Goal: Task Accomplishment & Management: Complete application form

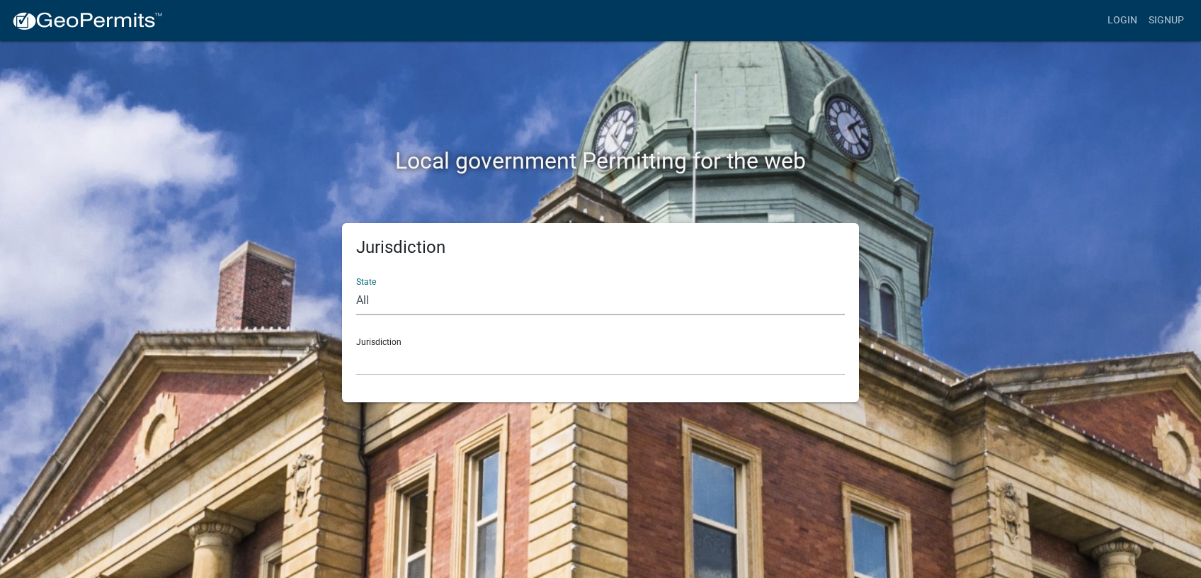
click at [356, 286] on select "All [US_STATE] [US_STATE] [US_STATE] [US_STATE] [US_STATE] [US_STATE] [US_STATE…" at bounding box center [600, 300] width 489 height 29
select select "[US_STATE]"
click option "[US_STATE]" at bounding box center [0, 0] width 0 height 0
click at [356, 346] on select "City of [GEOGRAPHIC_DATA], [US_STATE] City of [GEOGRAPHIC_DATA], [US_STATE] Cit…" at bounding box center [600, 360] width 489 height 29
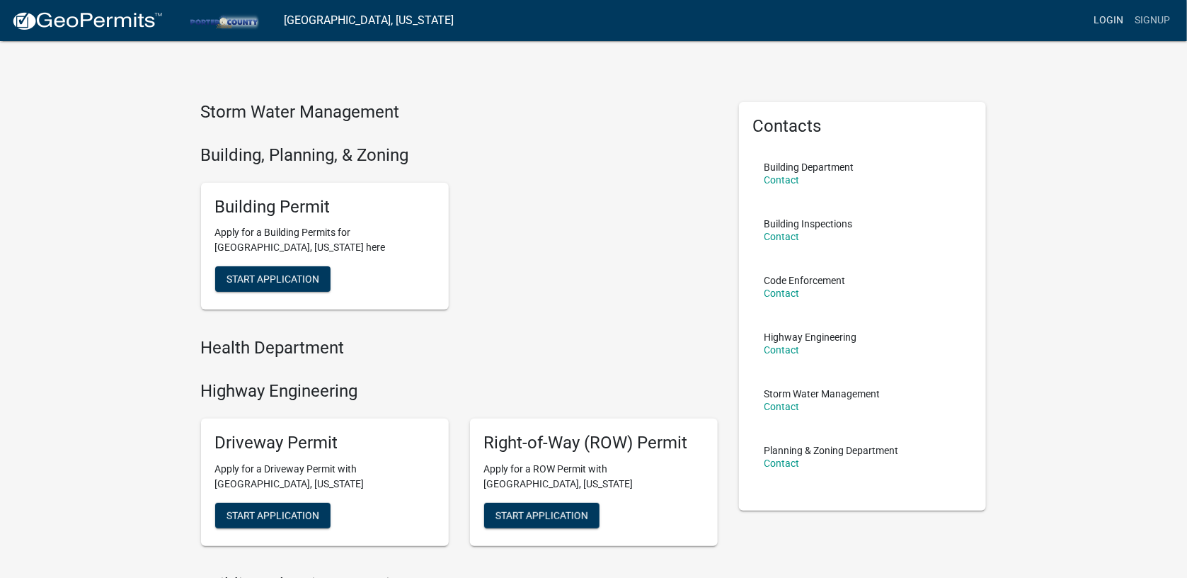
click at [1120, 14] on link "Login" at bounding box center [1108, 20] width 41 height 27
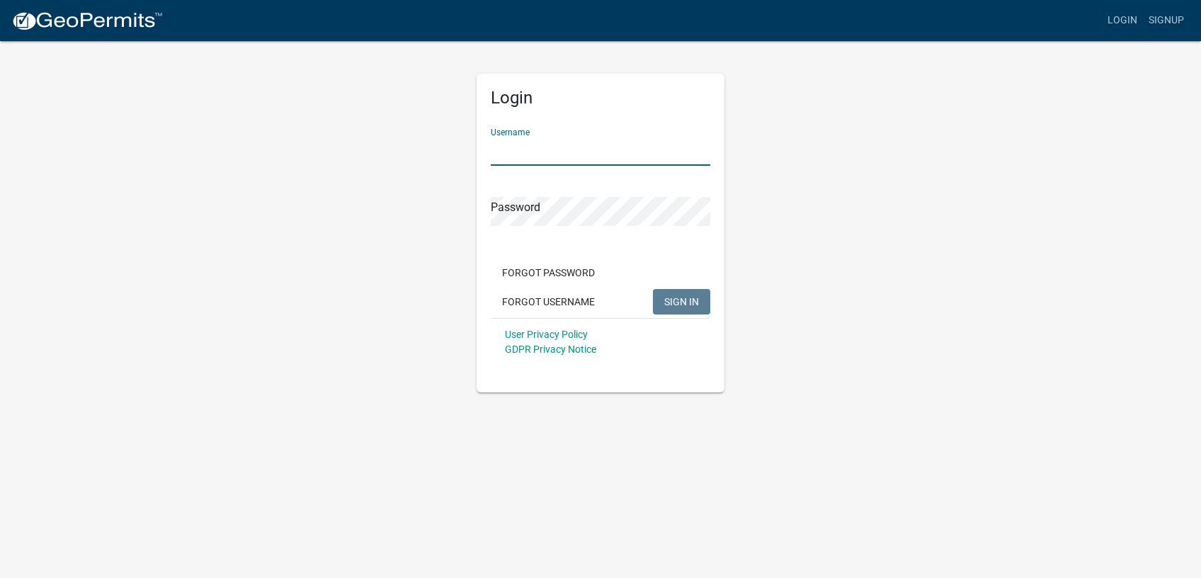
click at [617, 146] on input "Username" at bounding box center [601, 151] width 220 height 29
type input "Garageguy"
click at [685, 298] on span "SIGN IN" at bounding box center [681, 300] width 35 height 11
click at [692, 300] on span "SIGN IN" at bounding box center [681, 300] width 35 height 11
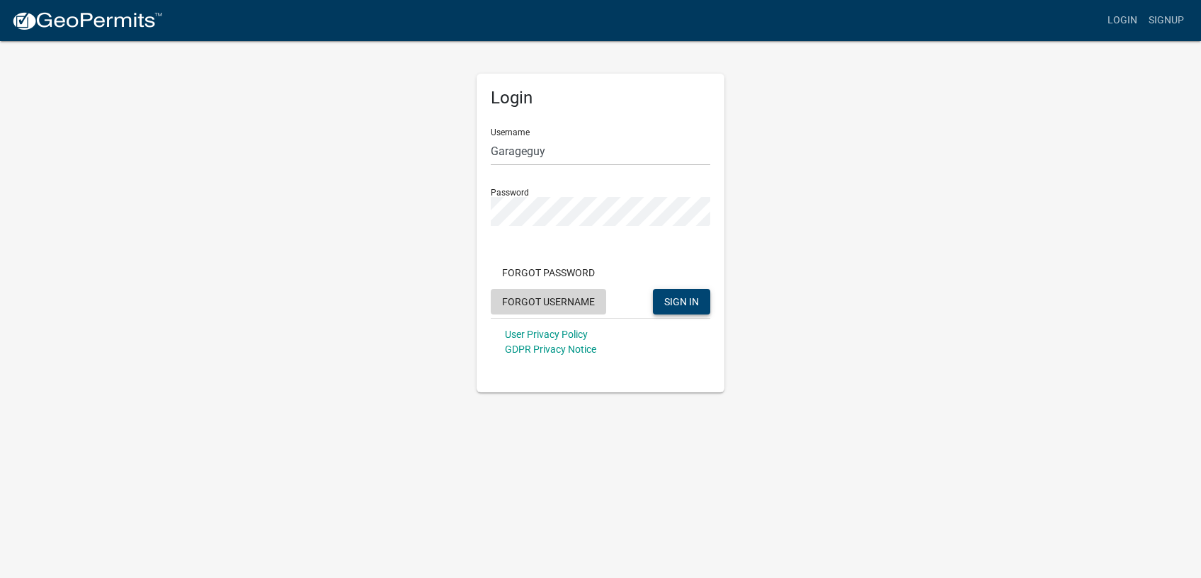
click at [569, 301] on button "Forgot Username" at bounding box center [548, 301] width 115 height 25
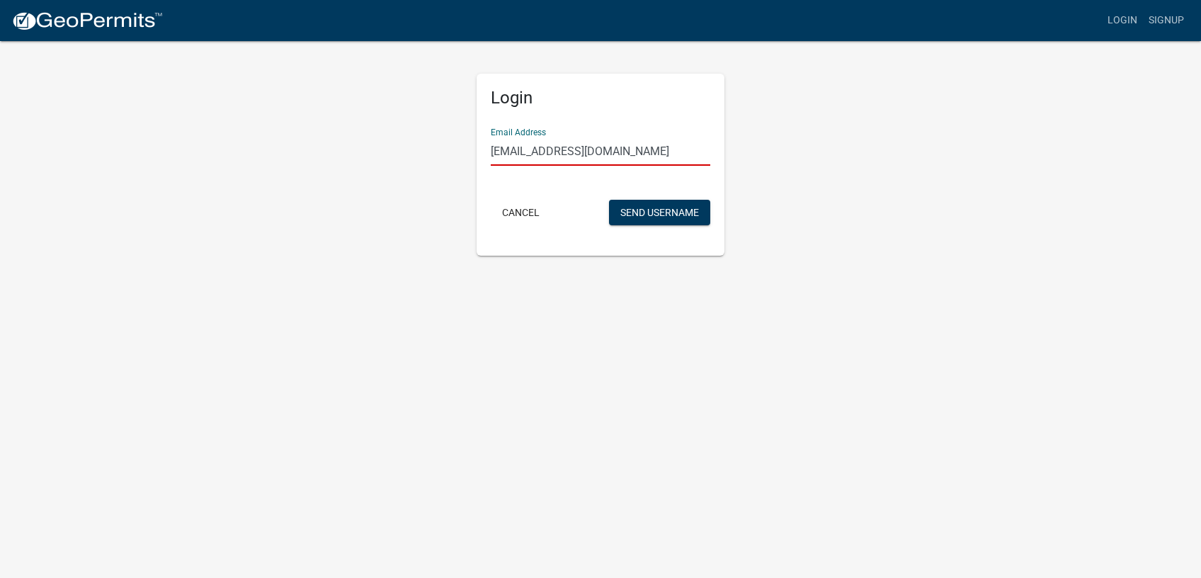
click at [658, 166] on input "[EMAIL_ADDRESS][DOMAIN_NAME]" at bounding box center [601, 151] width 220 height 29
type input "[EMAIL_ADDRESS][DOMAIN_NAME]"
click at [658, 220] on button "Send Username" at bounding box center [659, 212] width 101 height 25
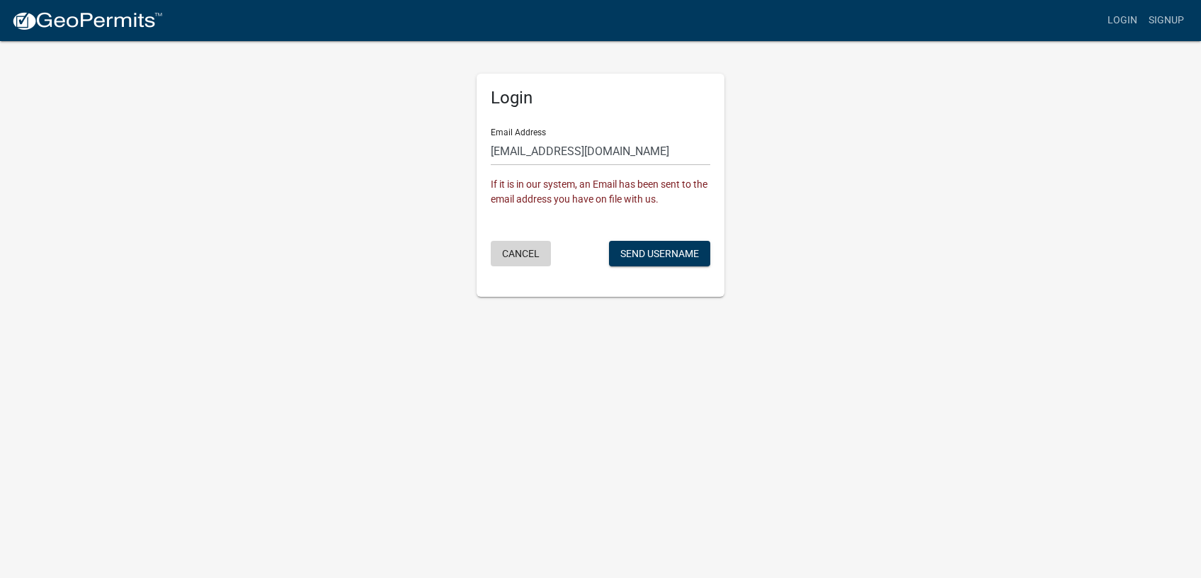
click at [530, 256] on button "Cancel" at bounding box center [521, 253] width 60 height 25
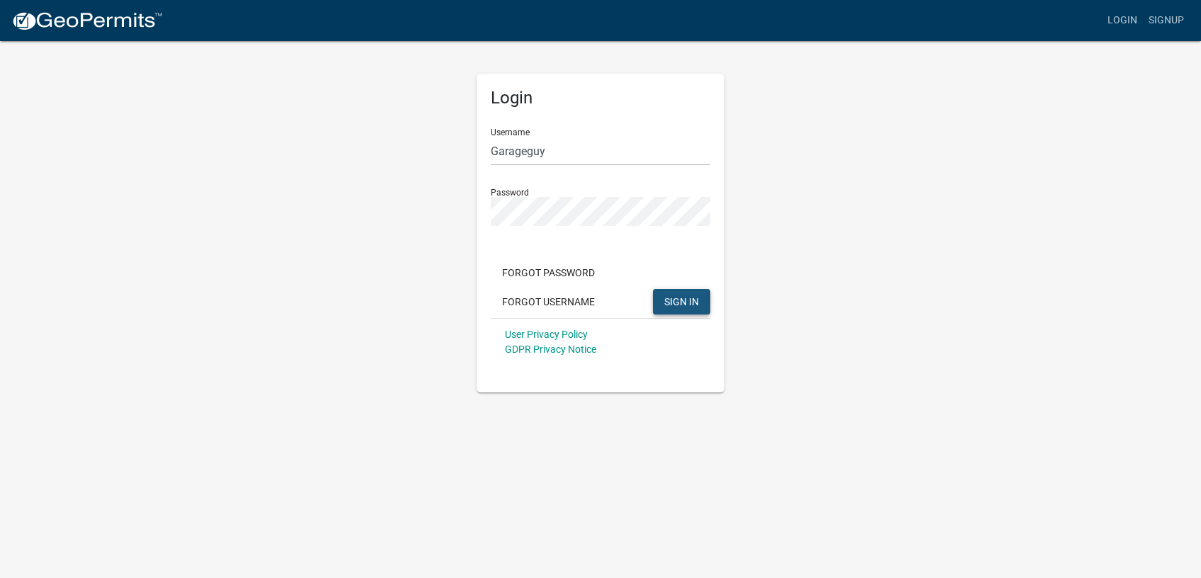
click at [681, 297] on span "SIGN IN" at bounding box center [681, 300] width 35 height 11
click at [686, 297] on span "SIGN IN" at bounding box center [681, 300] width 35 height 11
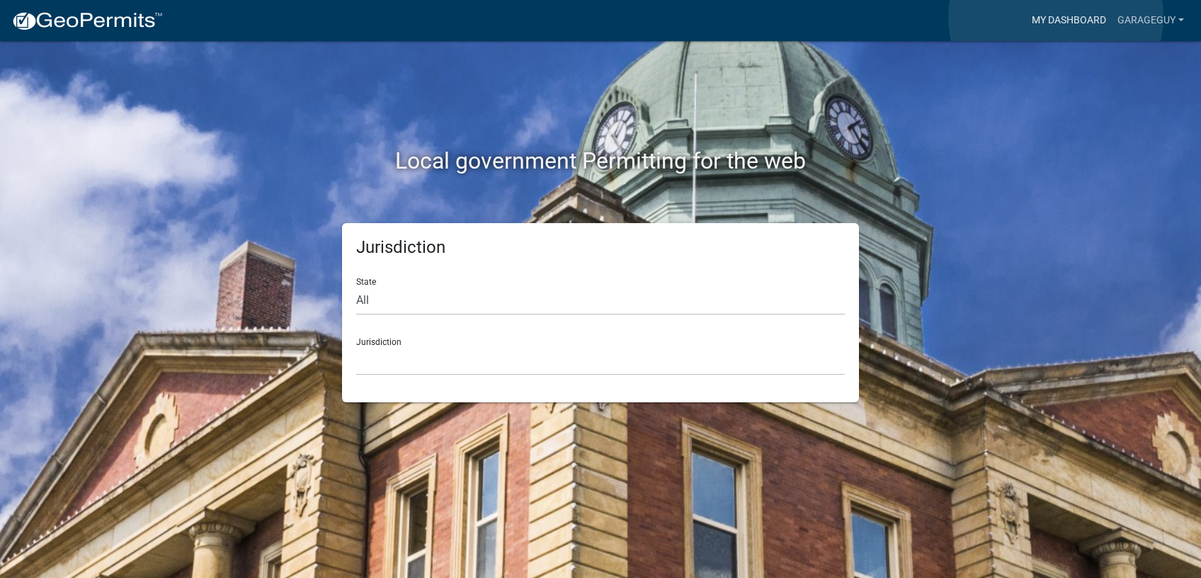
click at [1056, 17] on link "My Dashboard" at bounding box center [1069, 20] width 86 height 27
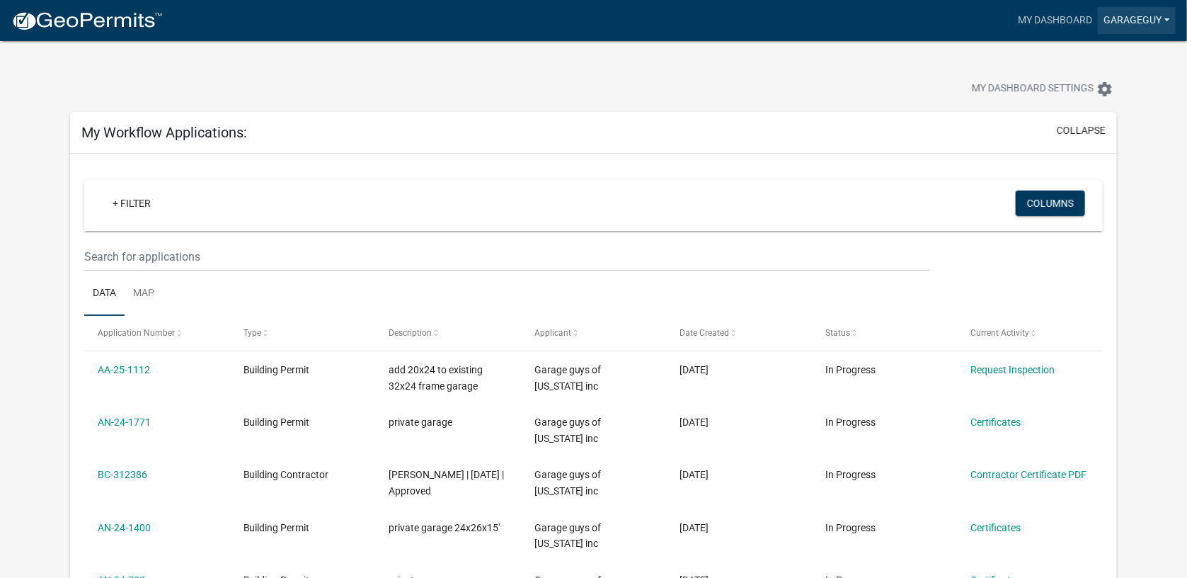
click at [1139, 29] on link "Garageguy" at bounding box center [1137, 20] width 78 height 27
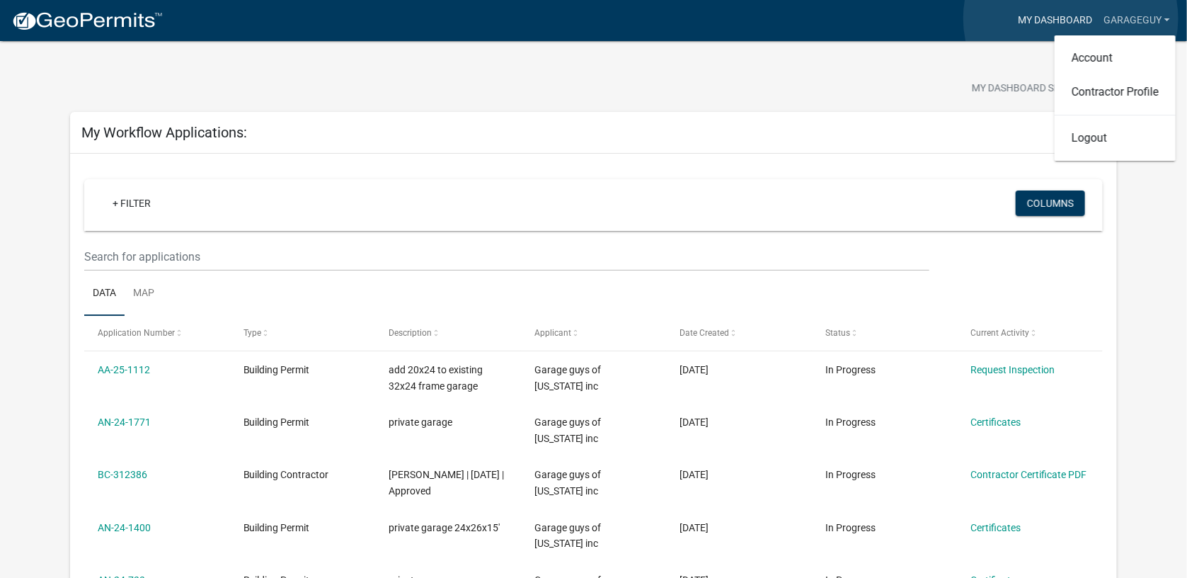
click at [1071, 18] on link "My Dashboard" at bounding box center [1056, 20] width 86 height 27
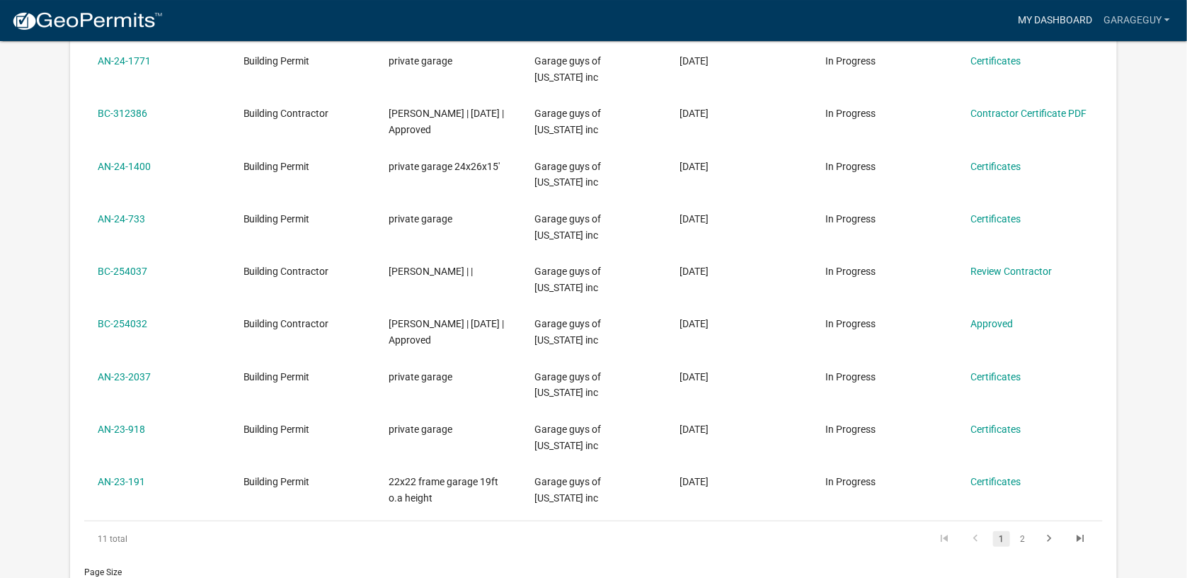
scroll to position [330, 0]
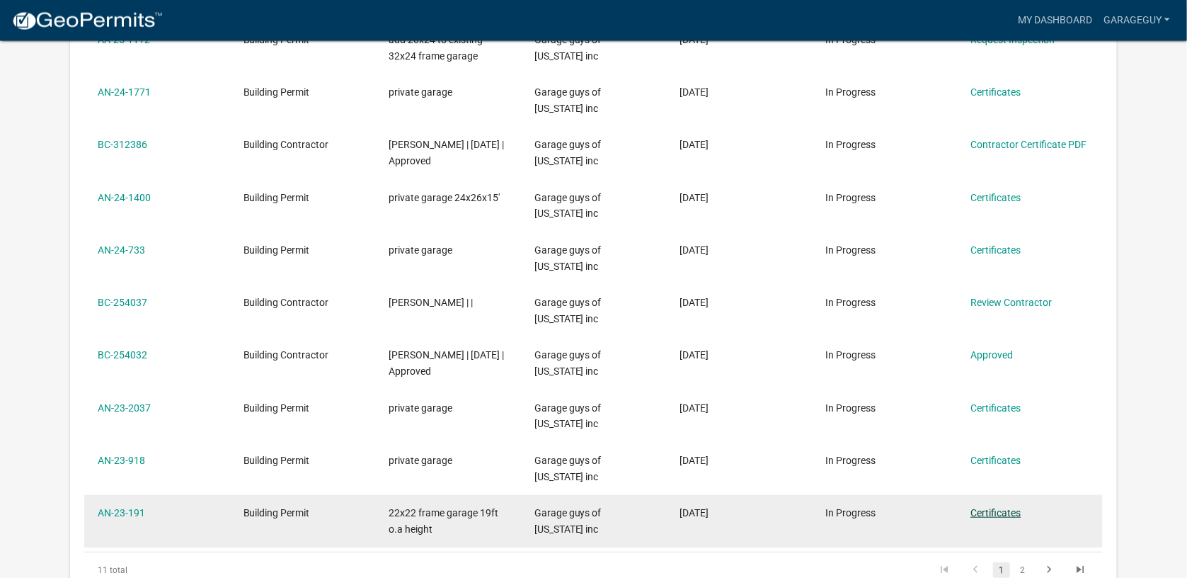
click at [986, 507] on link "Certificates" at bounding box center [996, 512] width 50 height 11
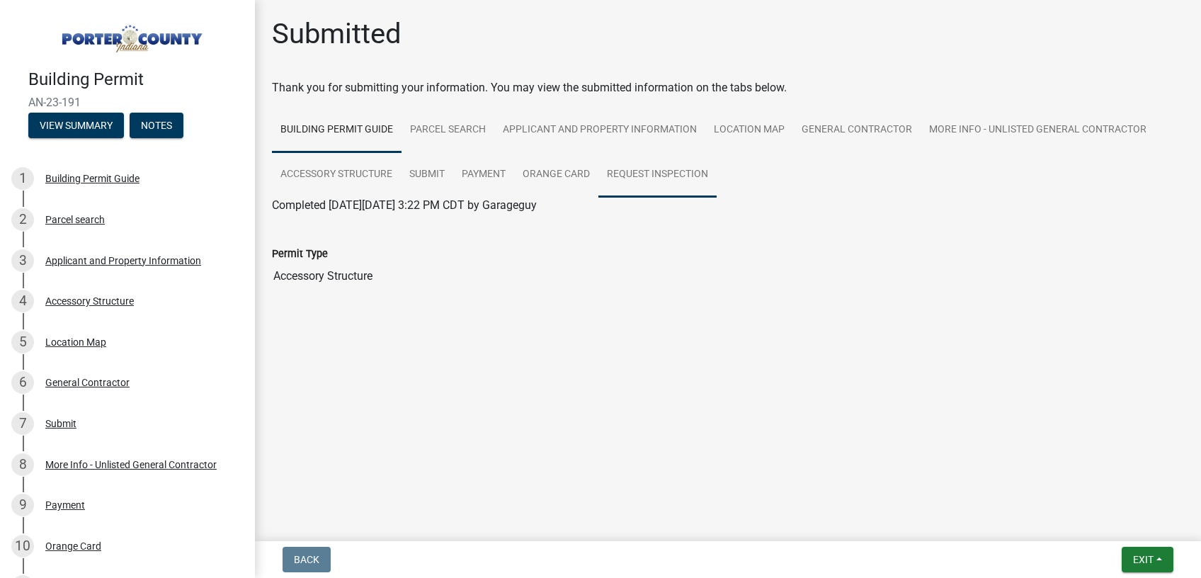
click at [663, 164] on link "Request Inspection" at bounding box center [657, 174] width 118 height 45
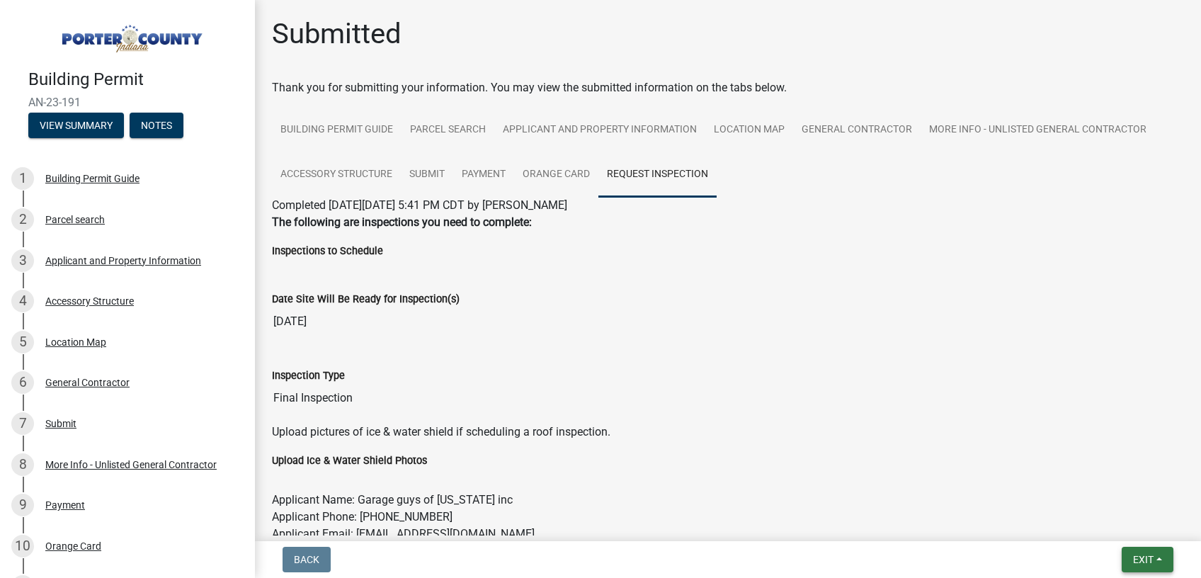
click at [1139, 560] on span "Exit" at bounding box center [1143, 559] width 21 height 11
click at [1107, 523] on button "Save & Exit" at bounding box center [1116, 523] width 113 height 34
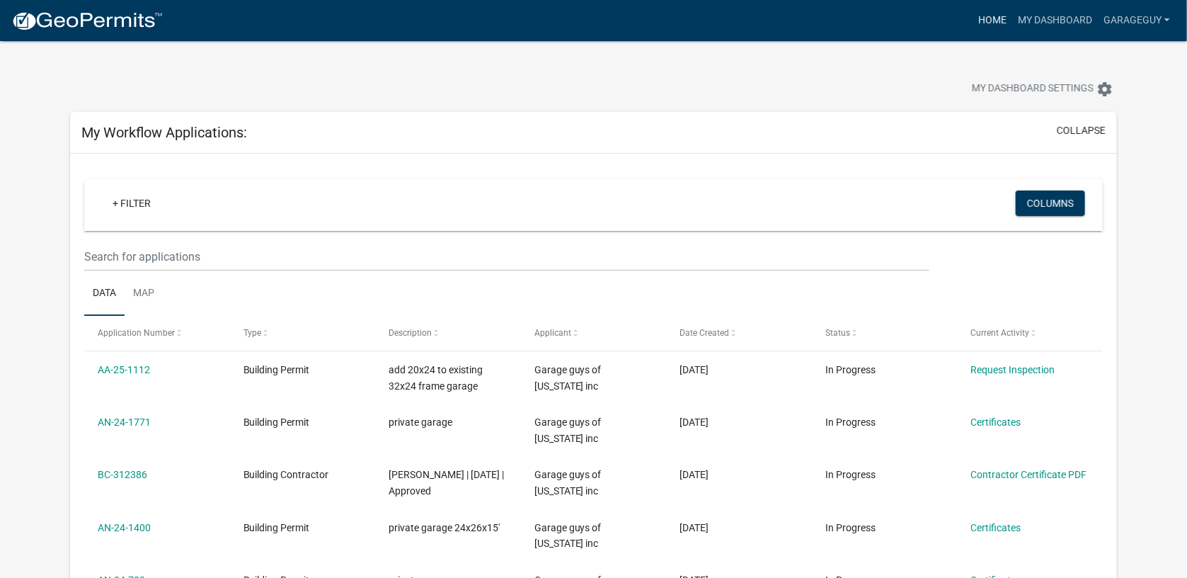
click at [999, 23] on link "Home" at bounding box center [993, 20] width 40 height 27
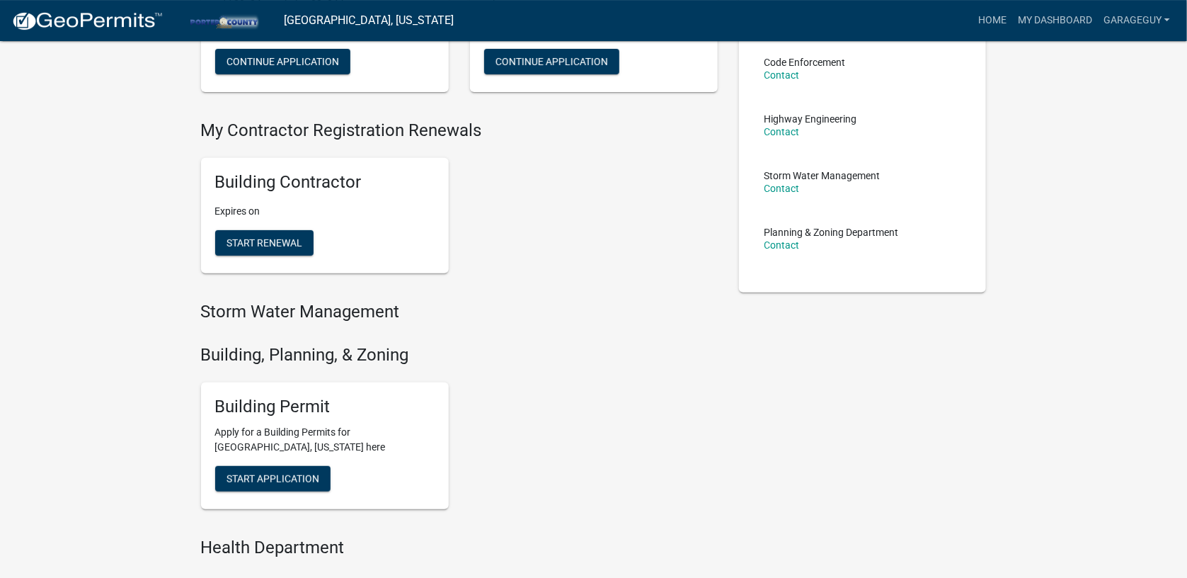
scroll to position [238, 0]
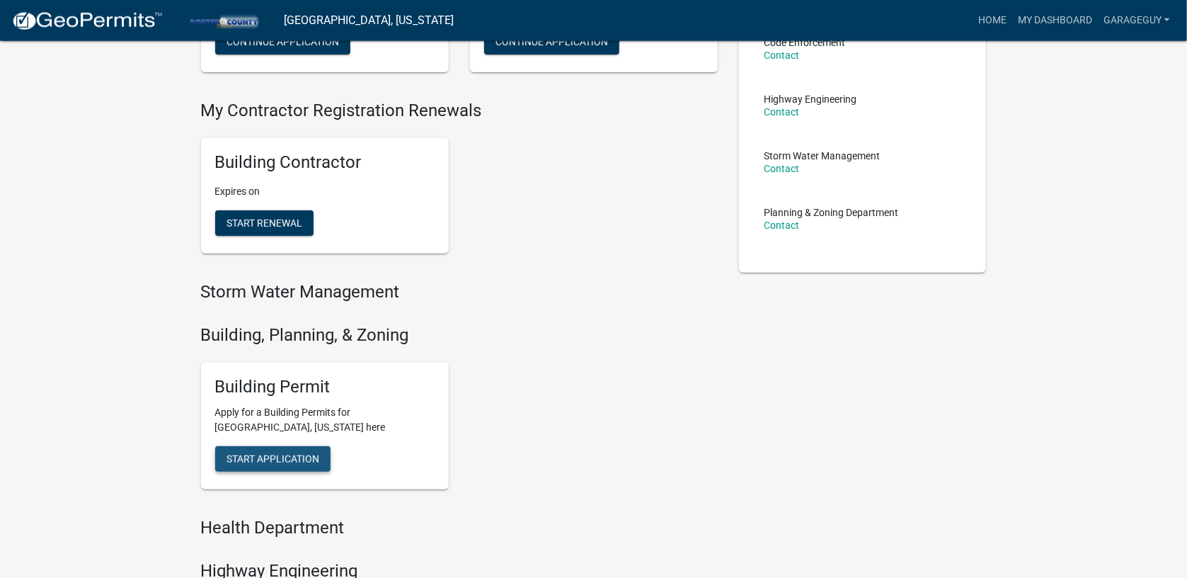
click at [313, 460] on span "Start Application" at bounding box center [273, 458] width 93 height 11
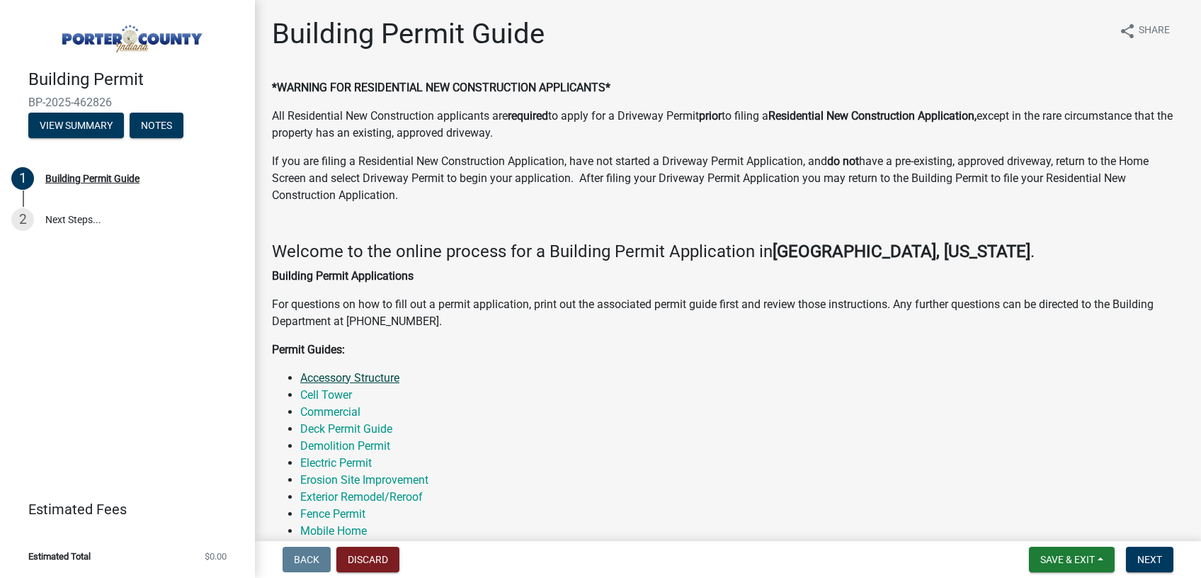
click at [369, 380] on link "Accessory Structure" at bounding box center [349, 377] width 99 height 13
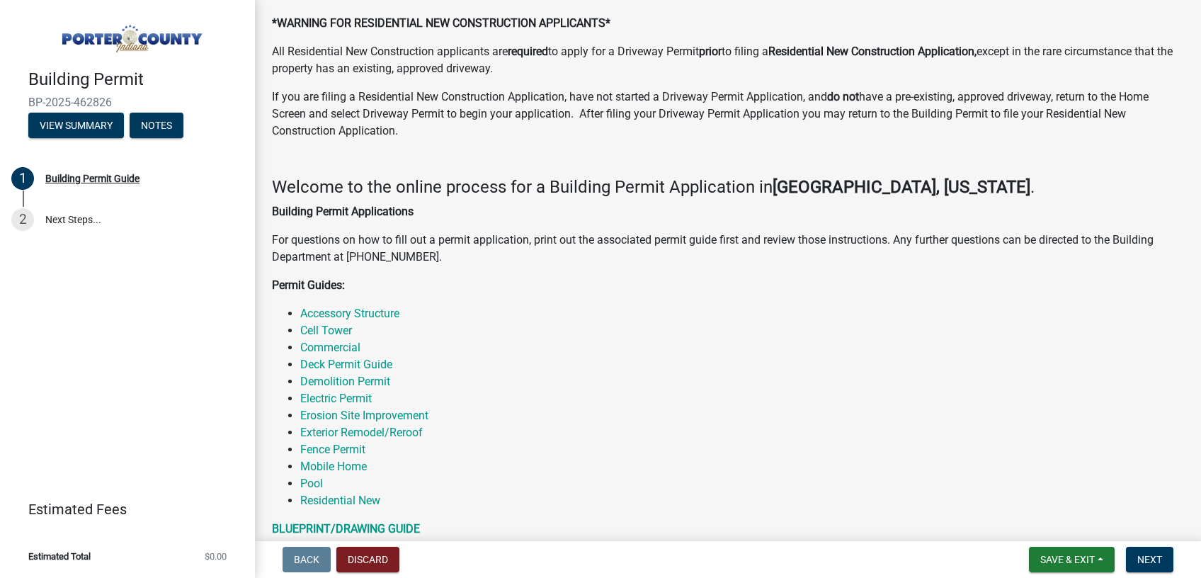
scroll to position [63, 0]
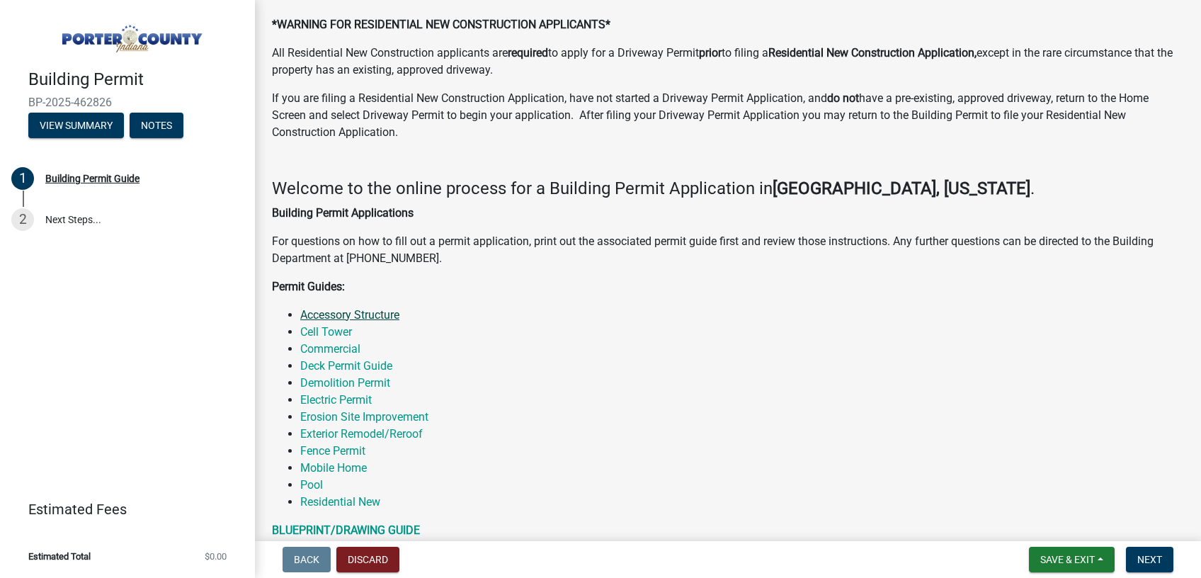
click at [362, 319] on link "Accessory Structure" at bounding box center [349, 314] width 99 height 13
click at [368, 501] on link "Residential New" at bounding box center [340, 501] width 80 height 13
click at [382, 312] on link "Accessory Structure" at bounding box center [349, 314] width 99 height 13
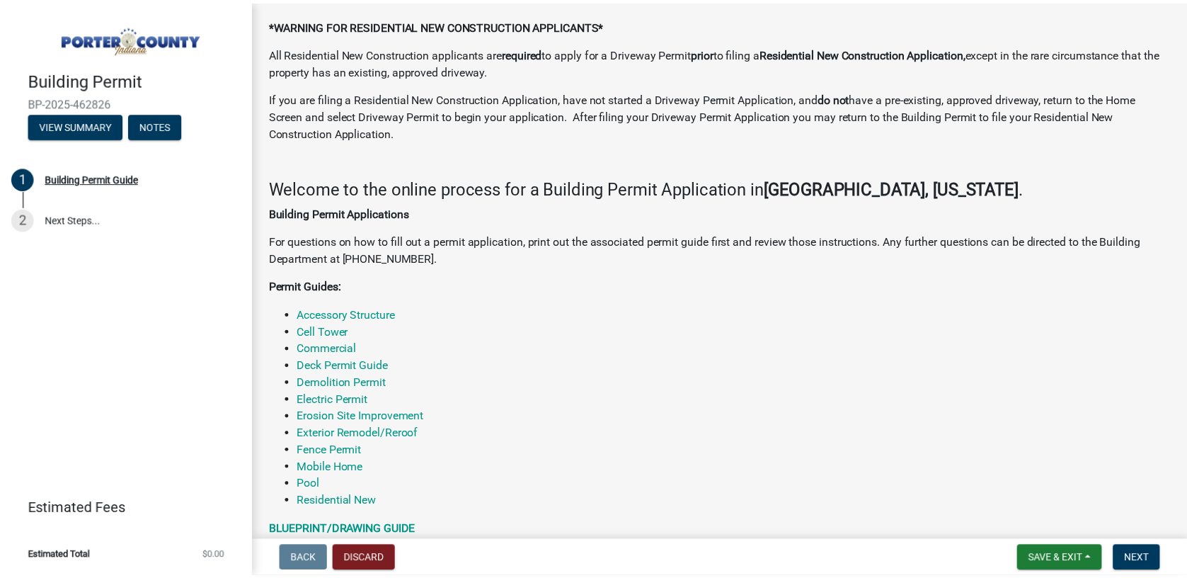
scroll to position [0, 0]
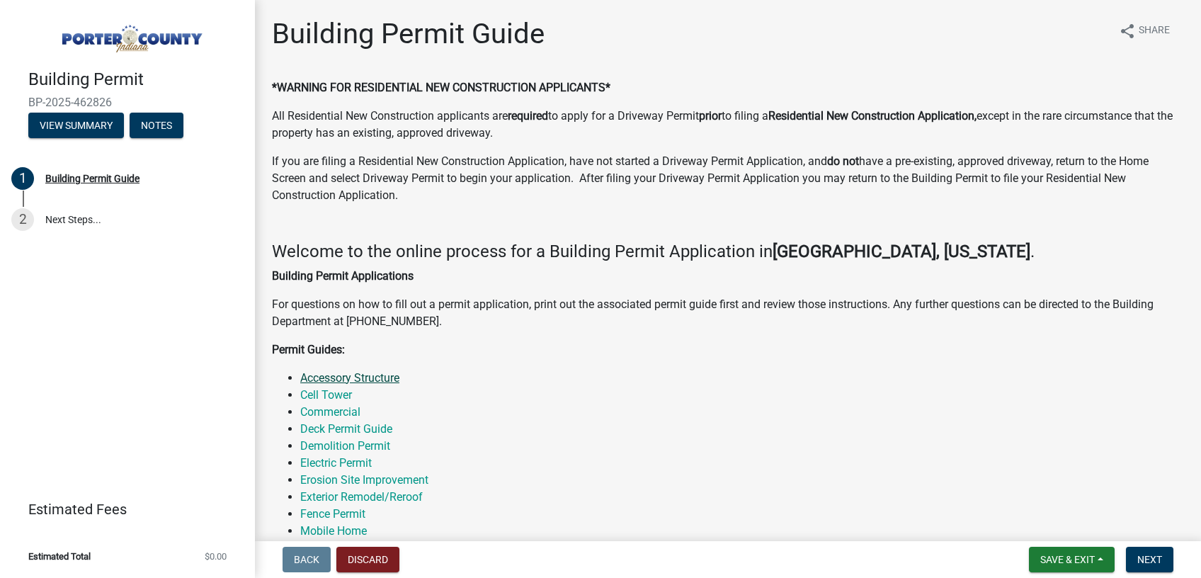
click at [385, 372] on link "Accessory Structure" at bounding box center [349, 377] width 99 height 13
click at [1088, 557] on span "Save & Exit" at bounding box center [1067, 559] width 55 height 11
click at [382, 565] on button "Discard" at bounding box center [367, 559] width 63 height 25
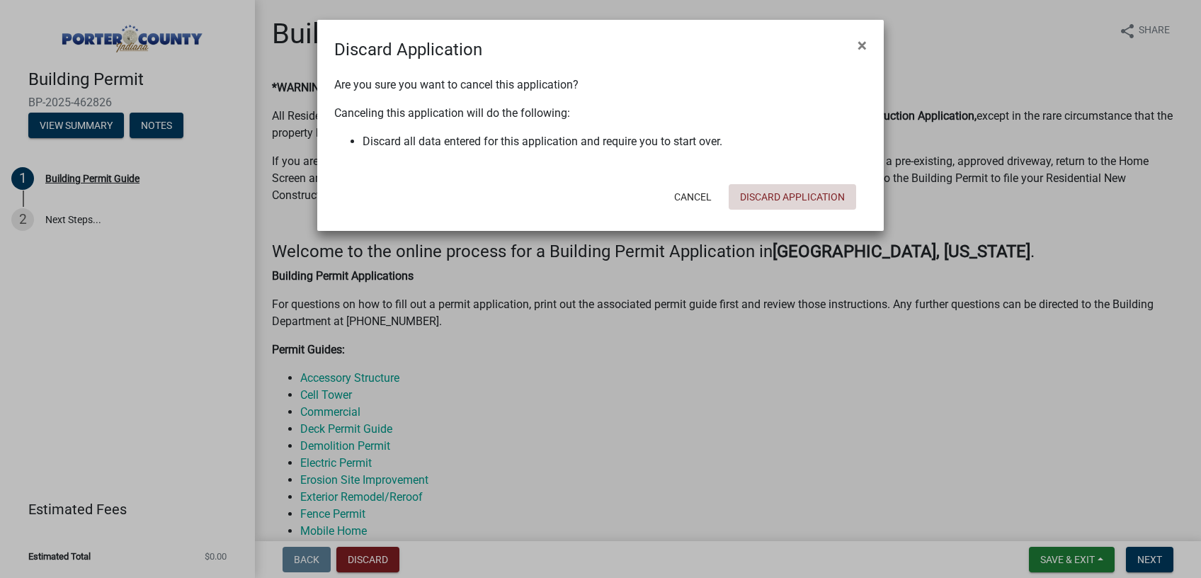
click at [790, 198] on button "Discard Application" at bounding box center [792, 196] width 127 height 25
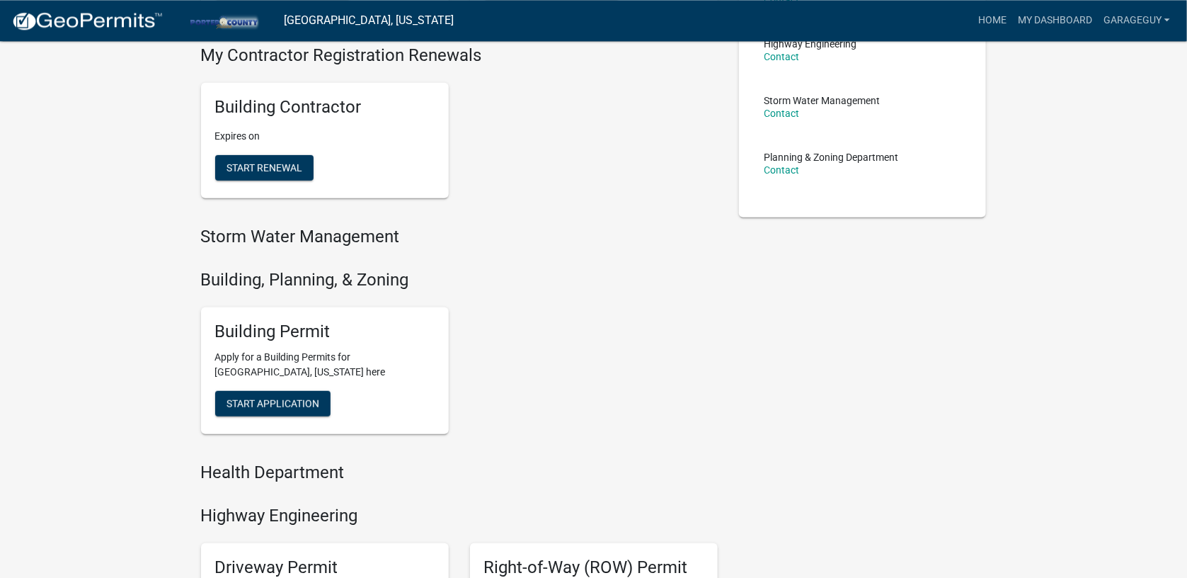
scroll to position [295, 0]
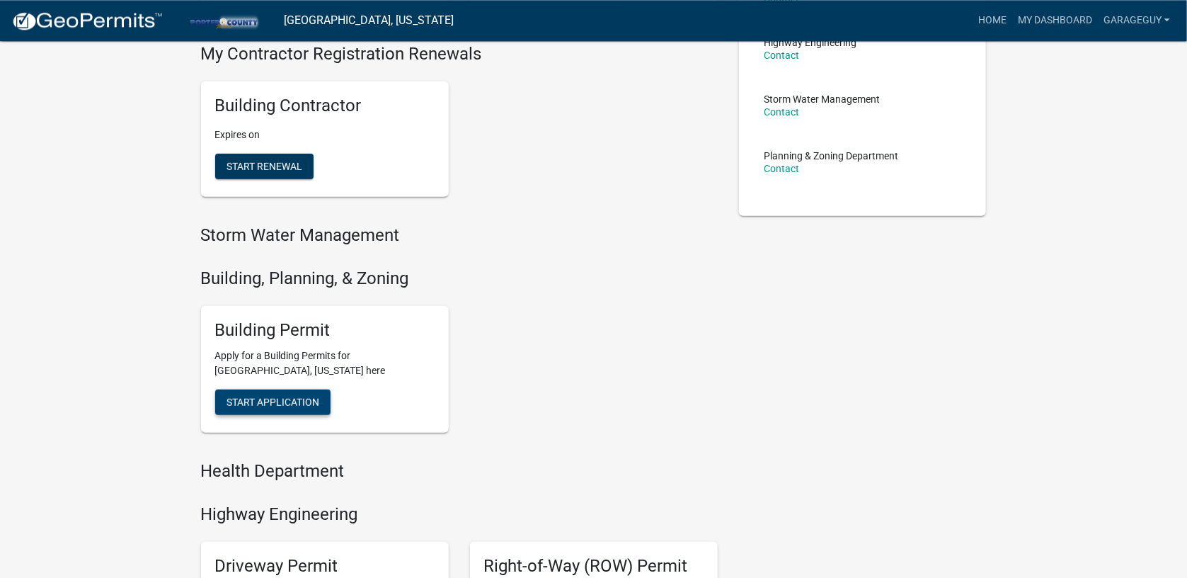
click at [290, 401] on span "Start Application" at bounding box center [273, 402] width 93 height 11
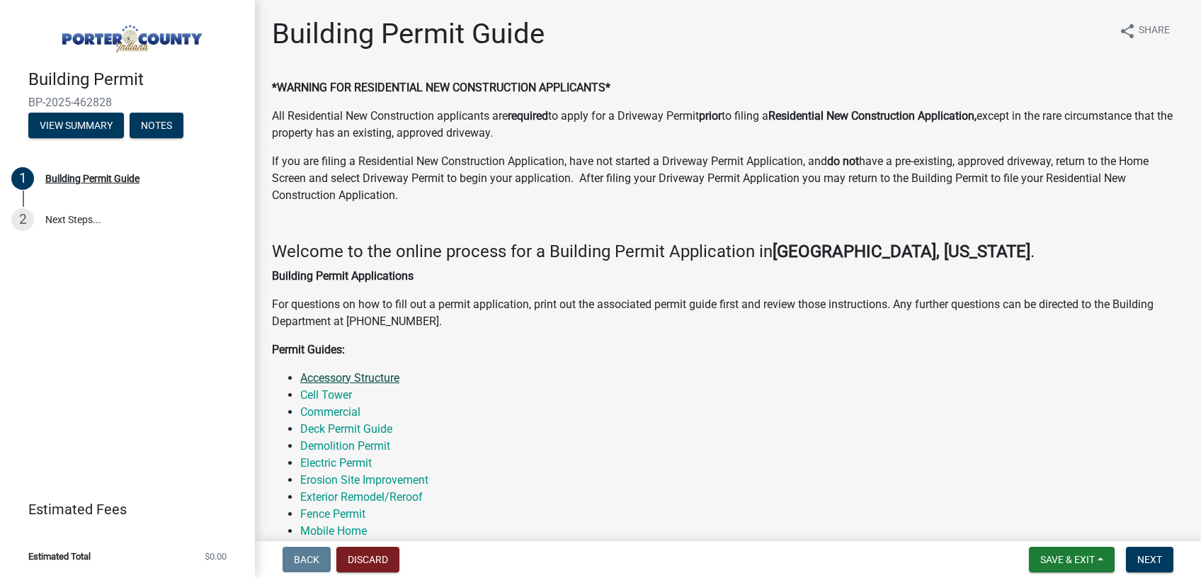
click at [367, 373] on link "Accessory Structure" at bounding box center [349, 377] width 99 height 13
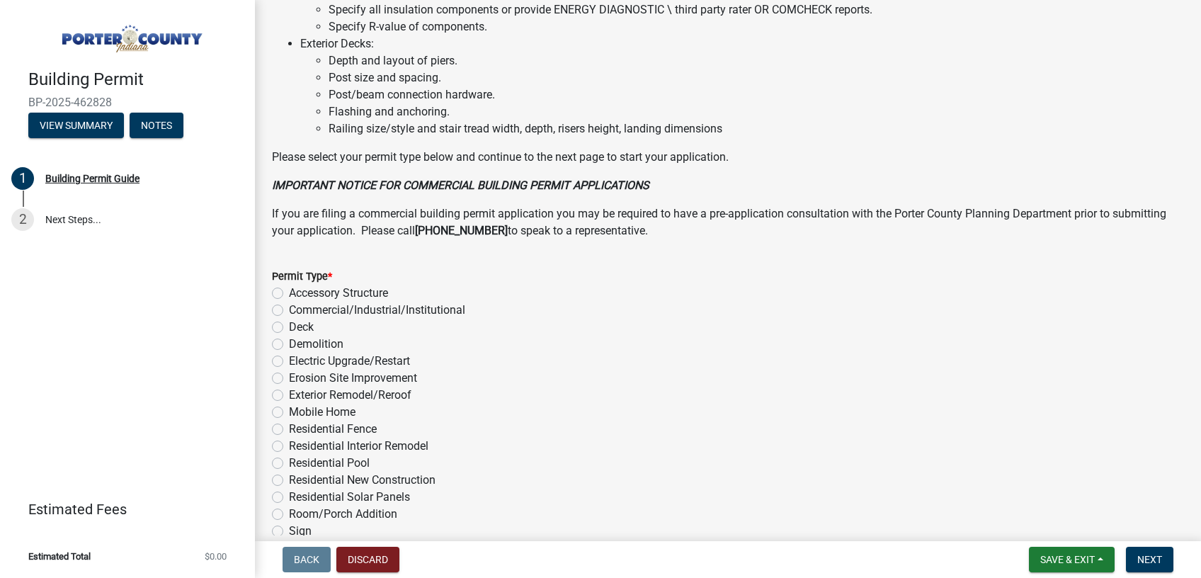
scroll to position [1070, 0]
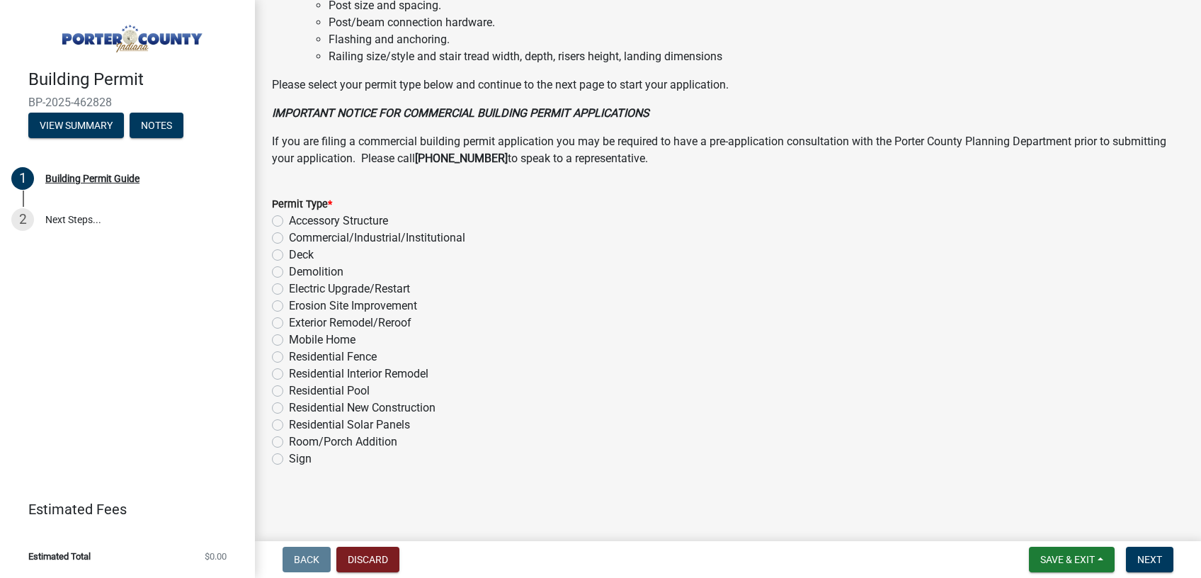
click at [289, 222] on label "Accessory Structure" at bounding box center [338, 220] width 99 height 17
click at [289, 222] on input "Accessory Structure" at bounding box center [293, 216] width 9 height 9
radio input "true"
click at [1065, 556] on span "Save & Exit" at bounding box center [1067, 559] width 55 height 11
click at [1147, 562] on span "Next" at bounding box center [1149, 559] width 25 height 11
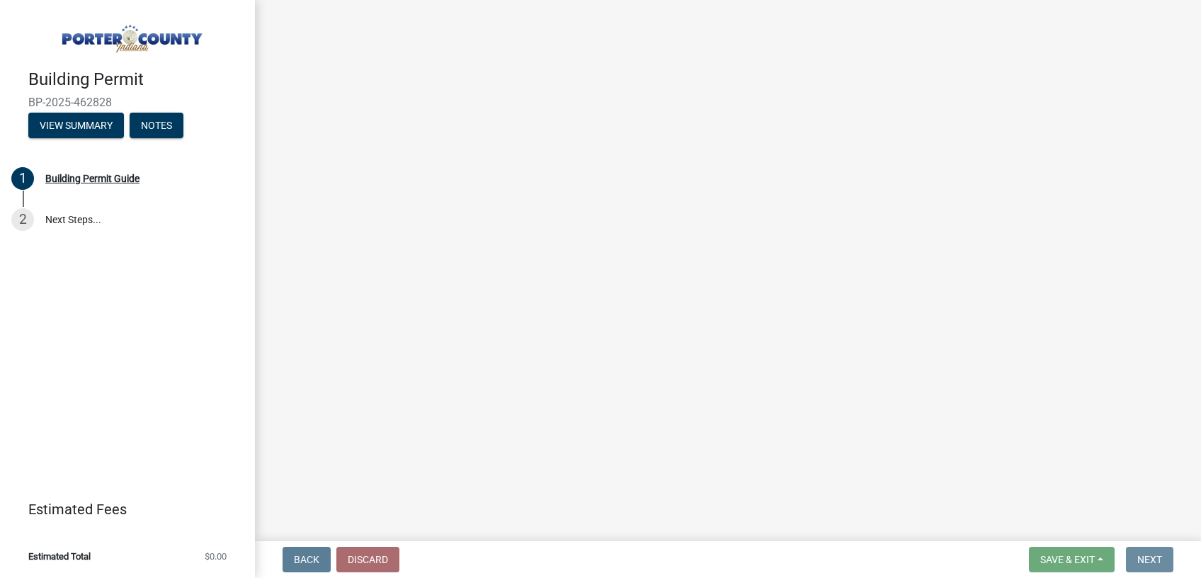
scroll to position [0, 0]
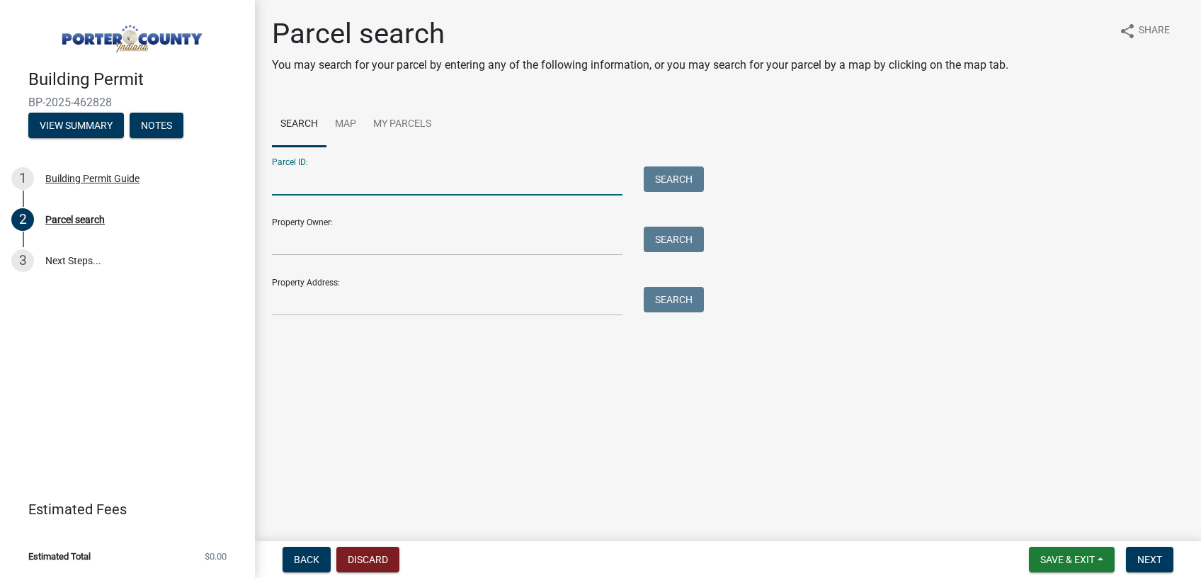
click at [455, 176] on input "Parcel ID:" at bounding box center [447, 180] width 351 height 29
click at [670, 176] on button "Search" at bounding box center [674, 178] width 60 height 25
click at [564, 180] on input "18-04-25-0070b" at bounding box center [447, 180] width 351 height 29
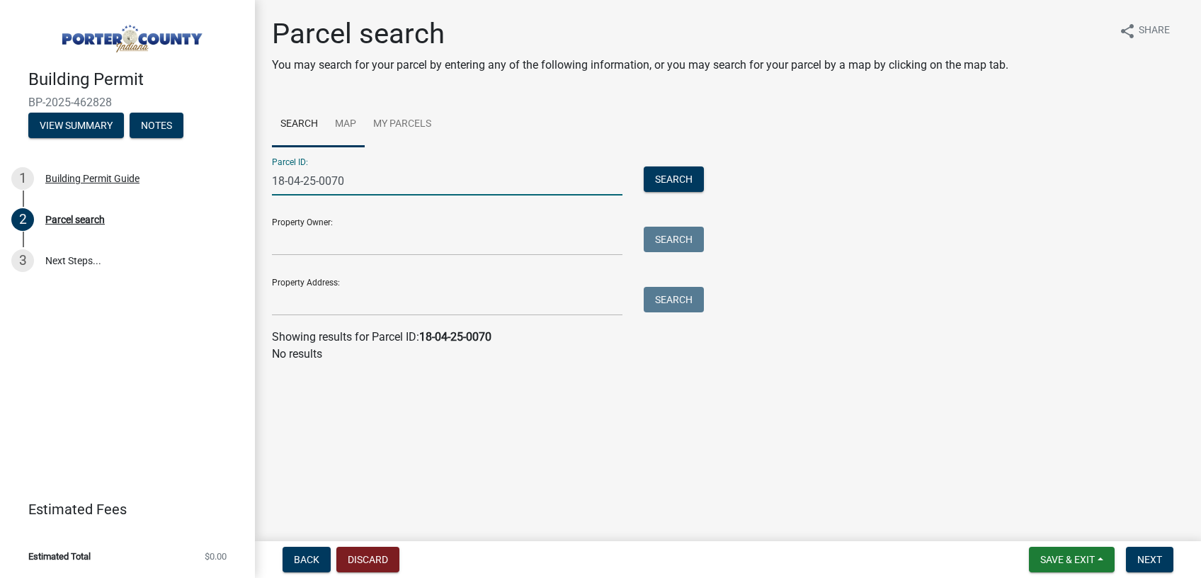
type input "18-04-25-0070"
click at [343, 126] on link "Map" at bounding box center [345, 124] width 38 height 45
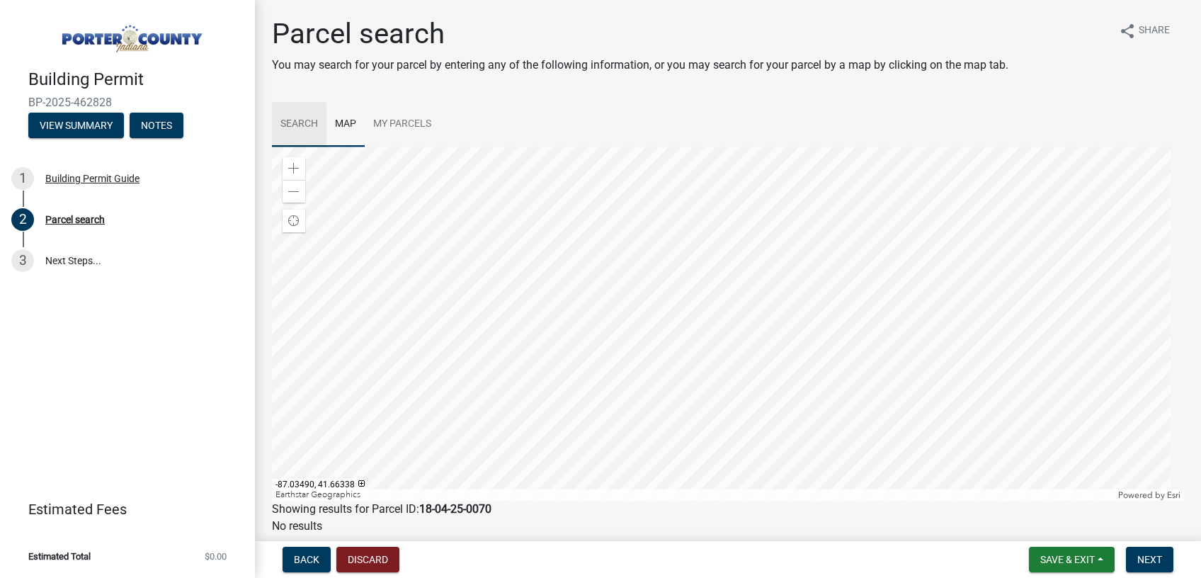
click at [308, 115] on link "Search" at bounding box center [299, 124] width 55 height 45
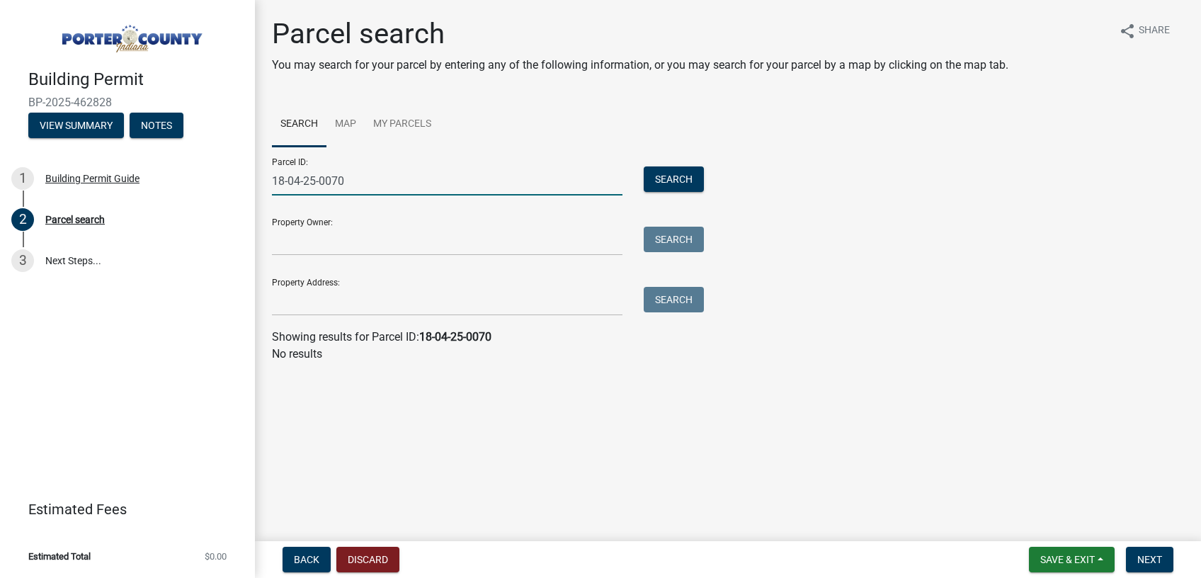
click at [352, 176] on input "18-04-25-0070" at bounding box center [447, 180] width 351 height 29
type input "1"
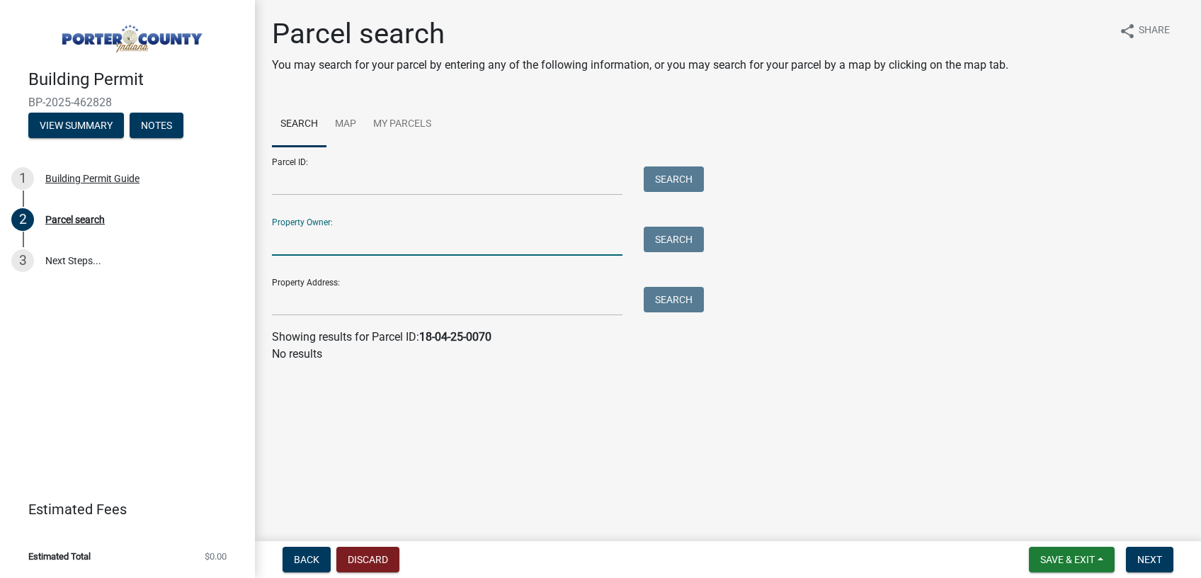
click at [373, 249] on input "Property Owner:" at bounding box center [447, 241] width 351 height 29
type input "[PERSON_NAME] [PERSON_NAME]"
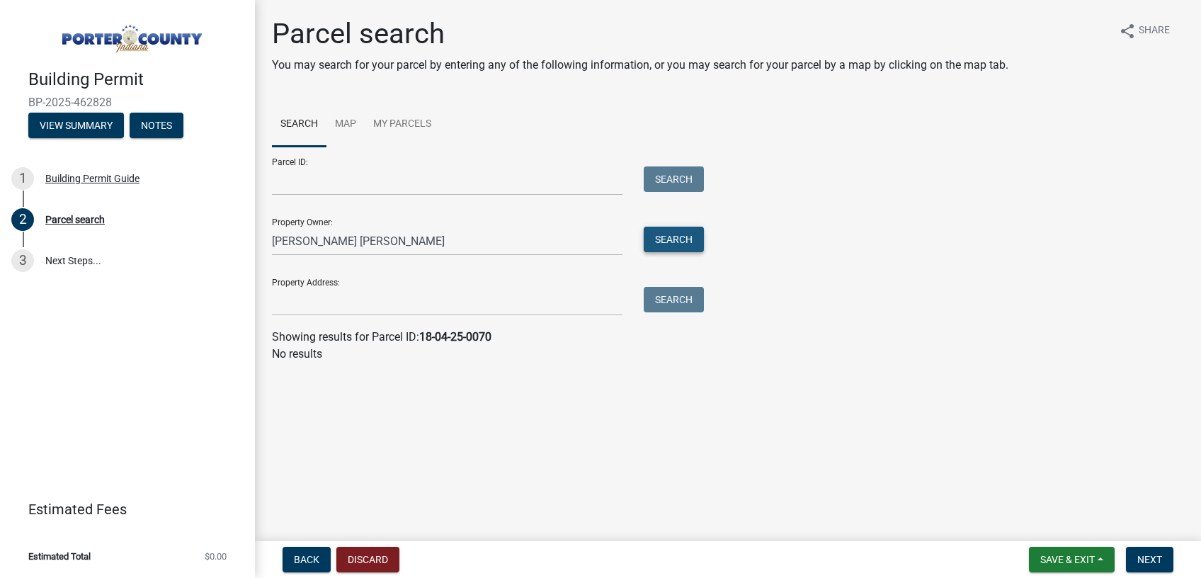
click at [669, 237] on button "Search" at bounding box center [674, 239] width 60 height 25
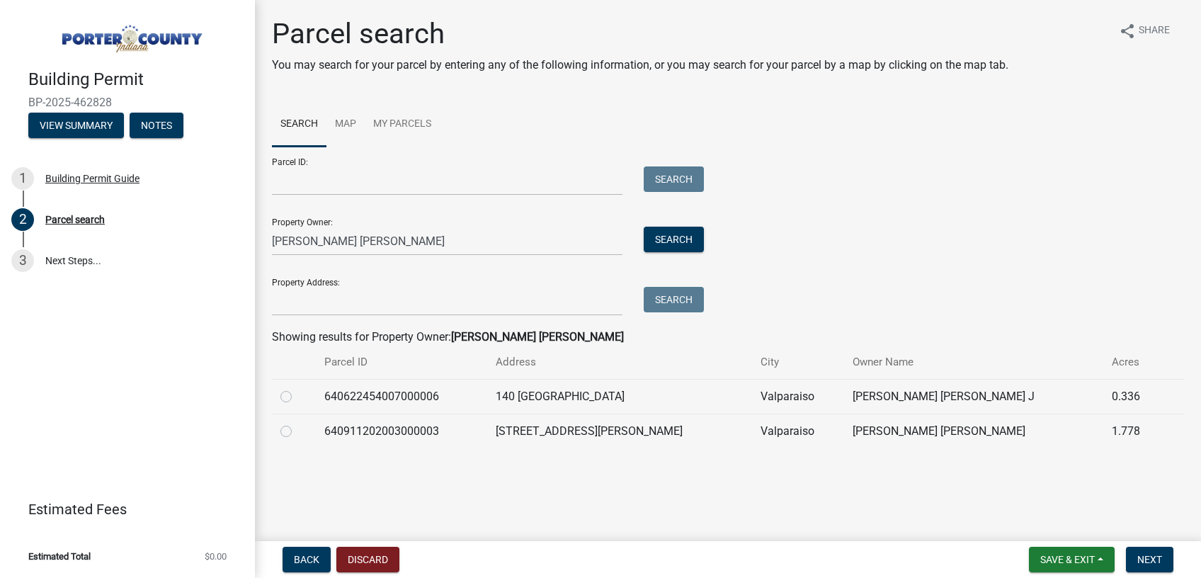
click at [297, 423] on label at bounding box center [297, 423] width 0 height 0
click at [297, 430] on input "radio" at bounding box center [301, 427] width 9 height 9
radio input "true"
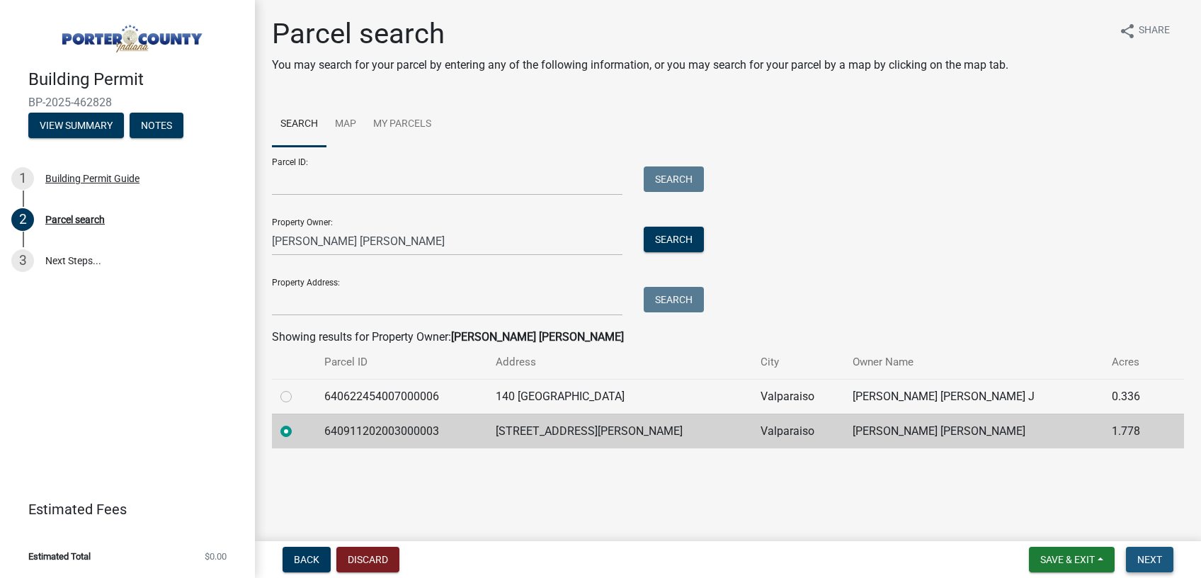
click at [1149, 555] on span "Next" at bounding box center [1149, 559] width 25 height 11
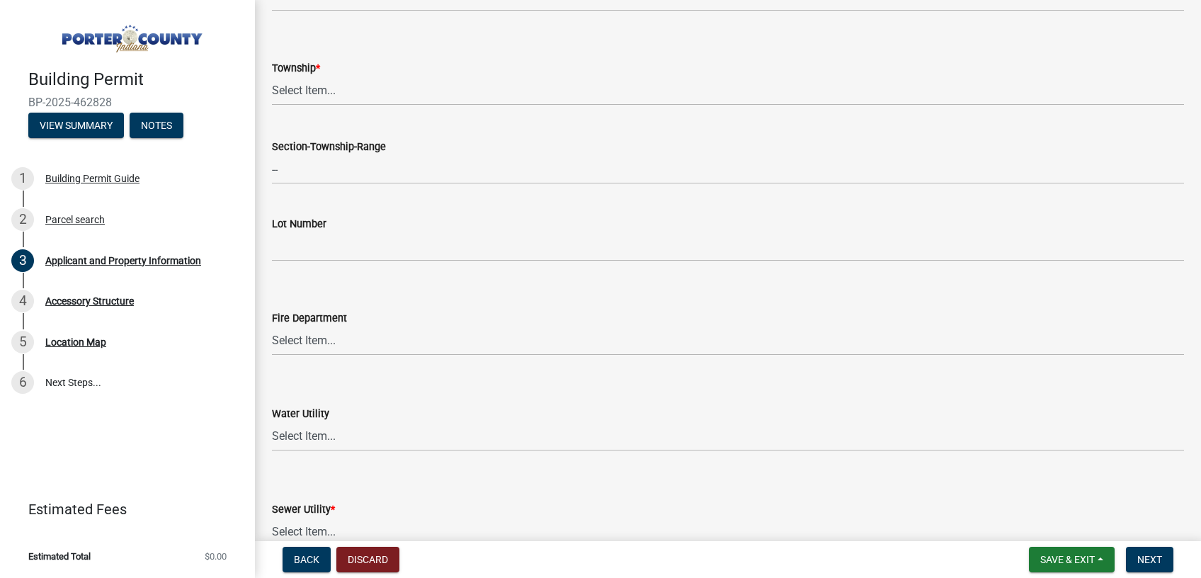
scroll to position [507, 0]
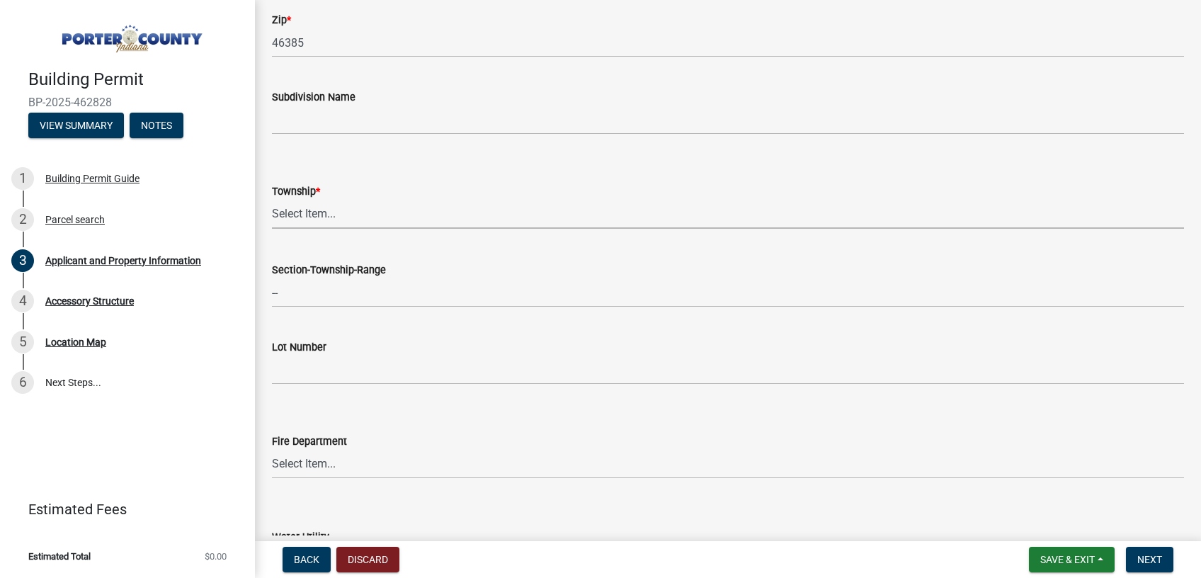
click at [272, 200] on select "Select Item... [PERSON_NAME][GEOGRAPHIC_DATA] [PERSON_NAME][GEOGRAPHIC_DATA] [G…" at bounding box center [728, 214] width 912 height 29
click option "[PERSON_NAME]" at bounding box center [0, 0] width 0 height 0
select select "eebc071e-620a-4db8-83e9-cb6b194c67e9"
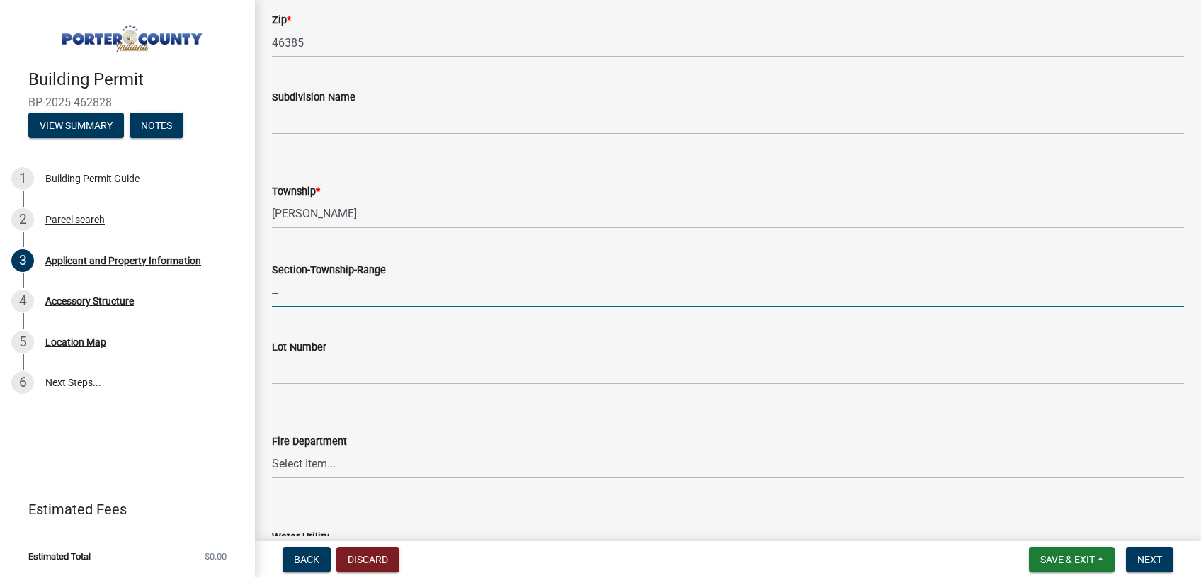
click at [355, 283] on input "--" at bounding box center [728, 292] width 912 height 29
click at [272, 450] on select "Select Item... [PERSON_NAME] [PERSON_NAME] Harbor [PERSON_NAME] Grove [PERSON_N…" at bounding box center [728, 464] width 912 height 29
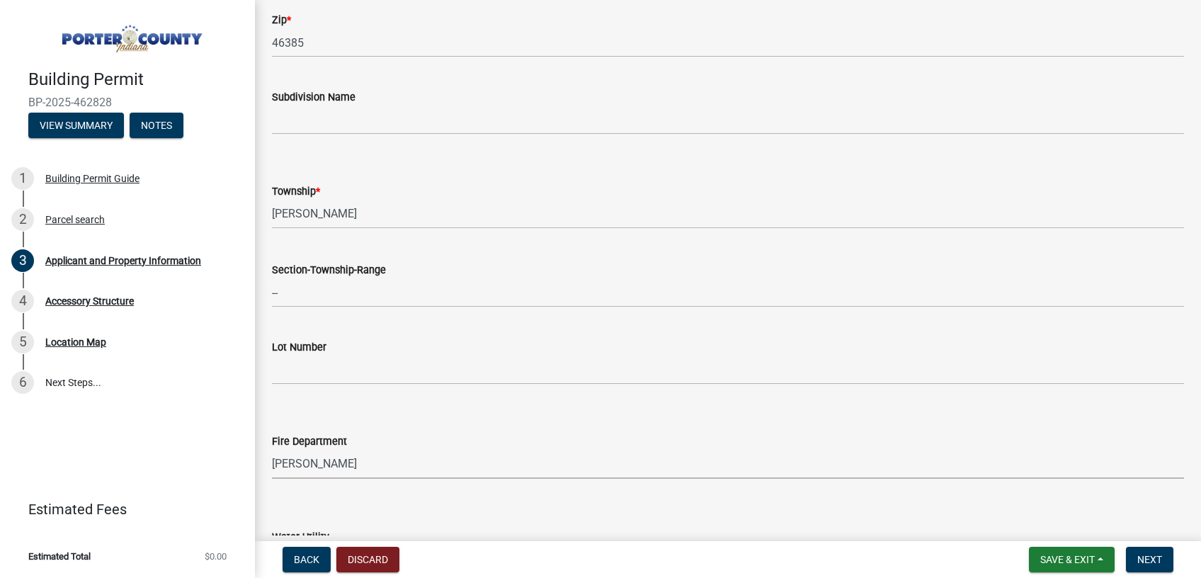
click option "[PERSON_NAME]" at bounding box center [0, 0] width 0 height 0
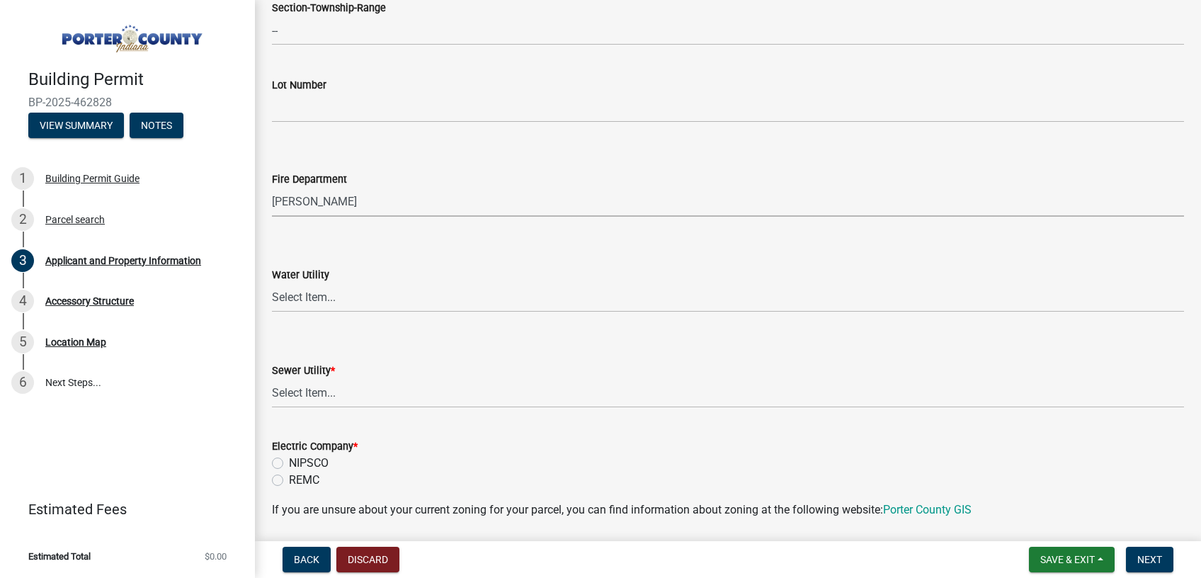
scroll to position [804, 0]
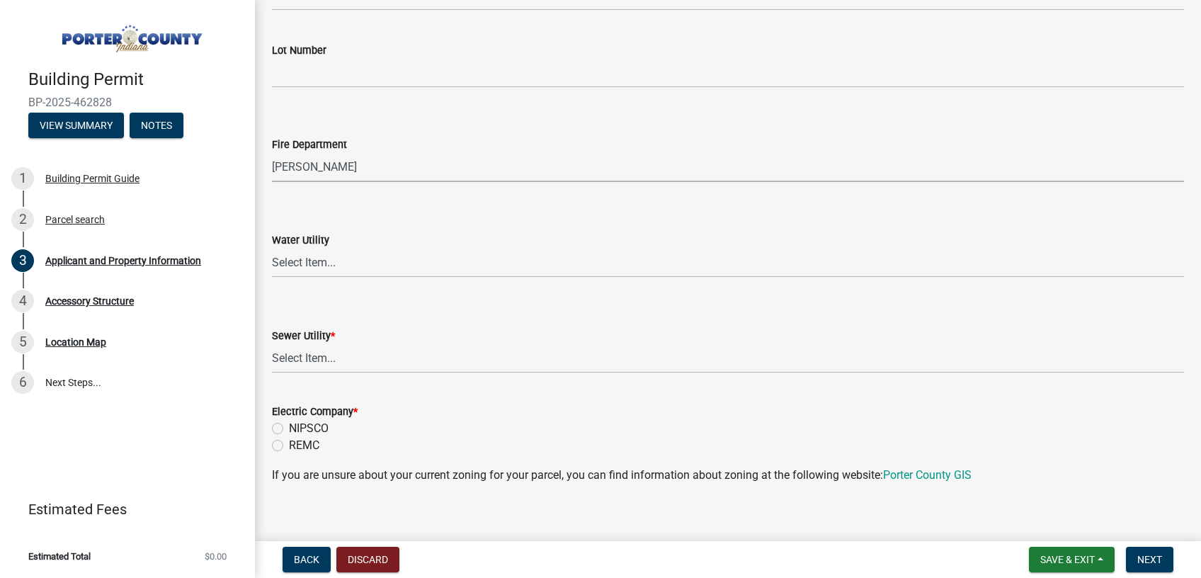
click at [272, 153] on select "Select Item... [PERSON_NAME] [PERSON_NAME] Harbor [PERSON_NAME] Grove [PERSON_N…" at bounding box center [728, 167] width 912 height 29
click option "Valparaiso FD" at bounding box center [0, 0] width 0 height 0
select select "aff3c597-e127-4f23-88a6-ba02da3a16c7"
click at [272, 344] on select "Select Item... Aqua [US_STATE] Inc Damon Run Falling Waters Lake Eliza - LEACD …" at bounding box center [728, 358] width 912 height 29
click option "Septic - PCHD" at bounding box center [0, 0] width 0 height 0
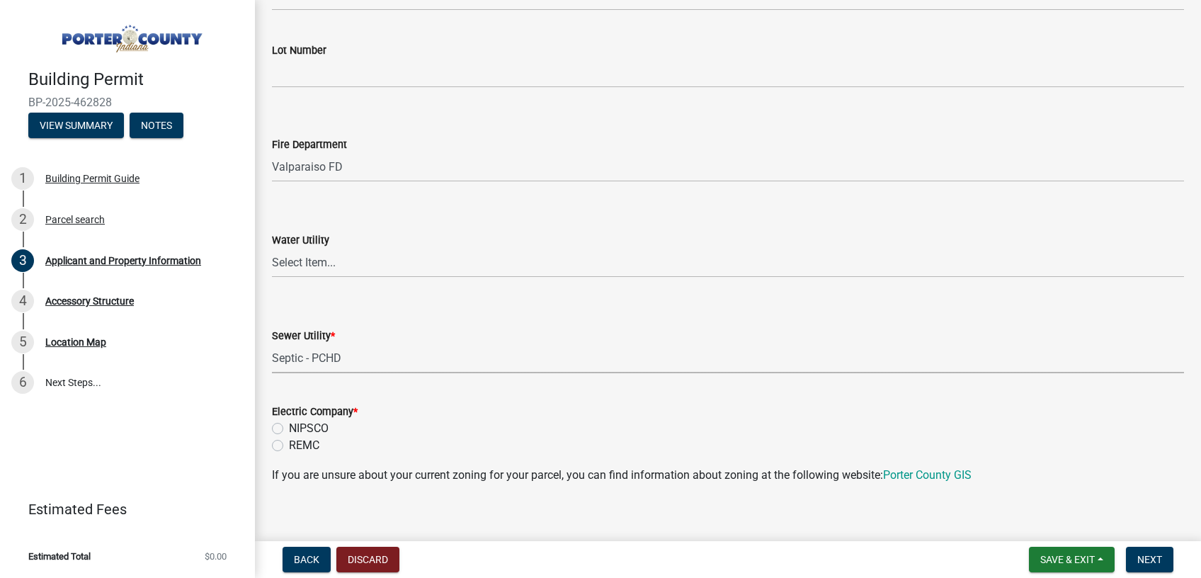
select select "ea6751d4-6bf7-4a16-89ee-f7801ab82aa1"
click at [272, 249] on select "Select Item... Aqua [US_STATE] Inc Damon Run [US_STATE] American Water Nature W…" at bounding box center [728, 263] width 912 height 29
click option "Private Well" at bounding box center [0, 0] width 0 height 0
select select "b0f6f87b-588c-48c3-b728-322303c6bafe"
click at [289, 429] on label "NIPSCO" at bounding box center [309, 428] width 40 height 17
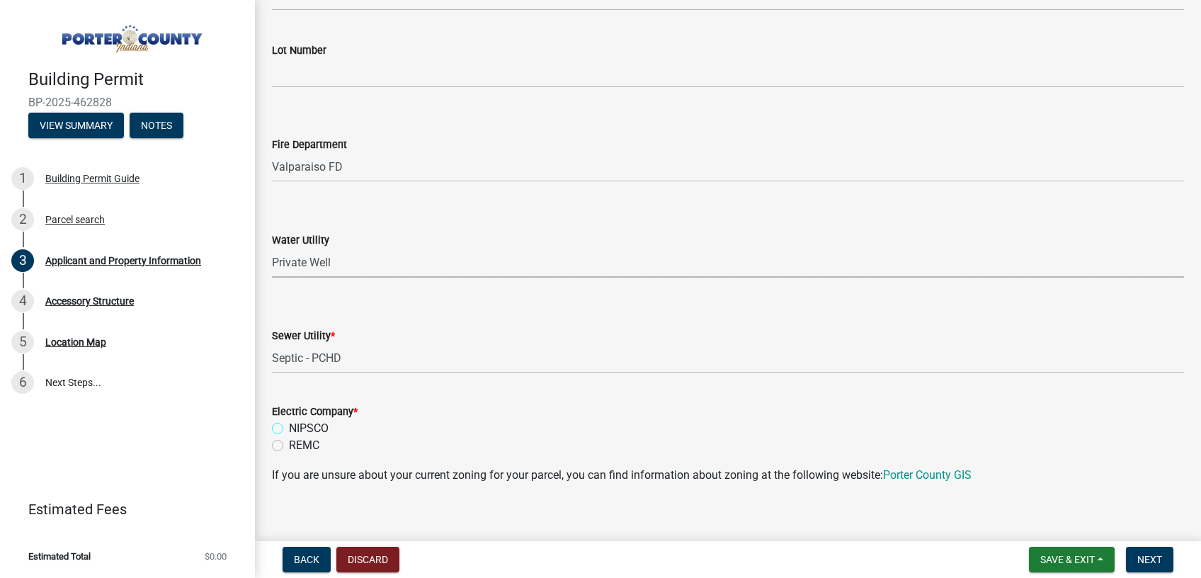
click at [289, 429] on input "NIPSCO" at bounding box center [293, 424] width 9 height 9
radio input "true"
click at [1149, 557] on span "Next" at bounding box center [1149, 559] width 25 height 11
click at [1149, 561] on span "Next" at bounding box center [1149, 559] width 25 height 11
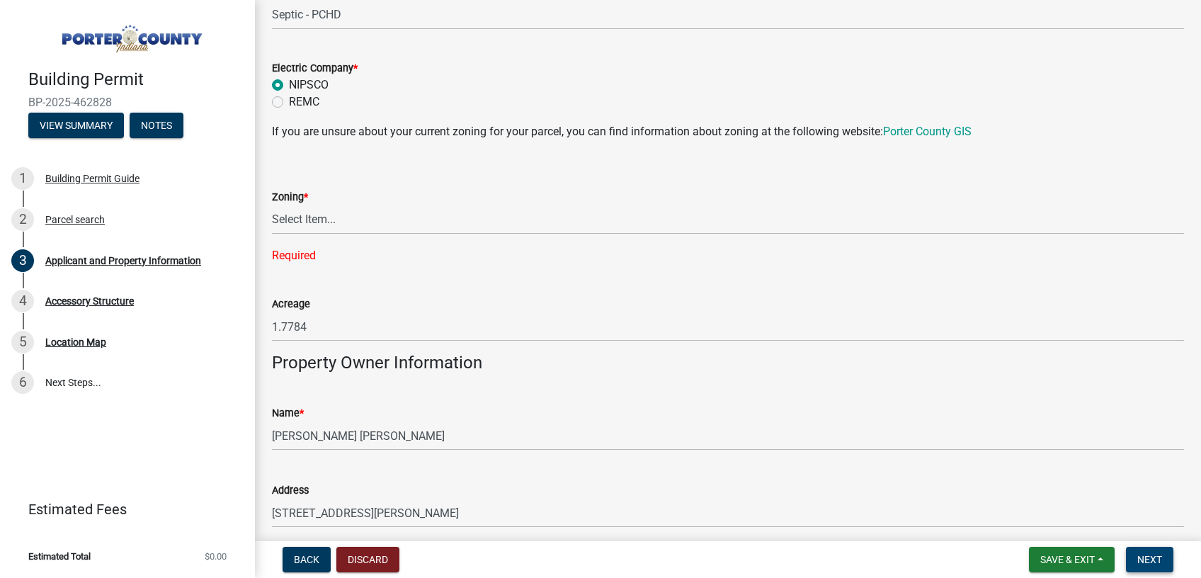
scroll to position [1187, 0]
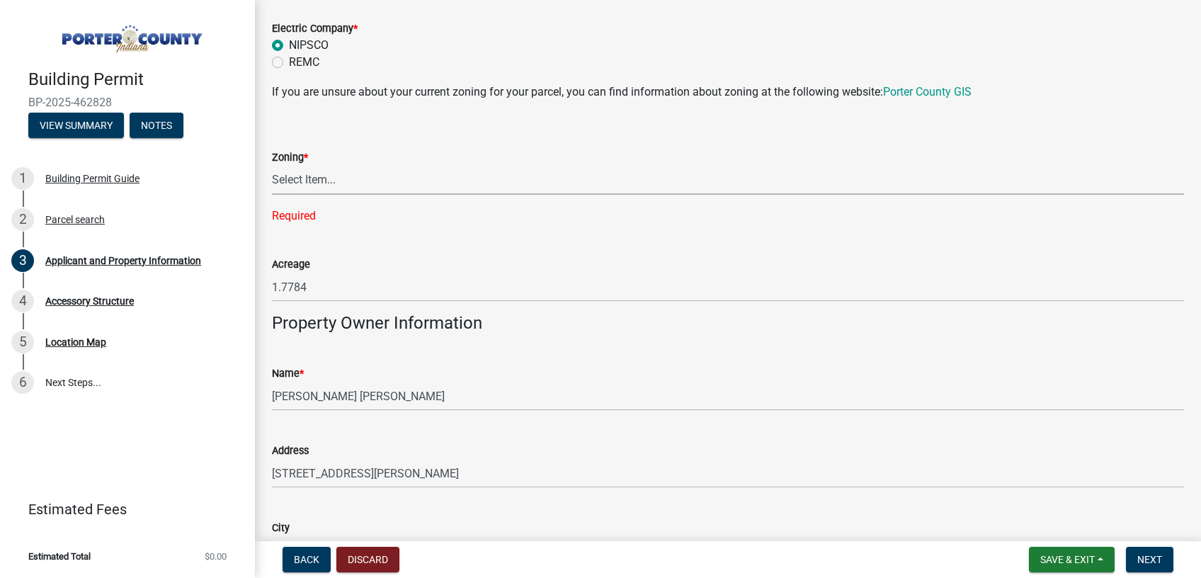
click at [272, 166] on select "Select Item... A1 A2 CH CM CN I1 I2 I3 IN MP OT P1 P2 PUD R1 R2 R3 R4 RL RR" at bounding box center [728, 180] width 912 height 29
click option "RR" at bounding box center [0, 0] width 0 height 0
select select "92efe679-05f4-414a-9426-51627fba5de6"
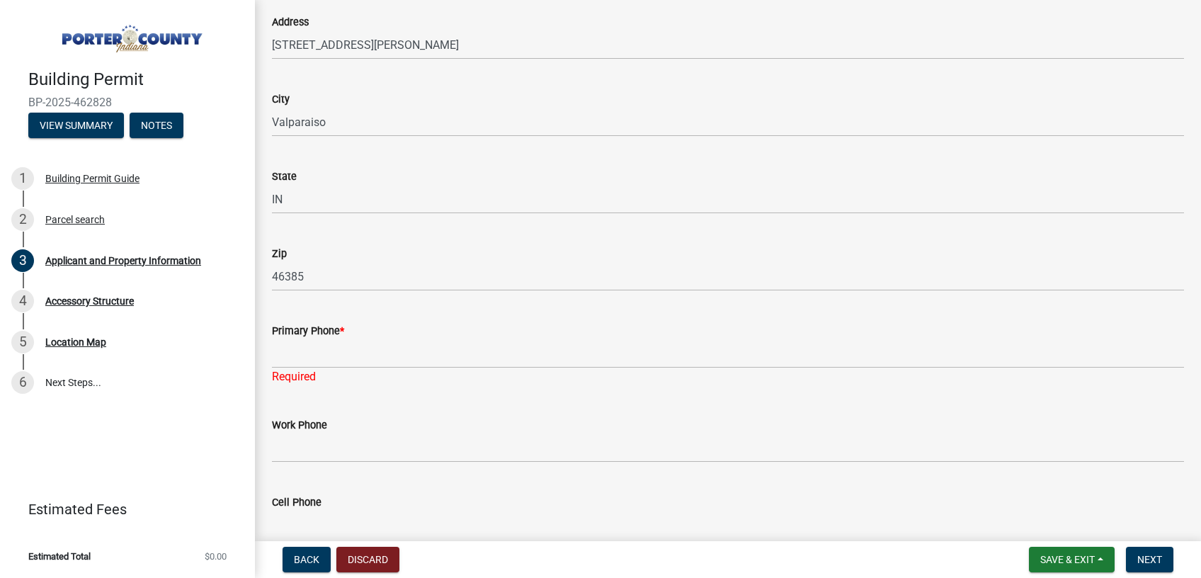
scroll to position [1597, 0]
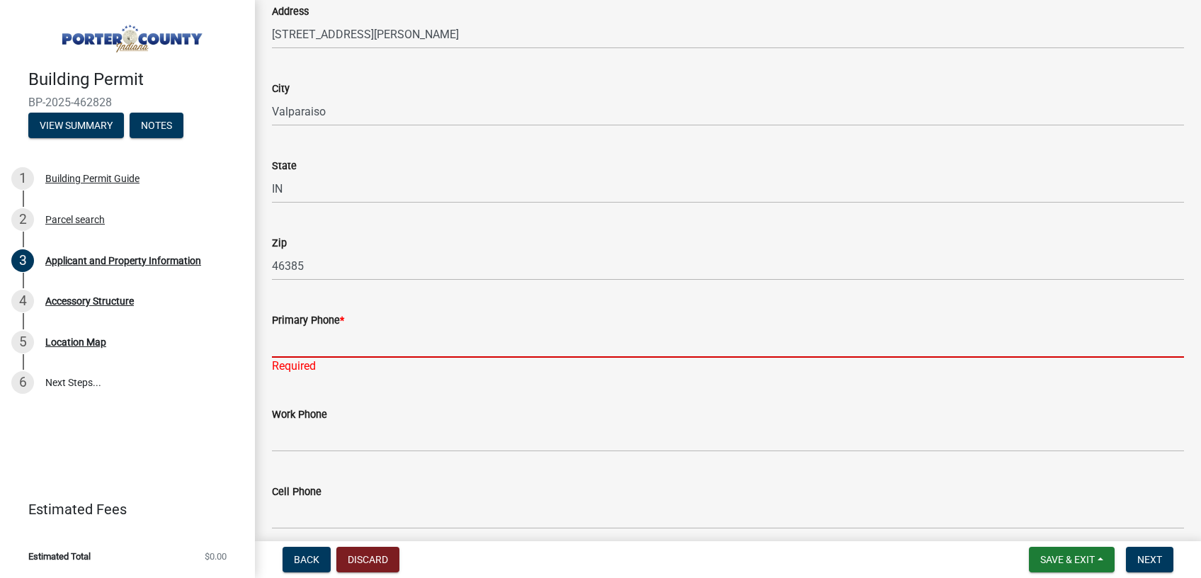
click at [338, 345] on input "Primary Phone *" at bounding box center [728, 343] width 912 height 29
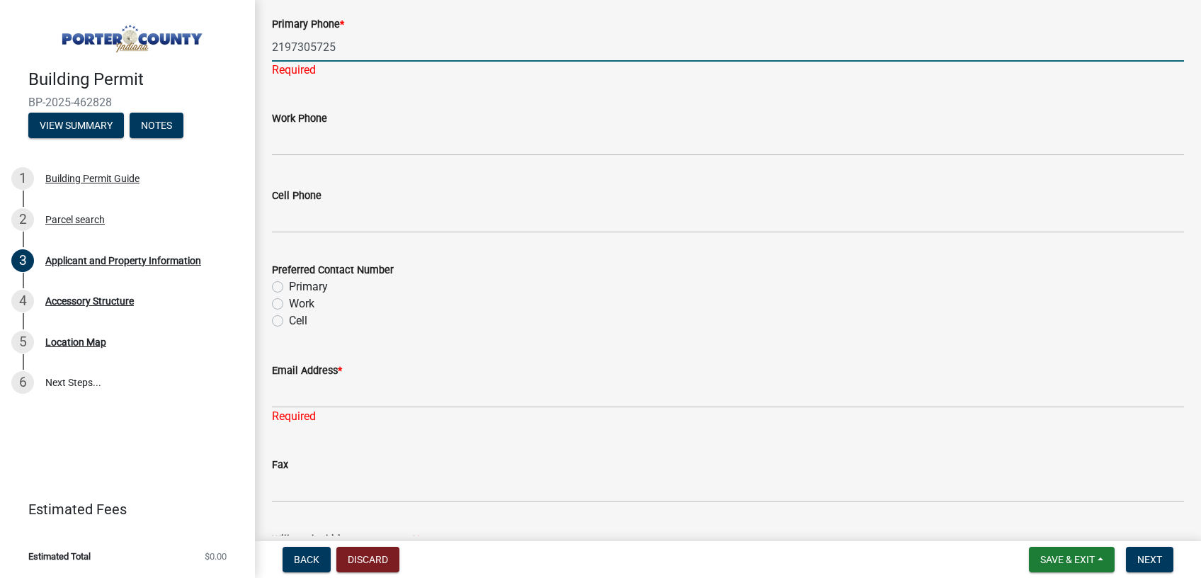
scroll to position [1913, 0]
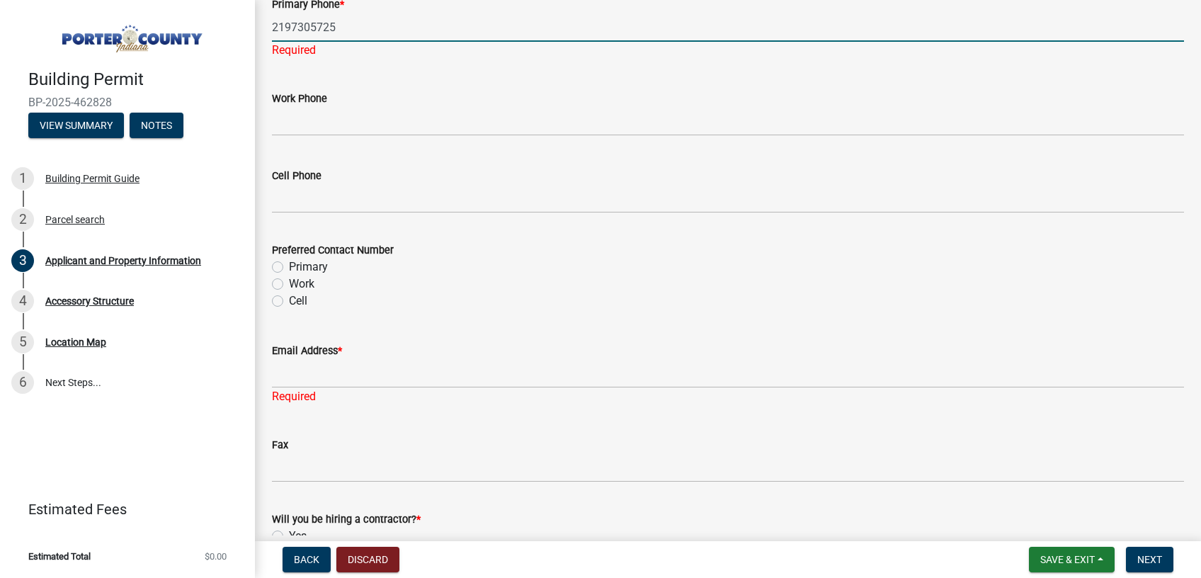
type input "2197305725"
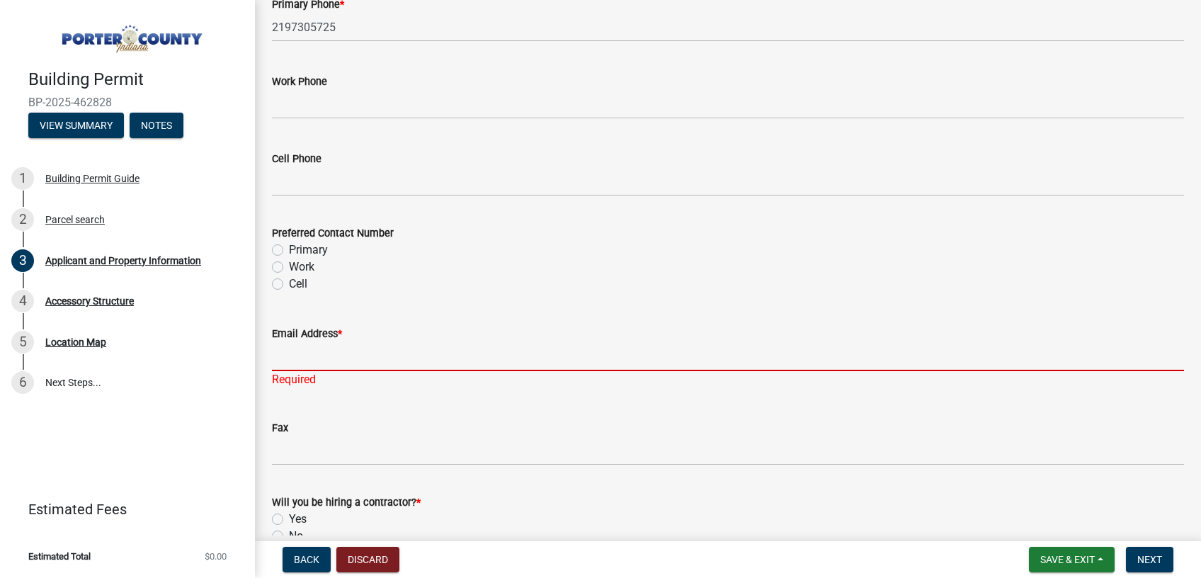
click at [352, 362] on input "Email Address *" at bounding box center [728, 356] width 912 height 29
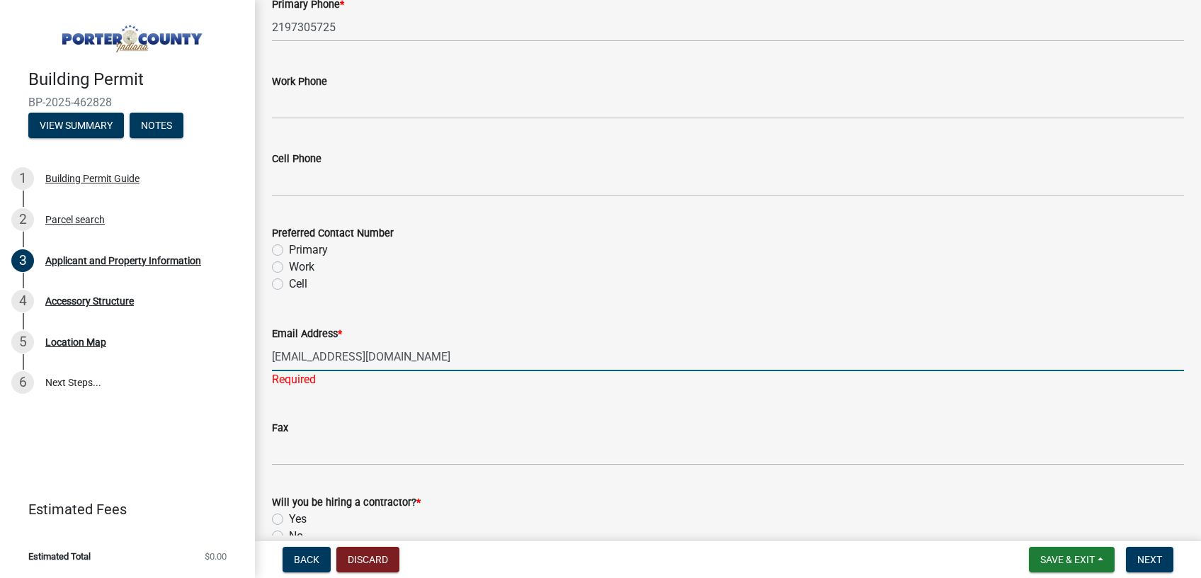
scroll to position [2040, 0]
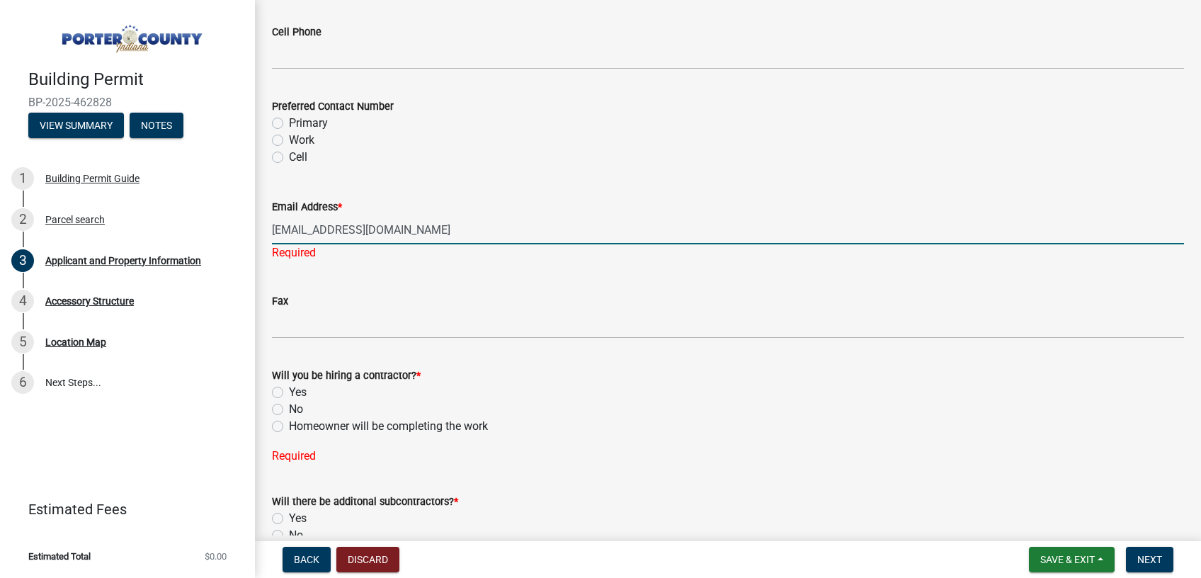
type input "[EMAIL_ADDRESS][DOMAIN_NAME]"
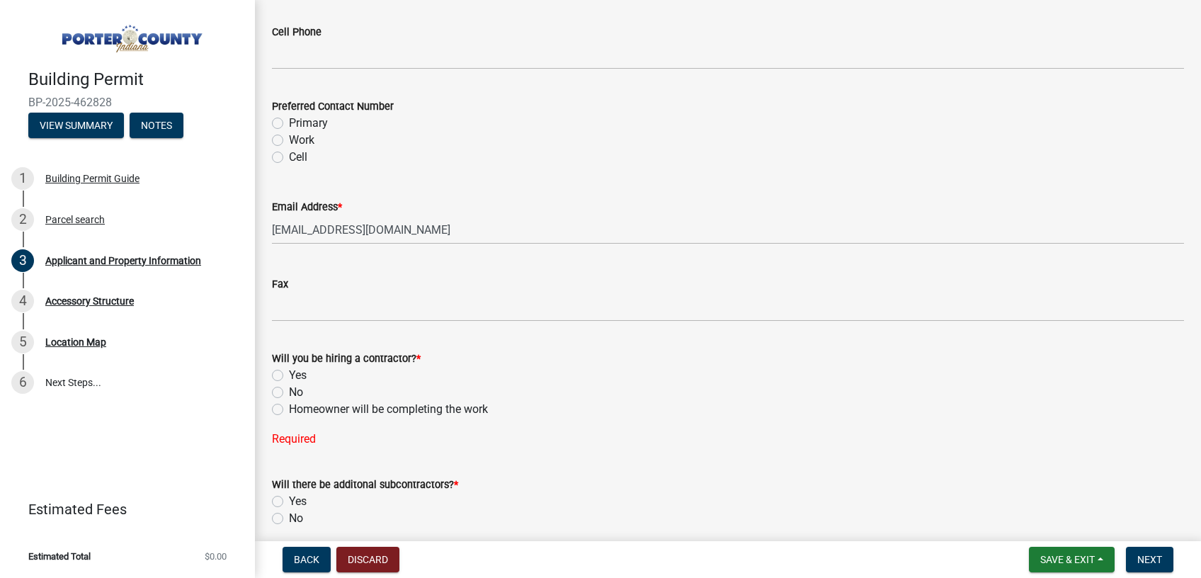
click at [275, 392] on div "Will you be hiring a contractor? * Yes No Homeowner will be completing the work" at bounding box center [728, 384] width 912 height 68
click at [289, 371] on label "Yes" at bounding box center [298, 375] width 18 height 17
click at [289, 371] on input "Yes" at bounding box center [293, 371] width 9 height 9
radio input "true"
click at [289, 491] on label "No" at bounding box center [296, 490] width 14 height 17
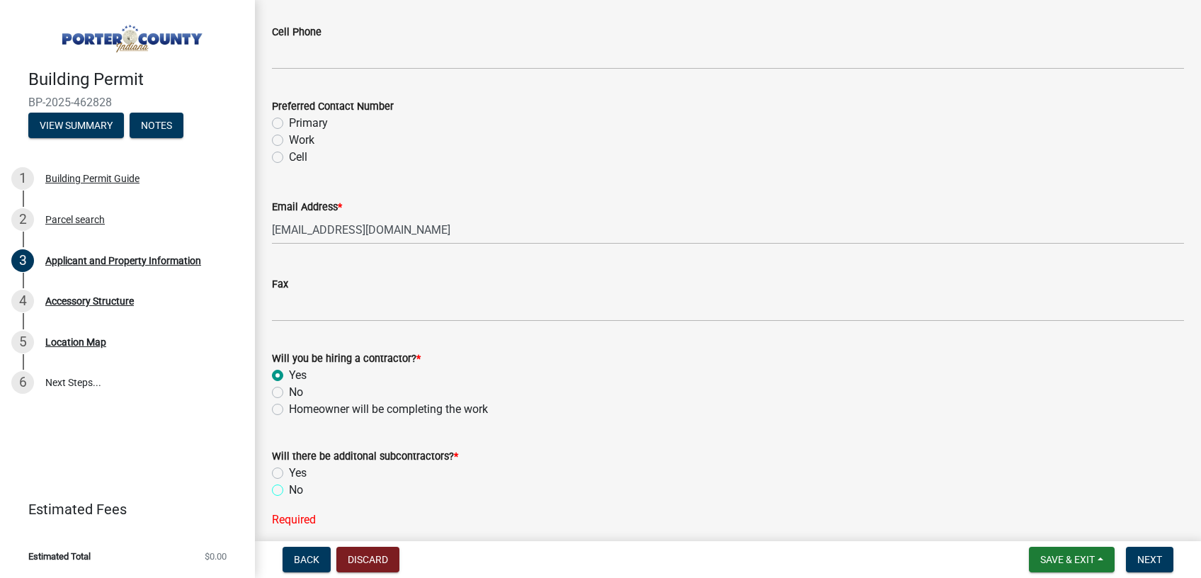
click at [289, 491] on input "No" at bounding box center [293, 486] width 9 height 9
radio input "true"
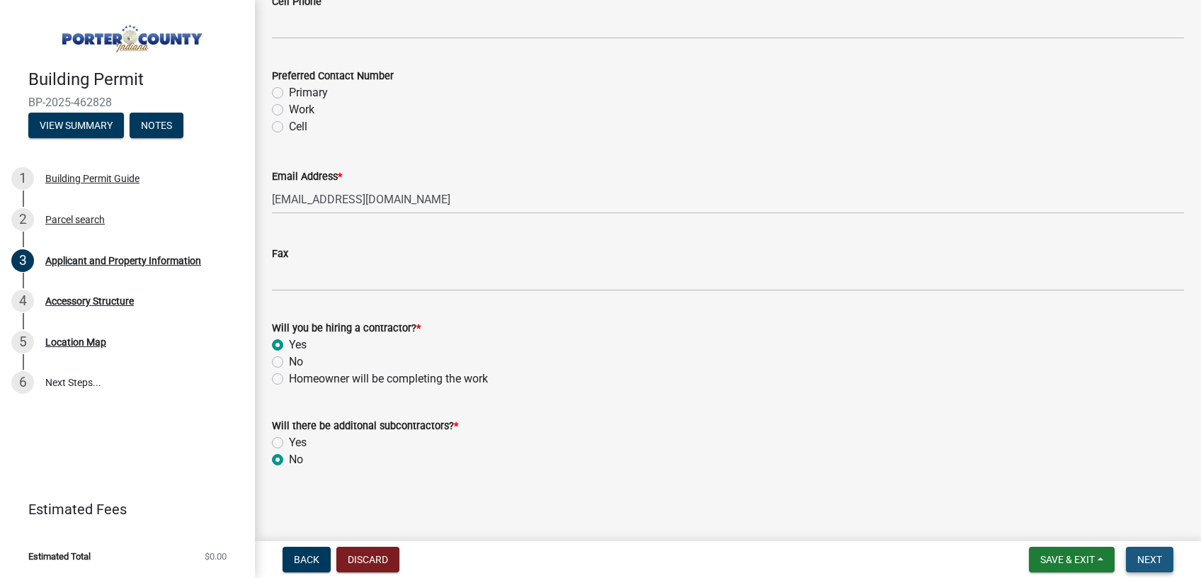
click at [1153, 552] on button "Next" at bounding box center [1149, 559] width 47 height 25
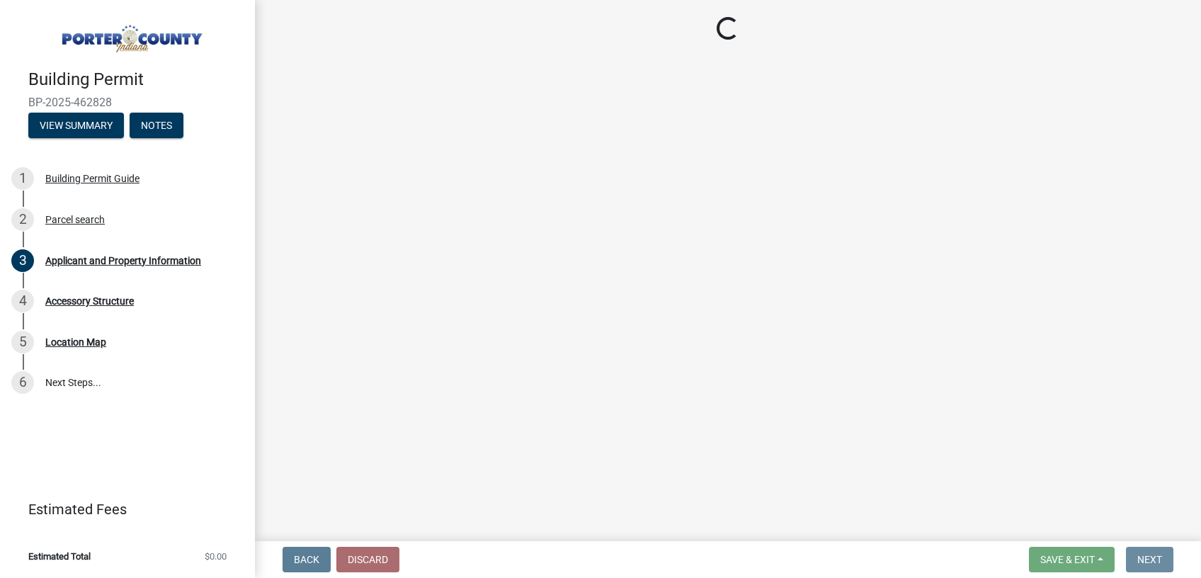
scroll to position [0, 0]
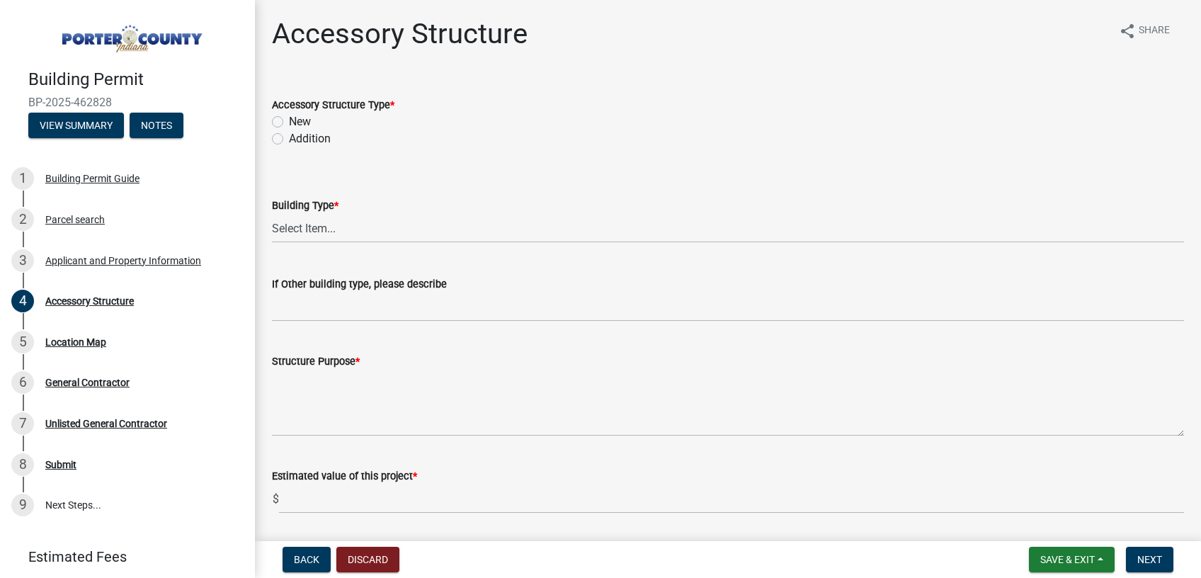
click at [289, 124] on label "New" at bounding box center [300, 121] width 22 height 17
click at [289, 123] on input "New" at bounding box center [293, 117] width 9 height 9
radio input "true"
click at [272, 214] on select "Select Item... Ag. Building Chicken Coop Detached Garage Exterior Remodel Gazeb…" at bounding box center [728, 228] width 912 height 29
click option "Detached Garage" at bounding box center [0, 0] width 0 height 0
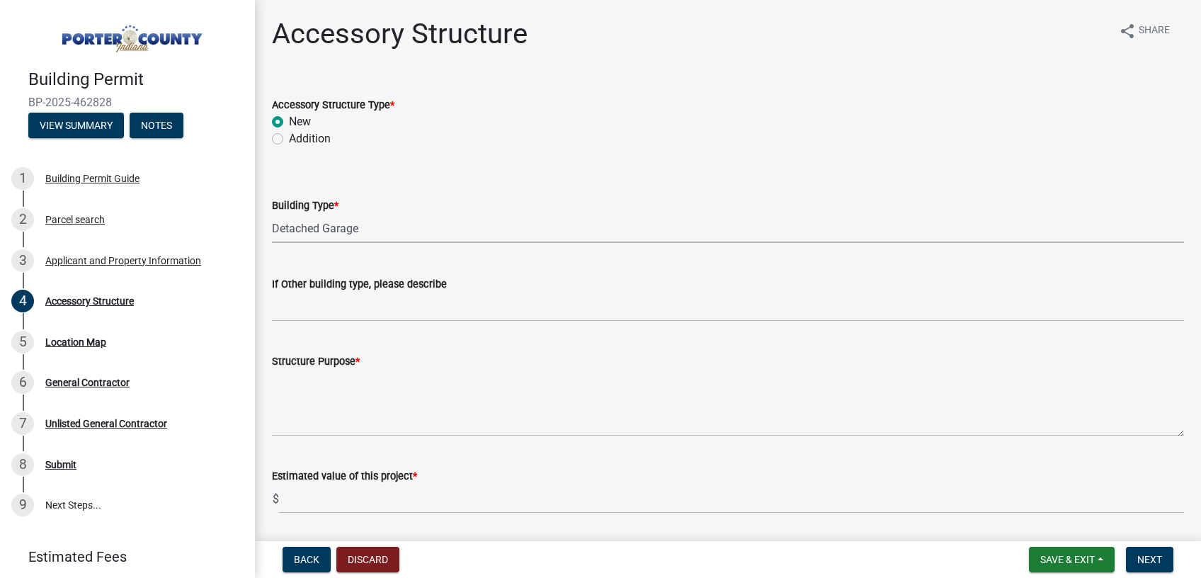
select select "e417d459-1a07-4045-9f8a-b98bfca84a5c"
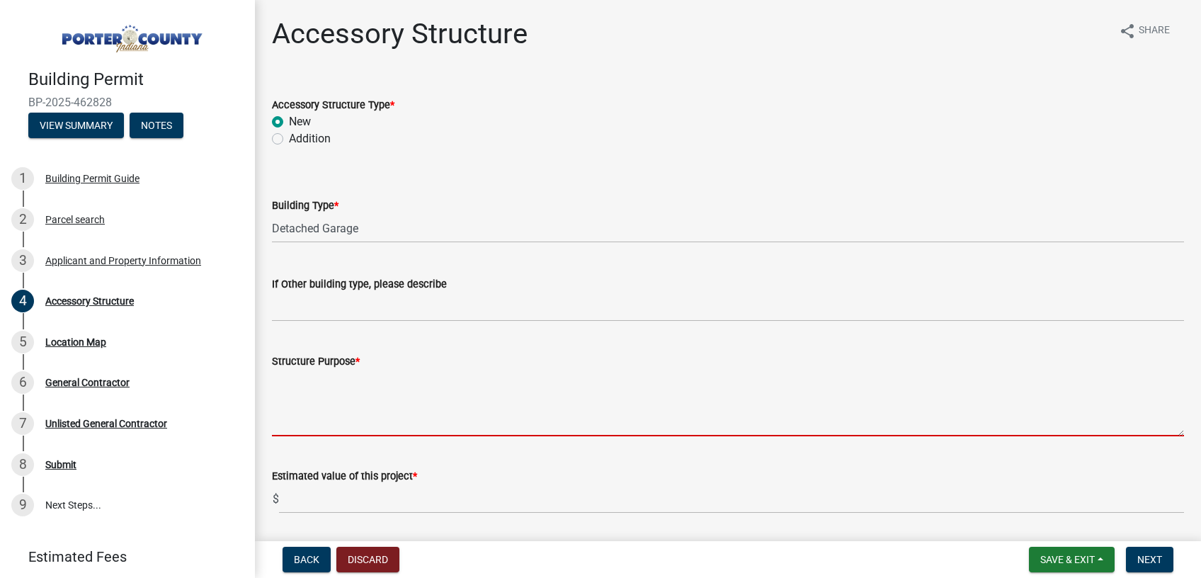
click at [338, 427] on textarea "Structure Purpose *" at bounding box center [728, 403] width 912 height 67
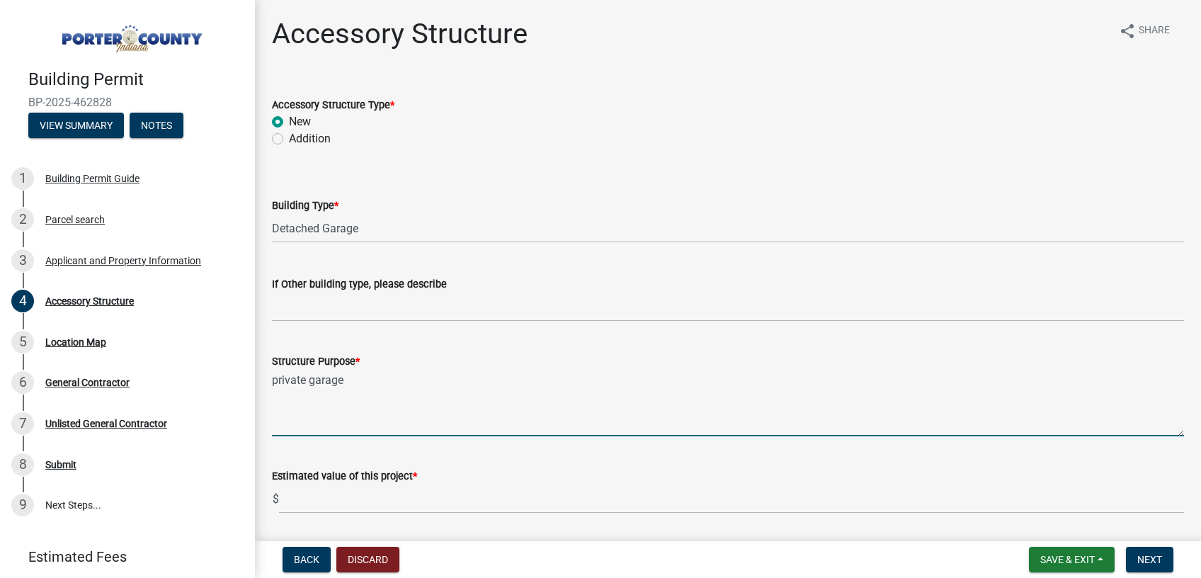
type textarea "private garage"
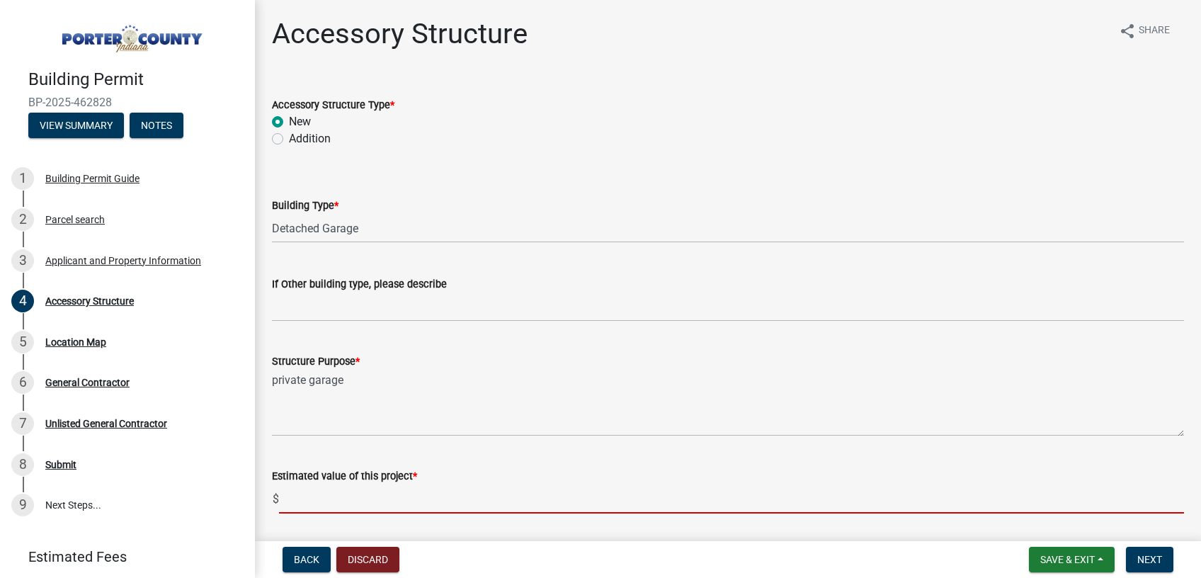
click at [375, 508] on input "text" at bounding box center [731, 498] width 905 height 29
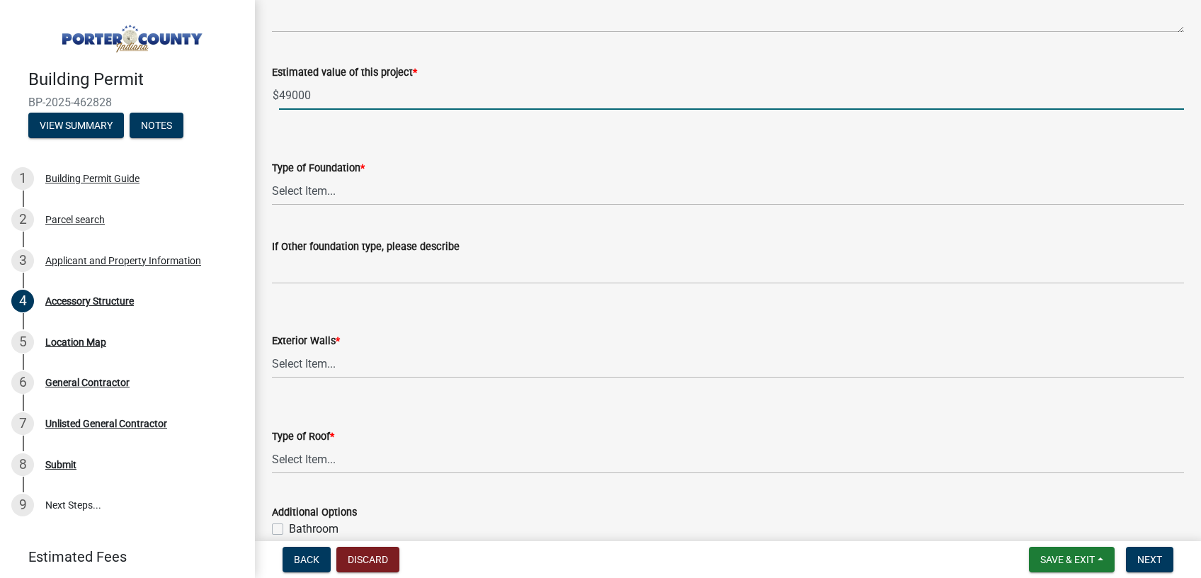
scroll to position [426, 0]
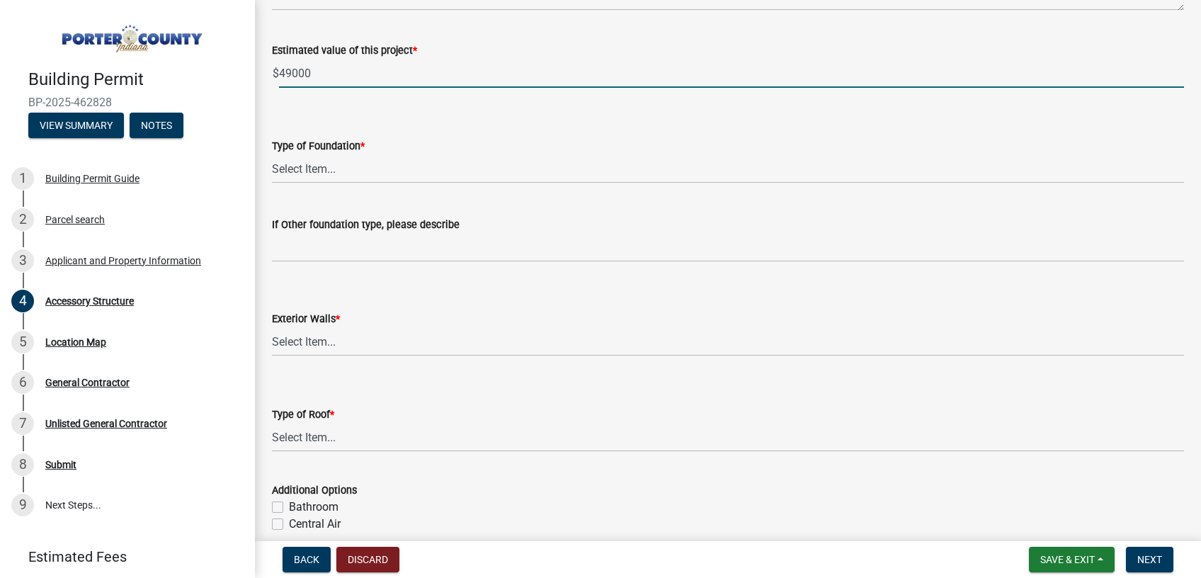
type input "49000"
click at [272, 154] on select "Select Item... Concrete Block Poured Concrete Post Frame Other" at bounding box center [728, 168] width 912 height 29
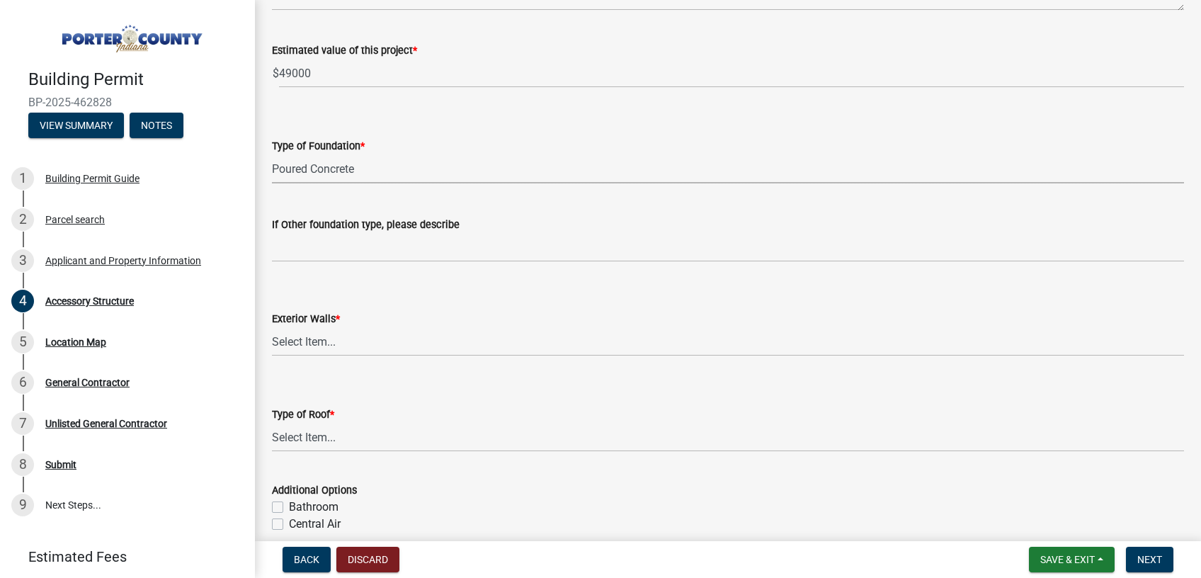
click option "Poured Concrete" at bounding box center [0, 0] width 0 height 0
select select "b16561a8-8531-4c00-a0ba-45c0345273e3"
click at [272, 327] on select "Select Item... Masonry Wood Frame Post Frame Steel Frame" at bounding box center [728, 341] width 912 height 29
click option "Wood Frame" at bounding box center [0, 0] width 0 height 0
select select "29856c7f-eeba-4e54-97cb-4d08c5c5b677"
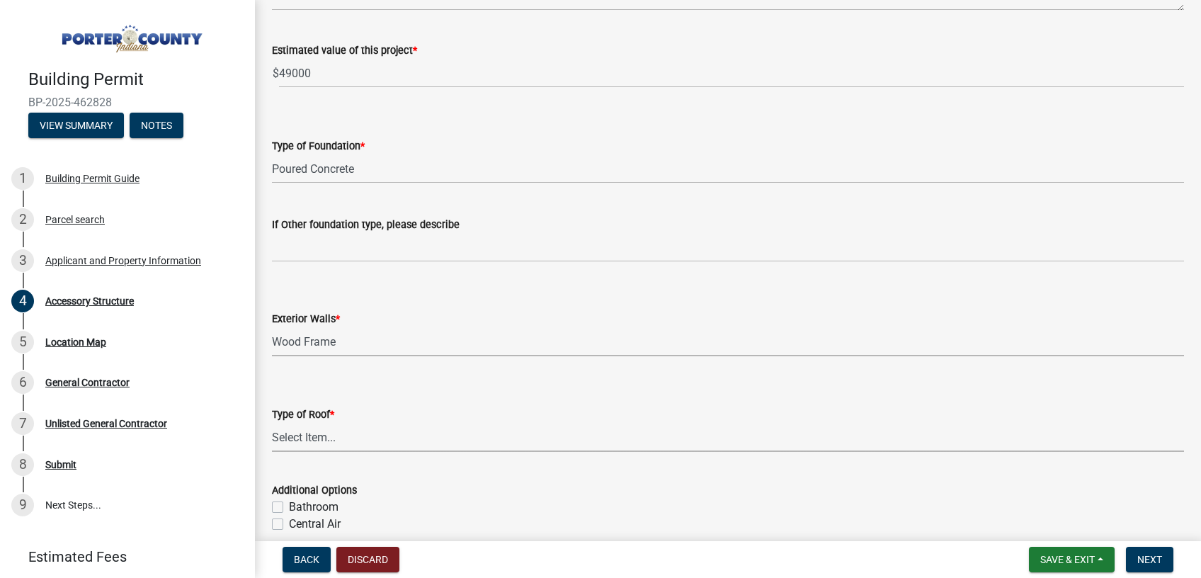
click at [272, 423] on select "Select Item... Shingles Steel" at bounding box center [728, 437] width 912 height 29
click option "Shingles" at bounding box center [0, 0] width 0 height 0
select select "d4b8d1da-05eb-44cd-bbb6-c979fa719f22"
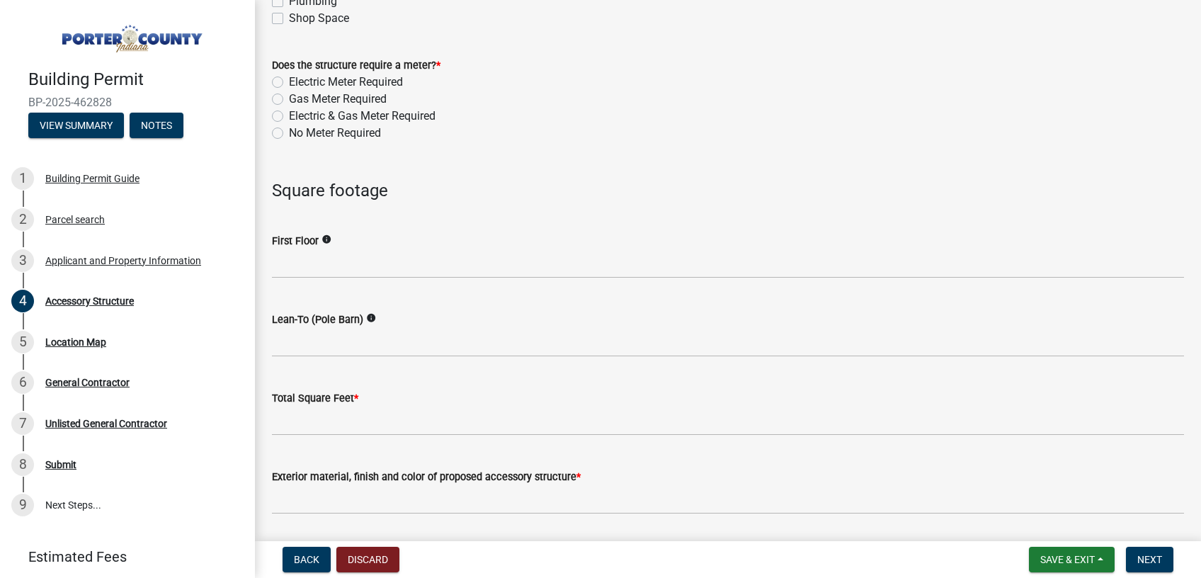
scroll to position [1025, 0]
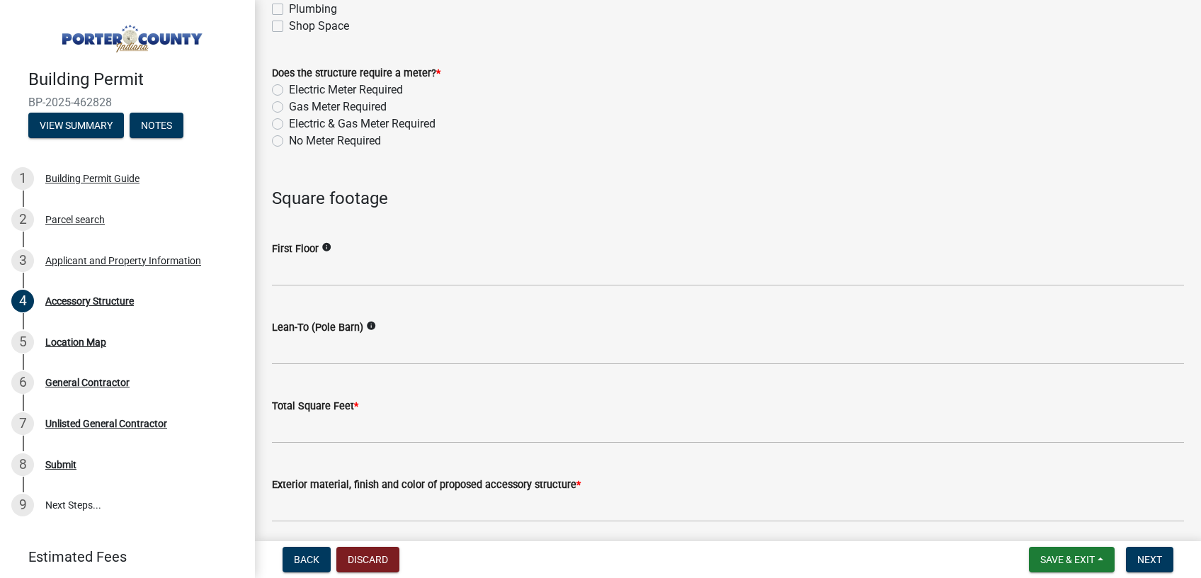
click at [289, 138] on label "No Meter Required" at bounding box center [335, 140] width 92 height 17
click at [289, 138] on input "No Meter Required" at bounding box center [293, 136] width 9 height 9
radio input "true"
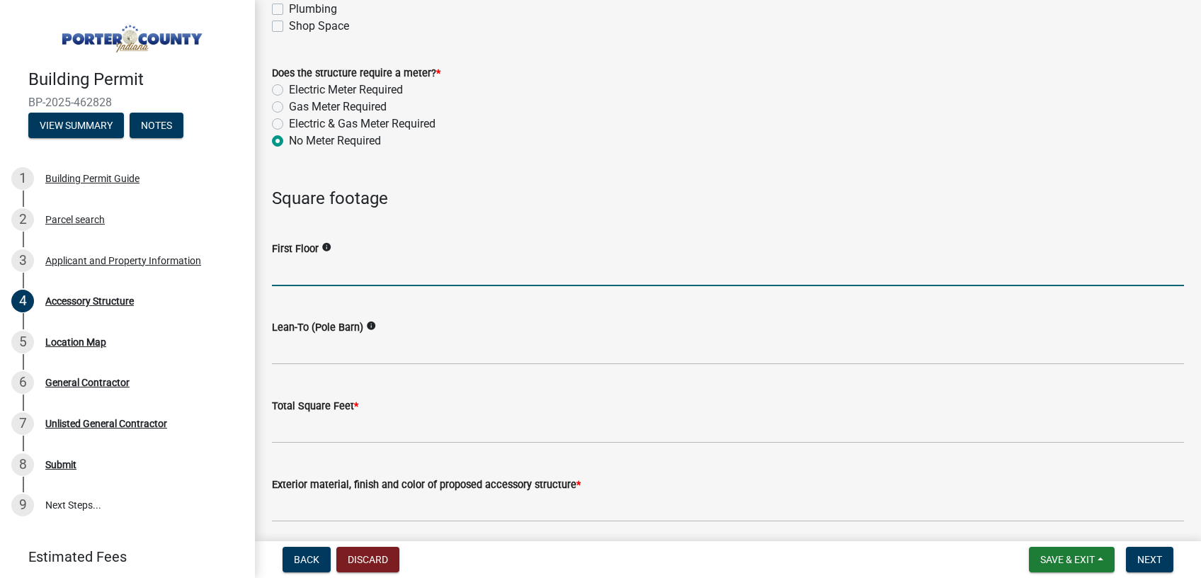
click at [316, 270] on input "text" at bounding box center [728, 271] width 912 height 29
type input "720"
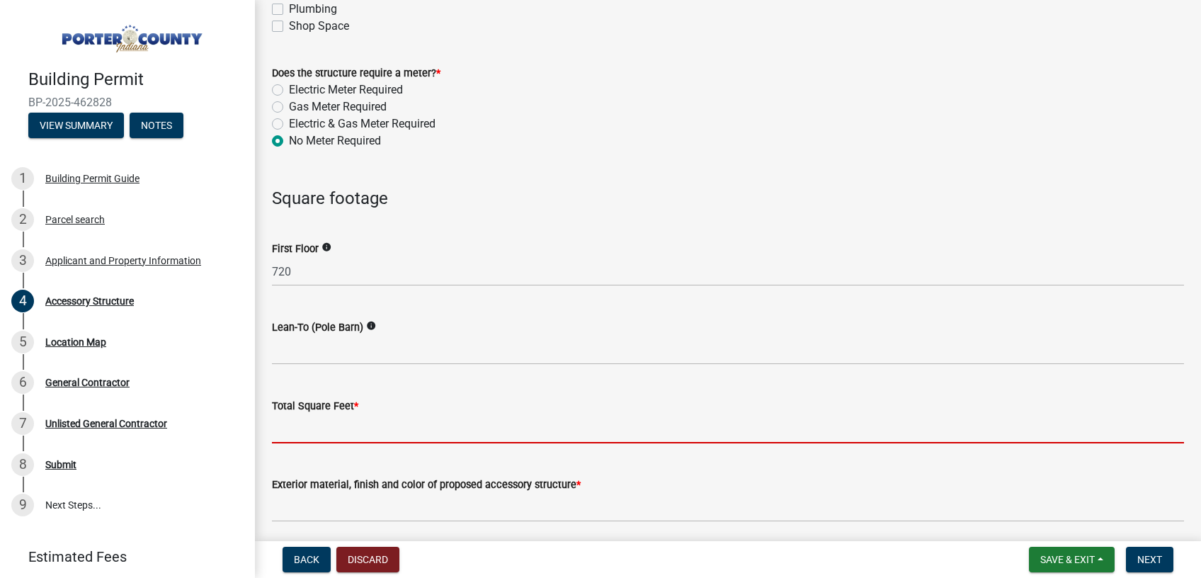
click at [360, 433] on input "text" at bounding box center [728, 428] width 912 height 29
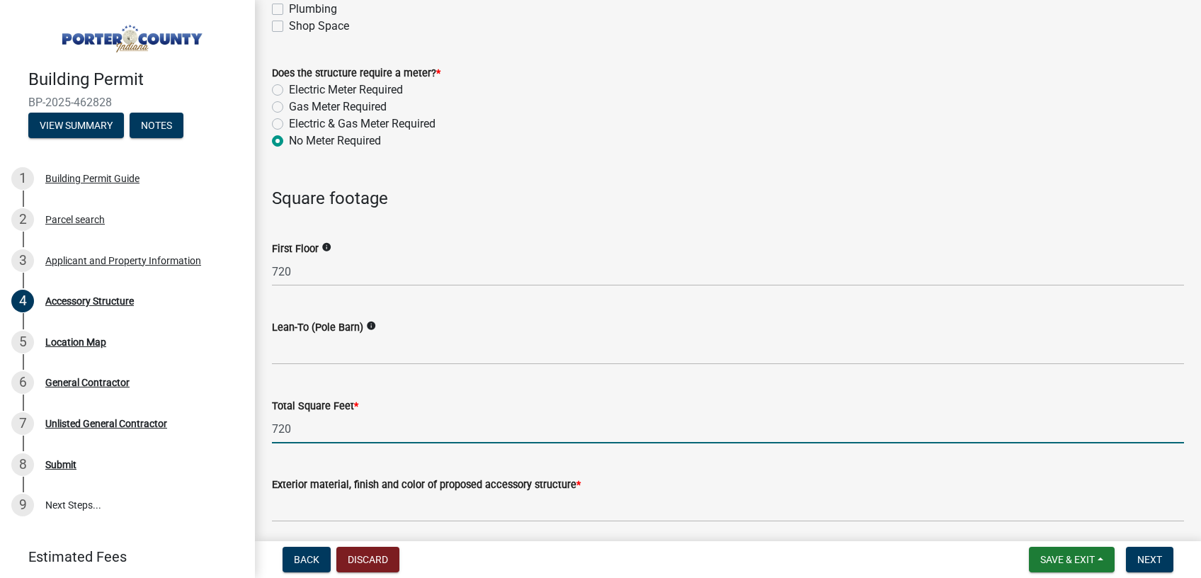
type input "720"
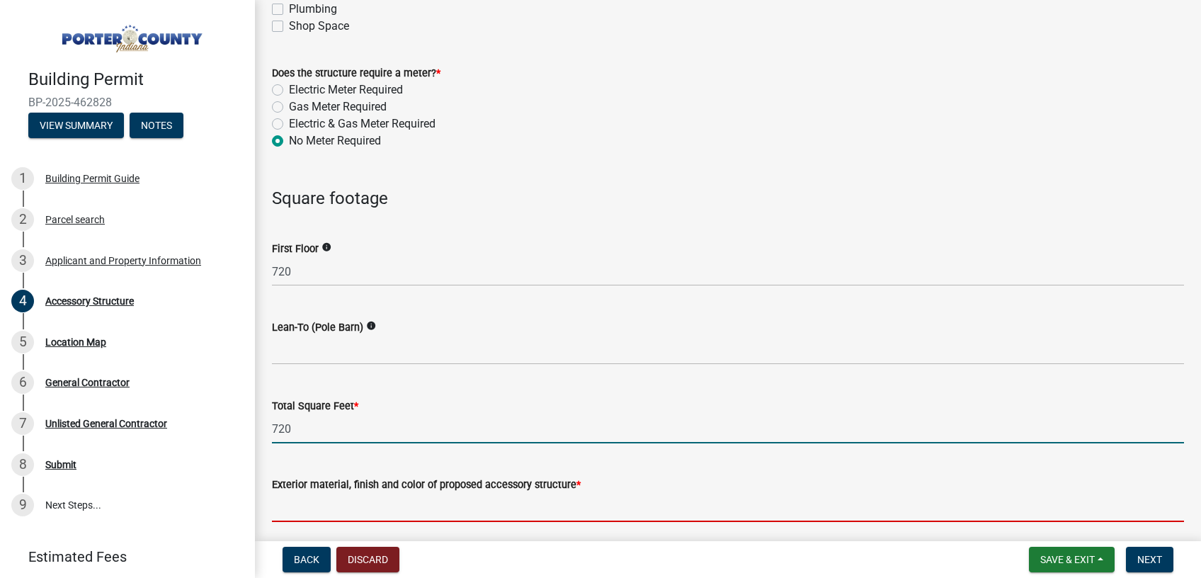
click at [375, 518] on input "Exterior material, finish and color of proposed accessory structure *" at bounding box center [728, 507] width 912 height 29
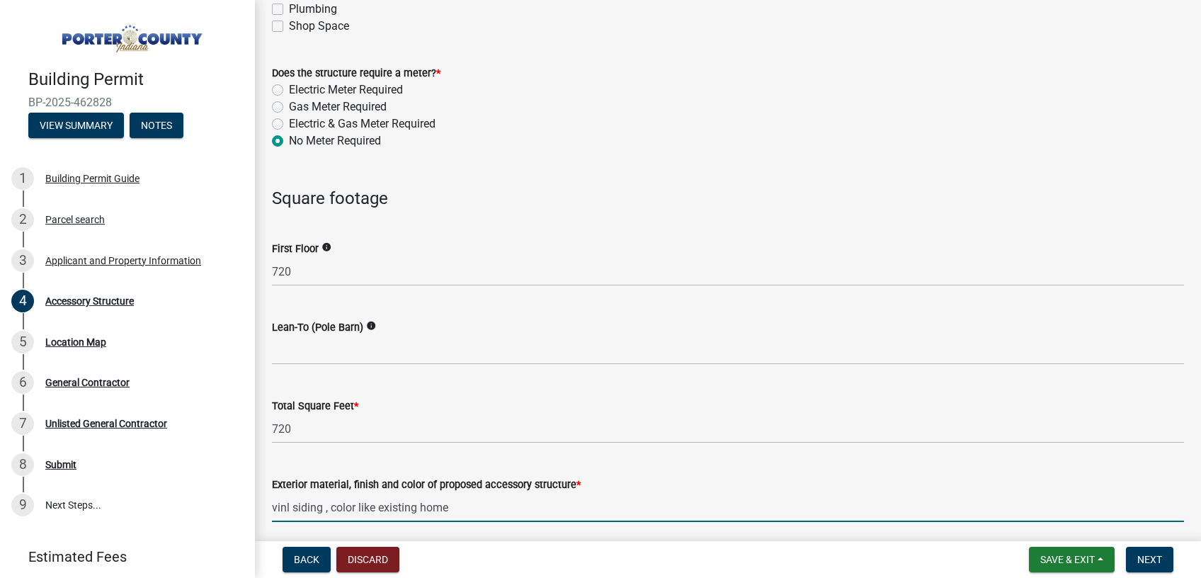
click at [285, 510] on input "vinl siding , color like existing home" at bounding box center [728, 507] width 912 height 29
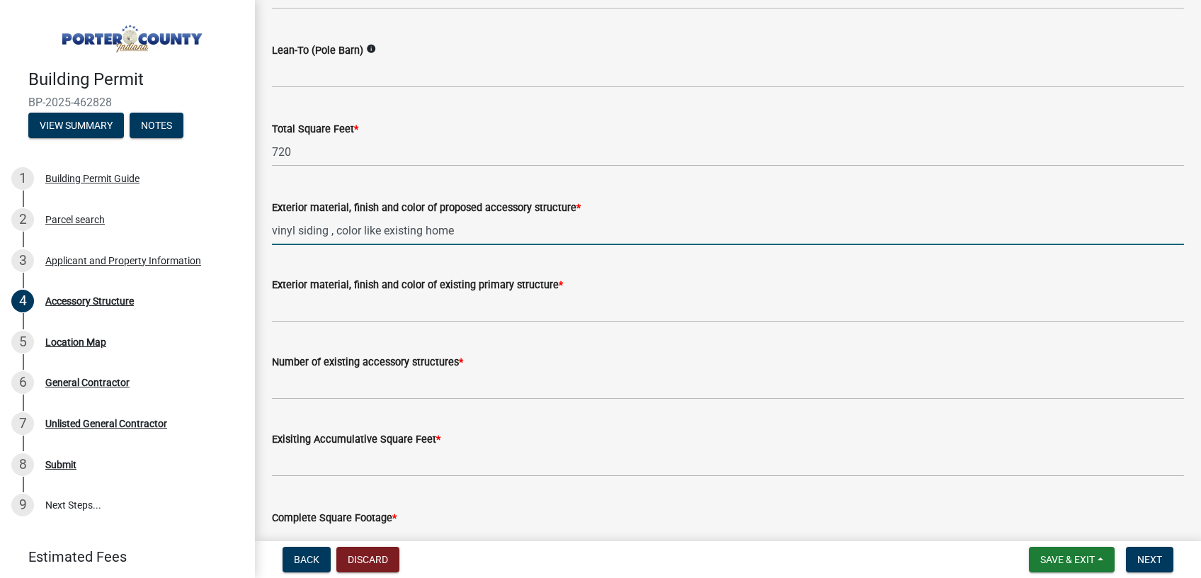
scroll to position [1320, 0]
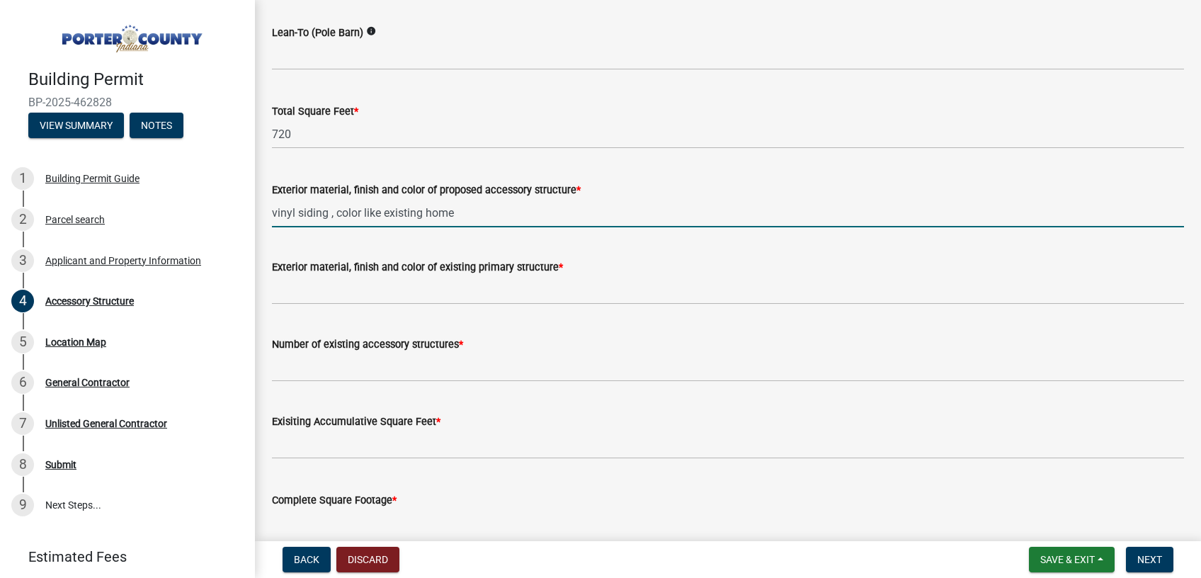
type input "vinyl siding , color like existing home"
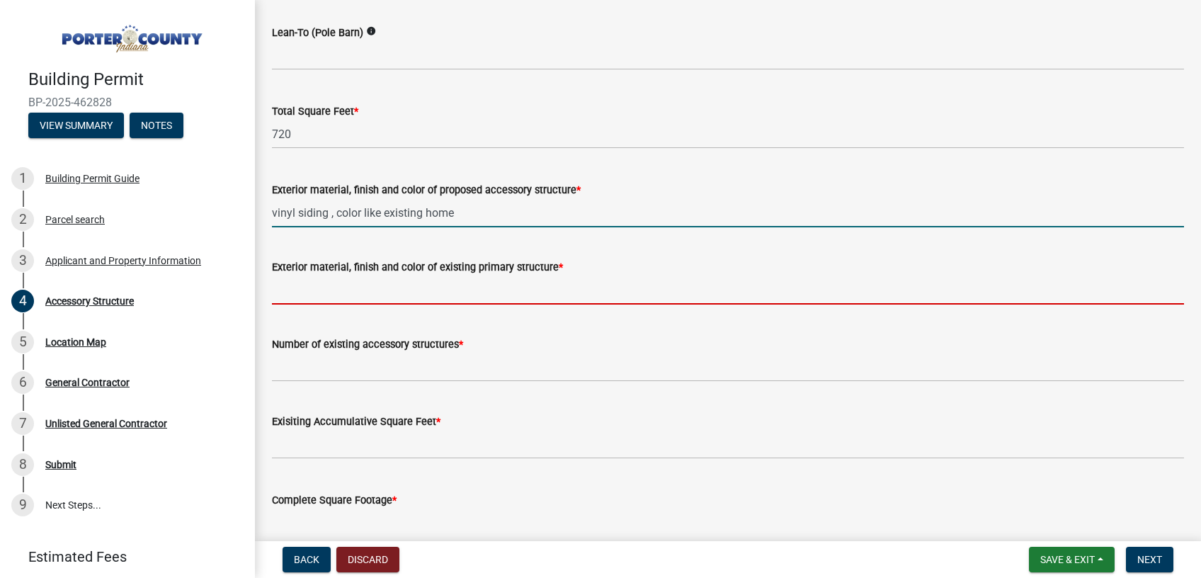
click at [406, 279] on input "Exterior material, finish and color of existing primary structure *" at bounding box center [728, 289] width 912 height 29
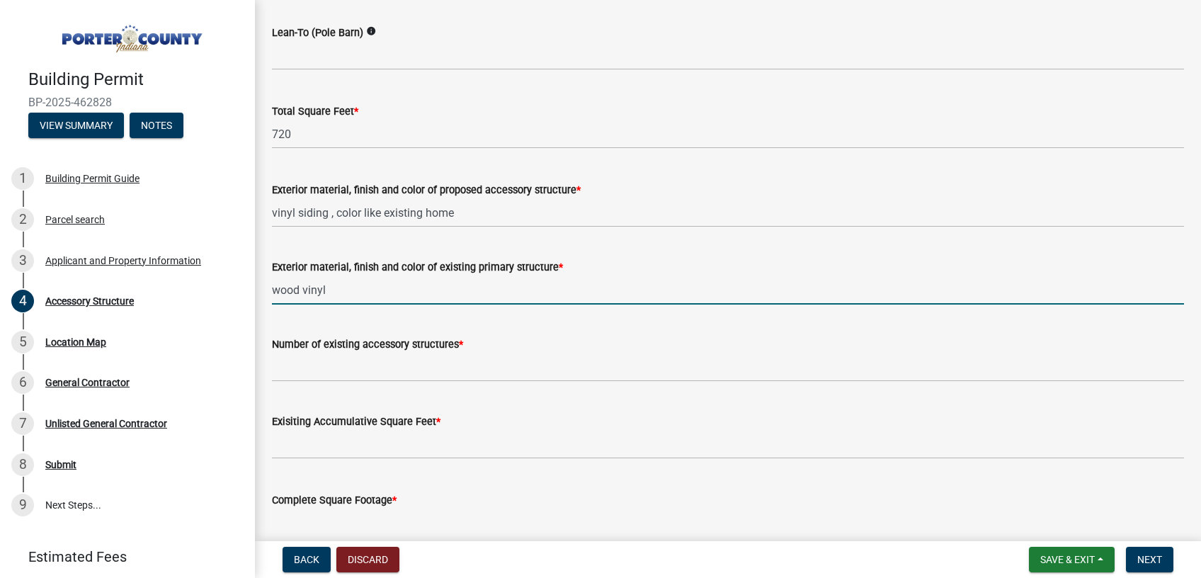
type input "wood vinyl"
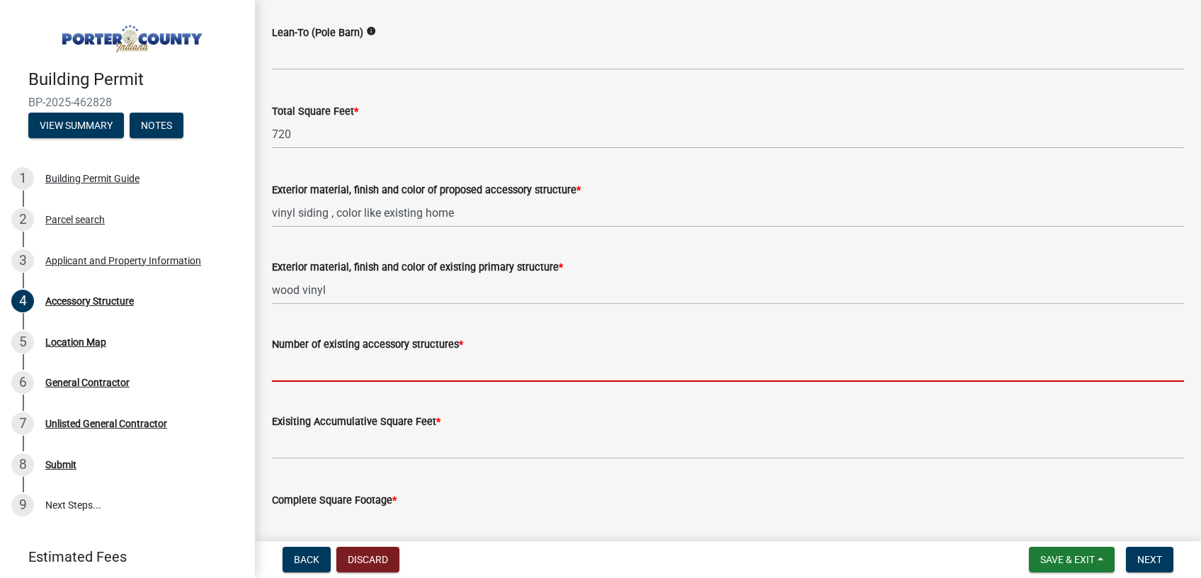
click at [404, 367] on input "Number of existing accessory structures *" at bounding box center [728, 367] width 912 height 29
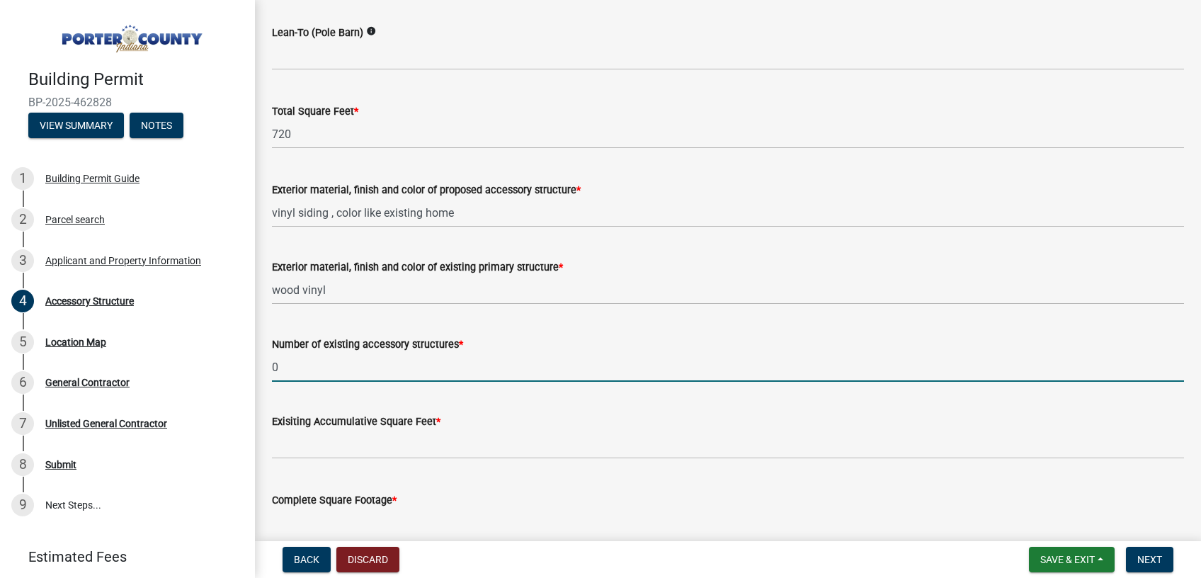
type input "0"
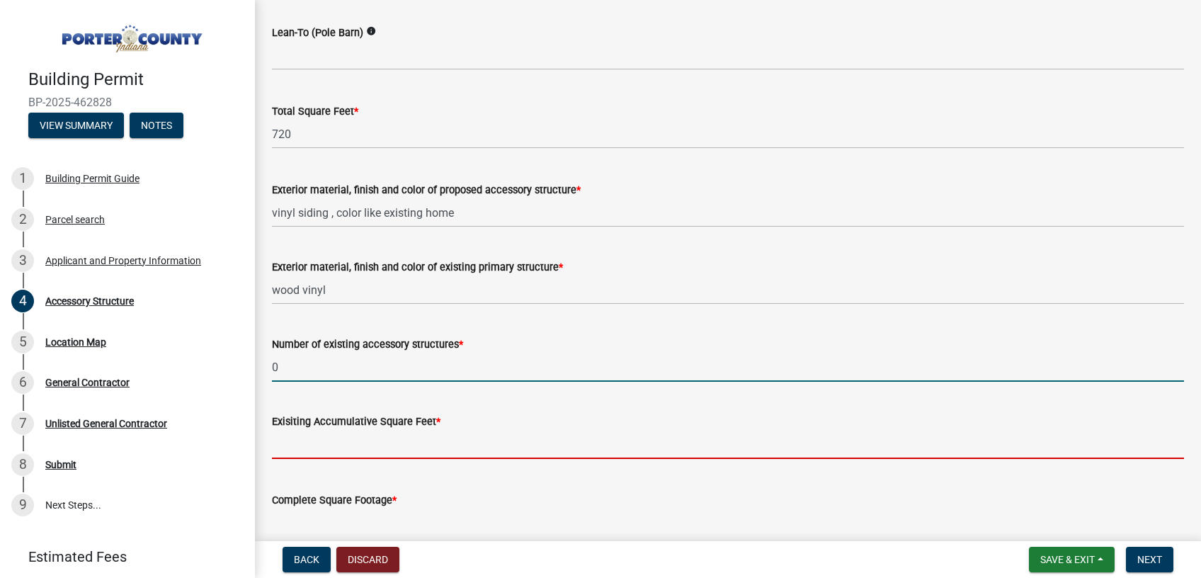
click at [389, 445] on input "text" at bounding box center [728, 444] width 912 height 29
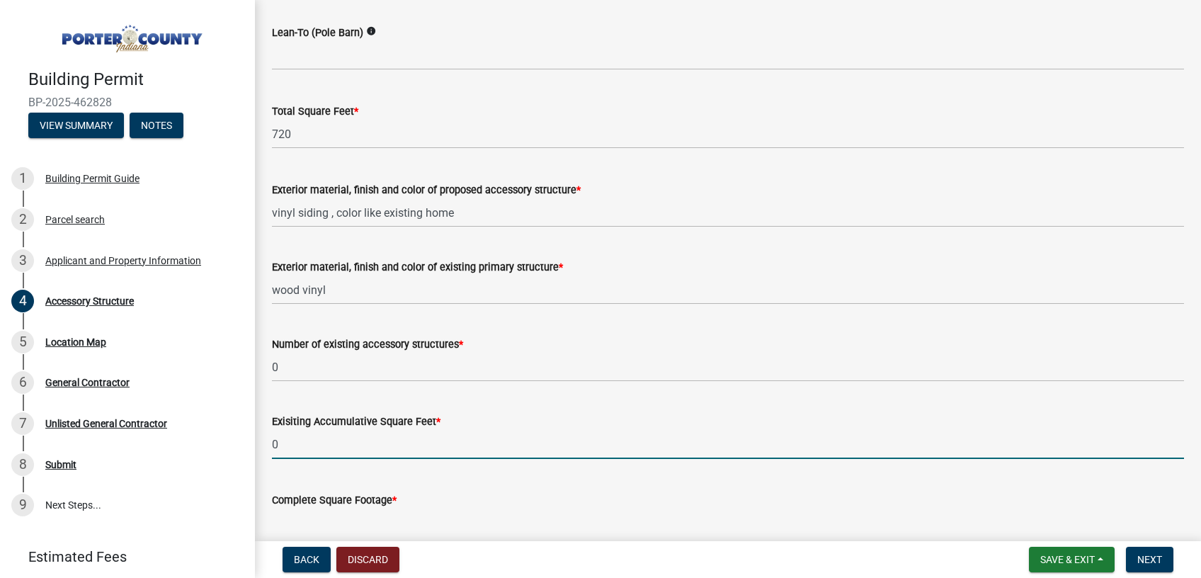
type input "0"
click at [401, 515] on input "text" at bounding box center [728, 522] width 912 height 29
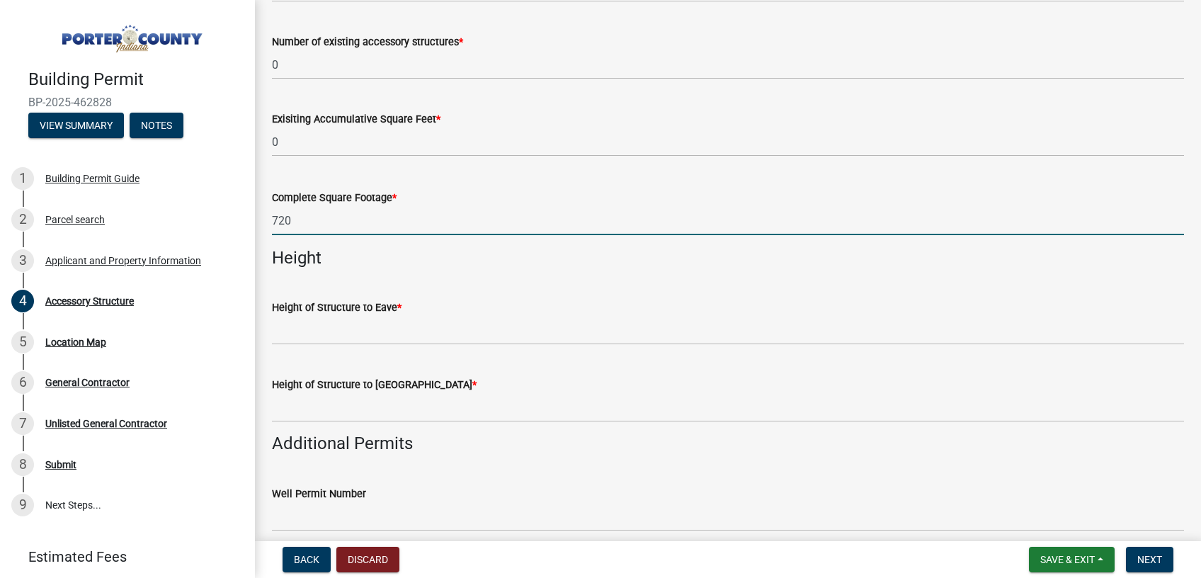
scroll to position [1648, 0]
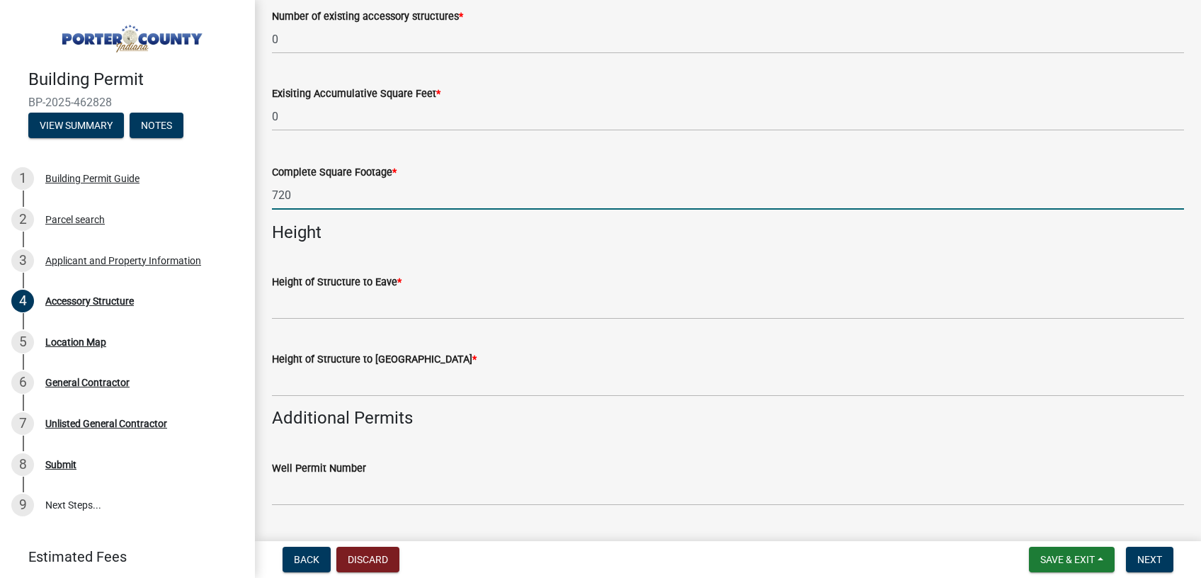
type input "720"
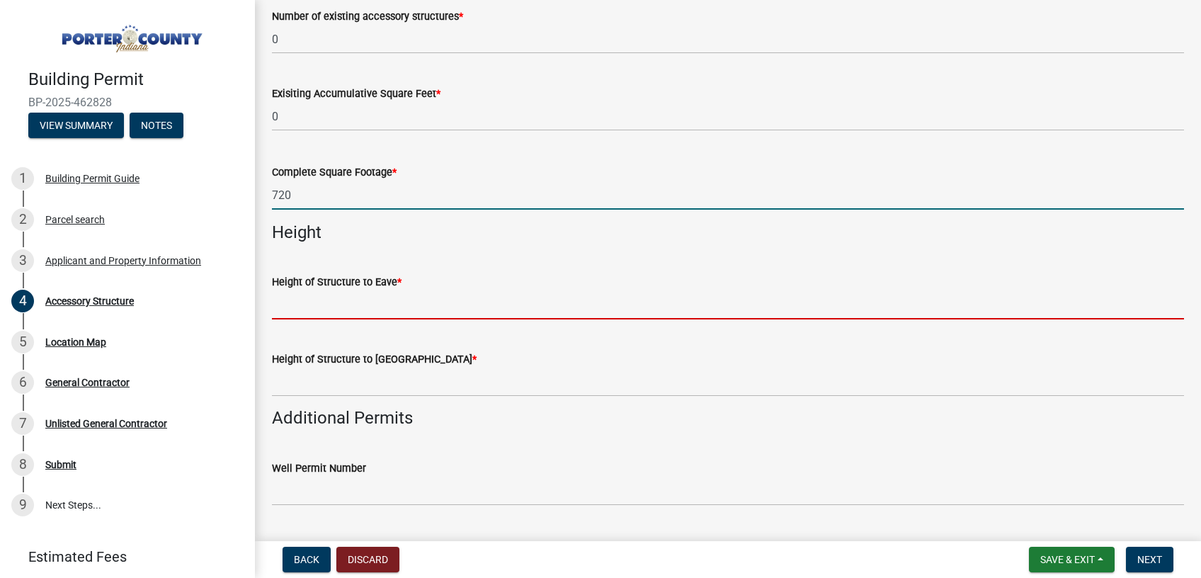
click at [380, 313] on input "Height of Structure to Eave *" at bounding box center [728, 304] width 912 height 29
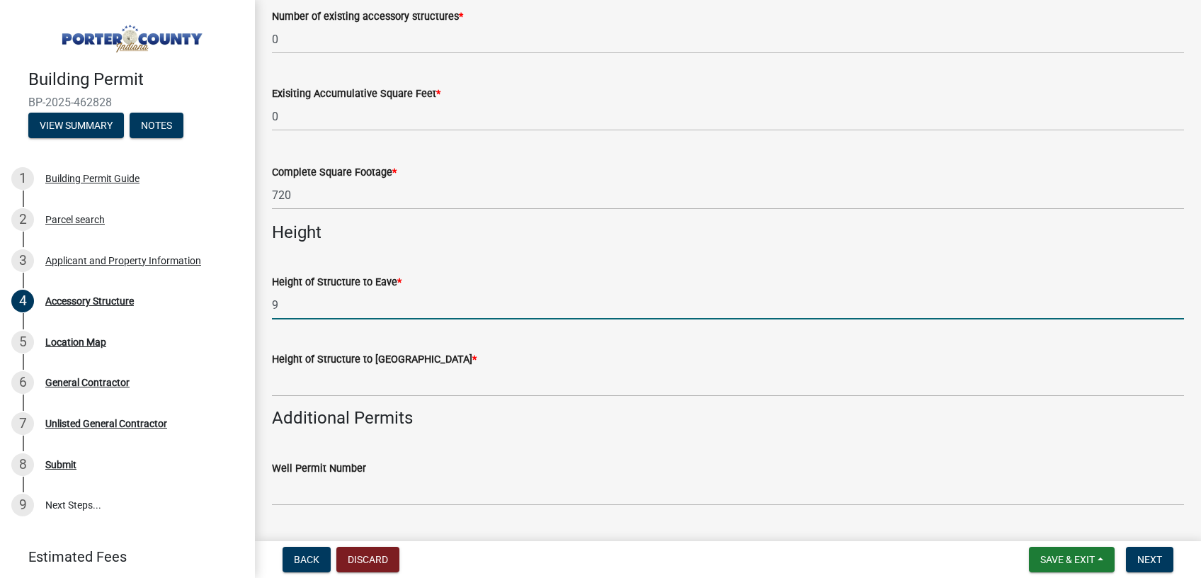
type input "9"
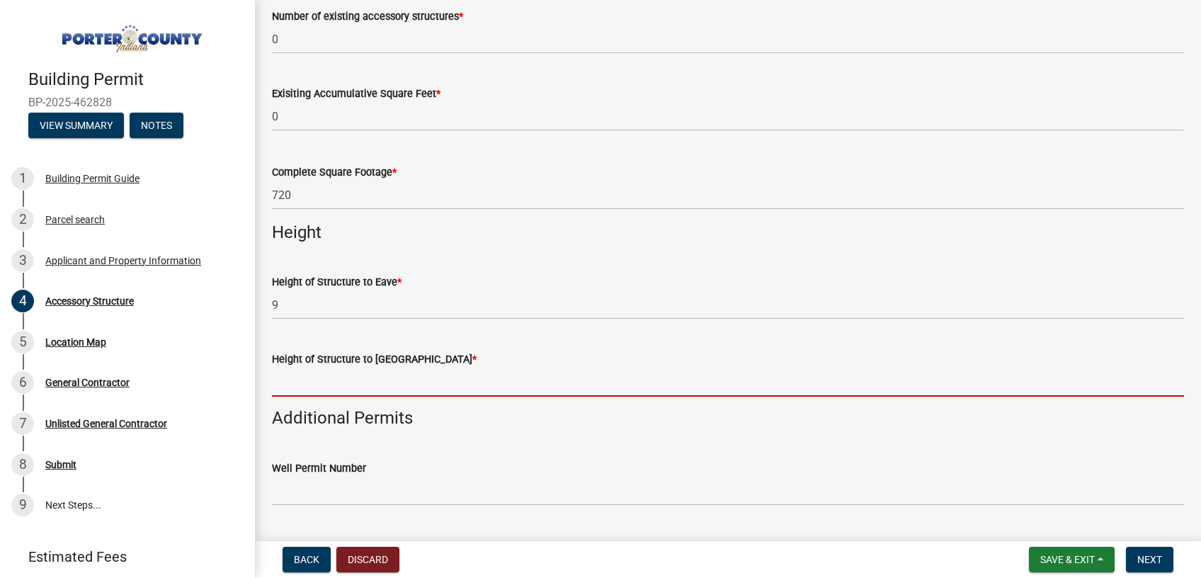
click at [393, 384] on input "Height of Structure to Roof Peak *" at bounding box center [728, 382] width 912 height 29
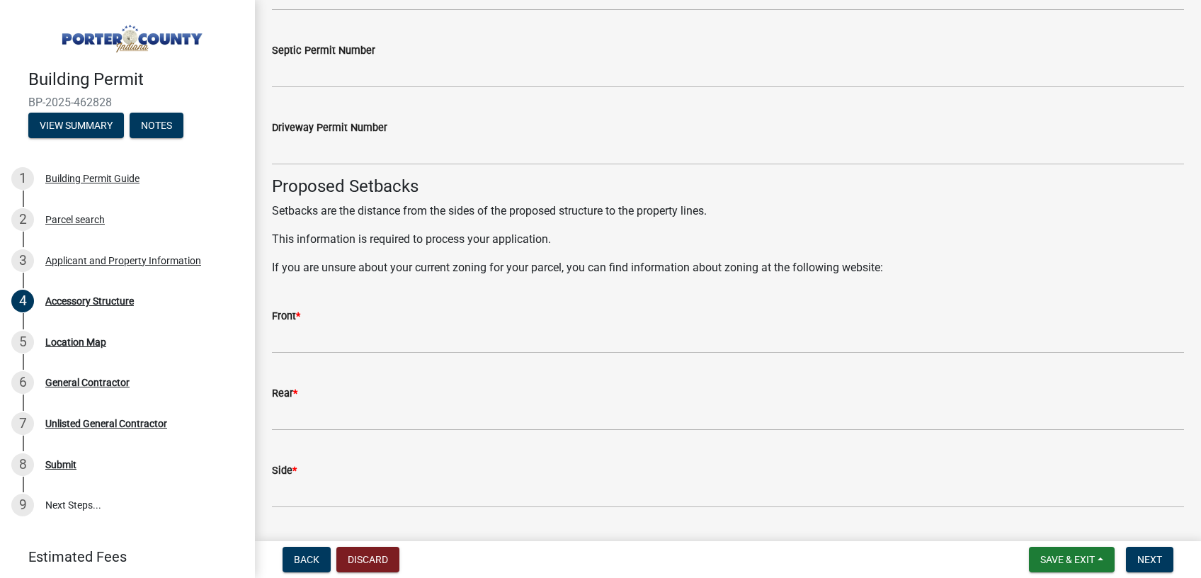
scroll to position [2209, 0]
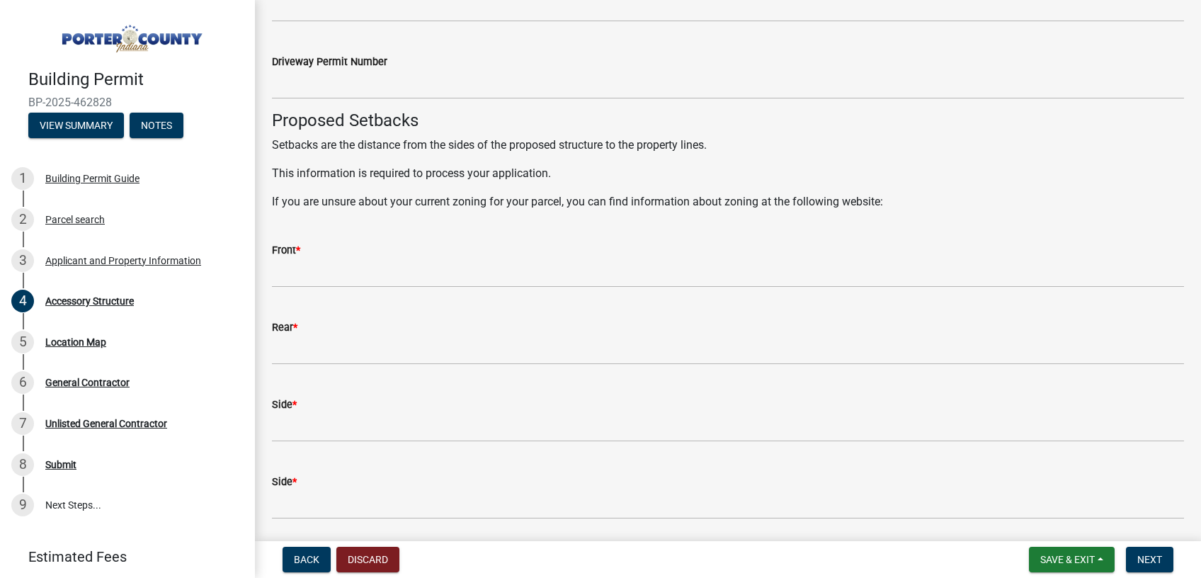
type input "15"
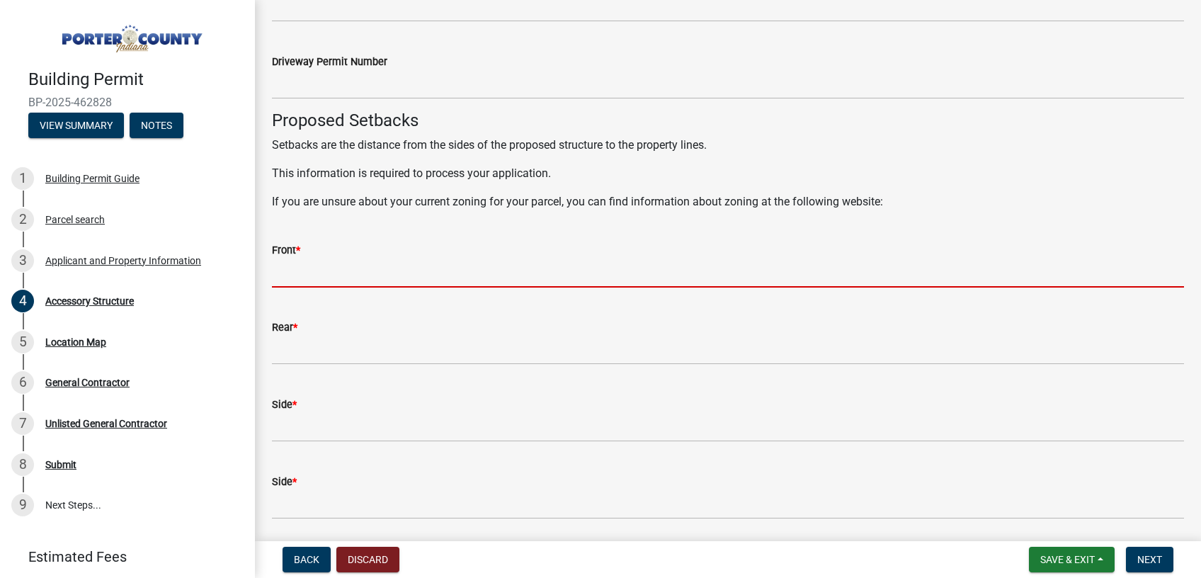
click at [446, 270] on input "Front *" at bounding box center [728, 272] width 912 height 29
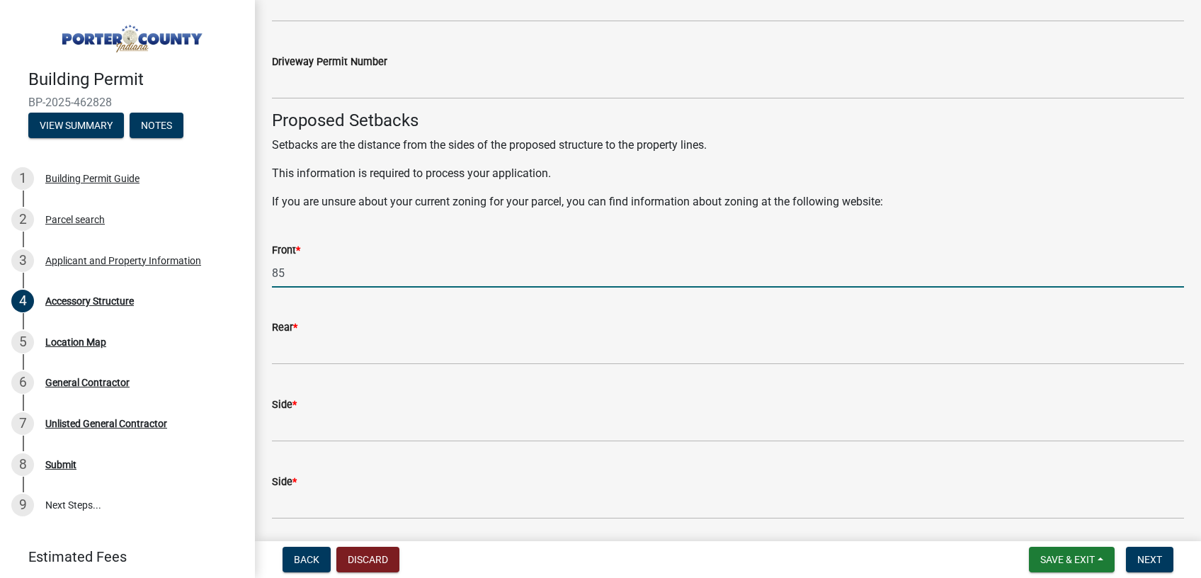
type input "85"
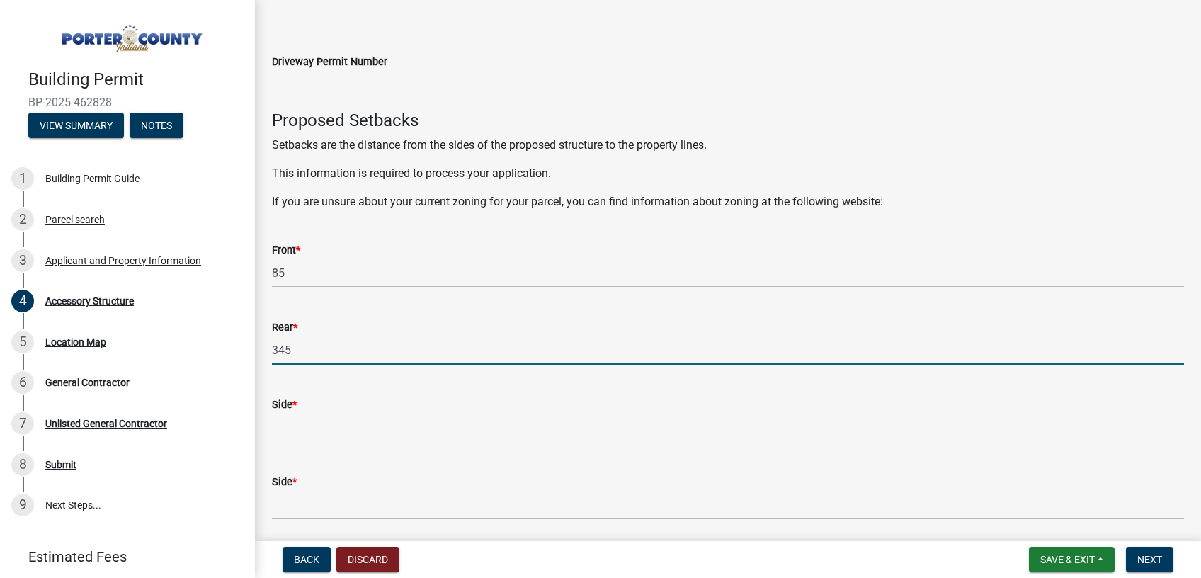
type input "345"
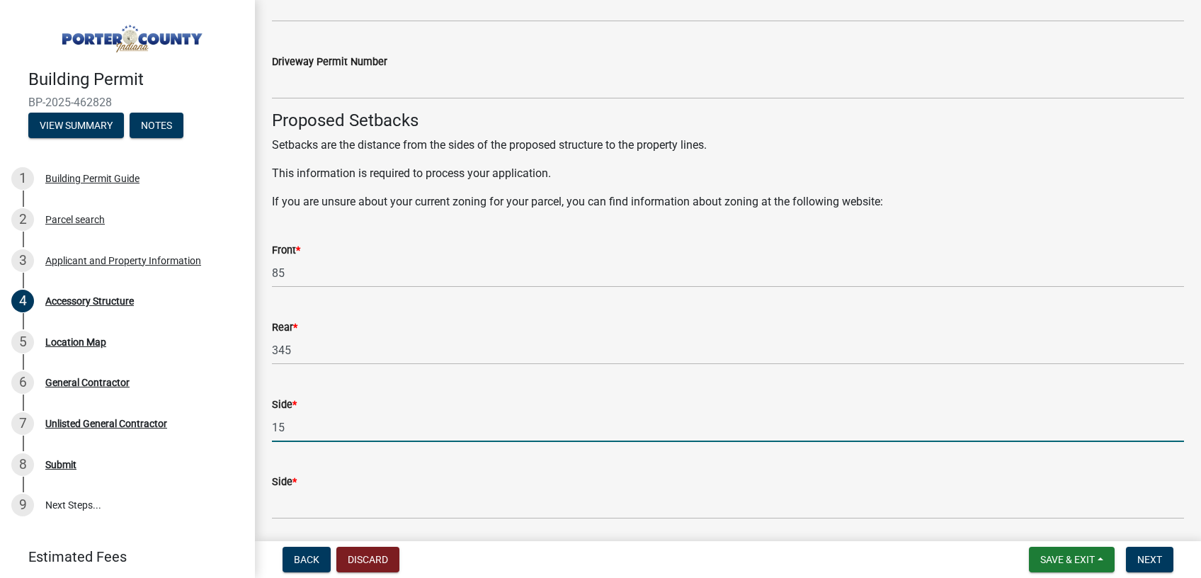
type input "15"
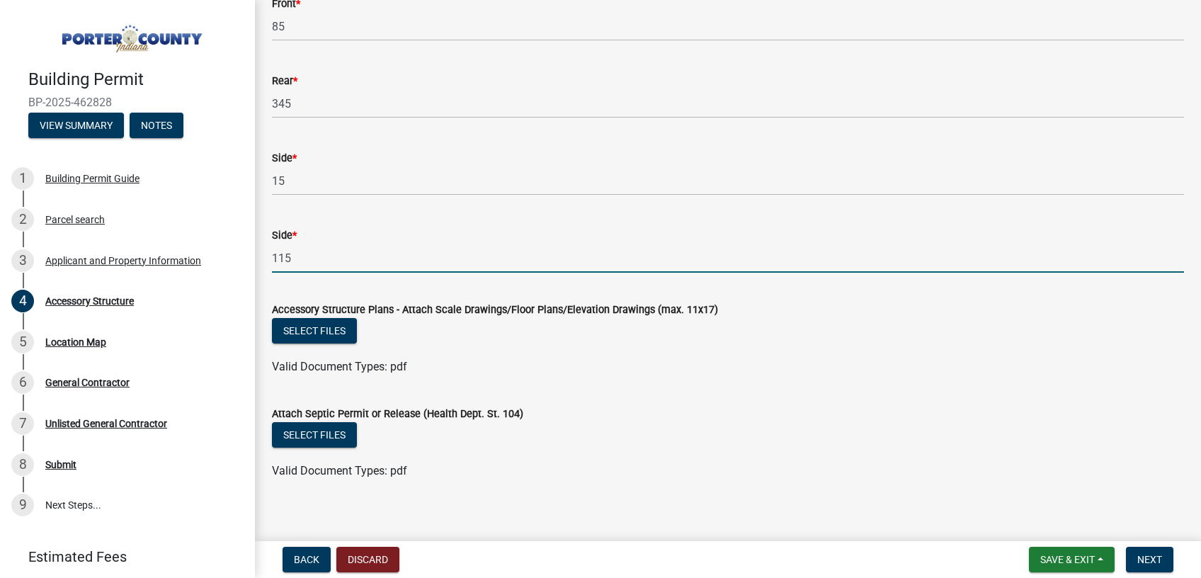
scroll to position [2459, 0]
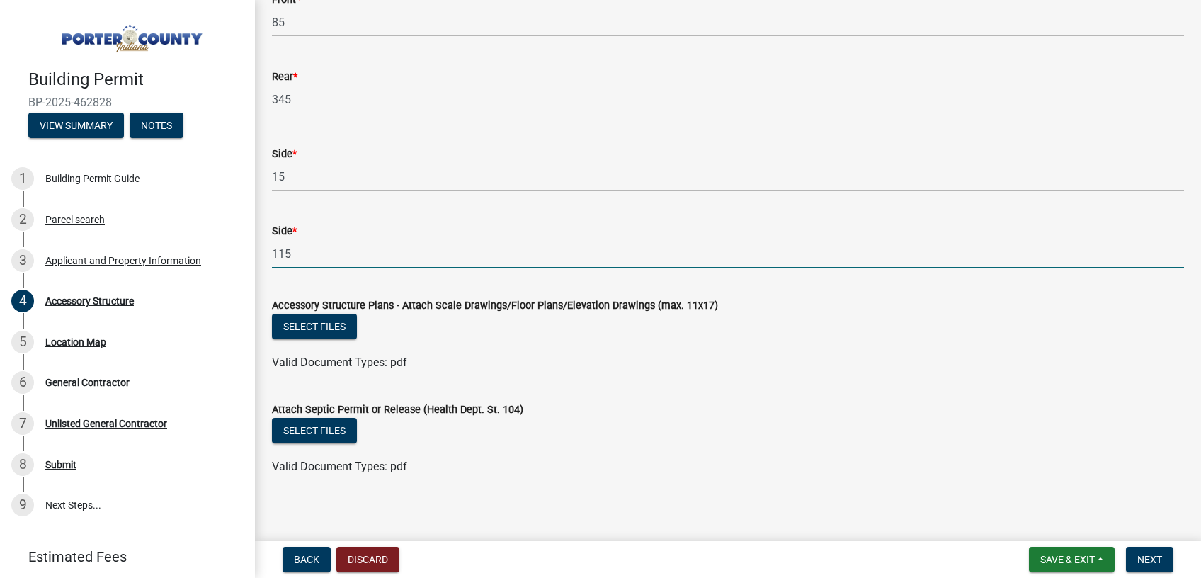
type input "115"
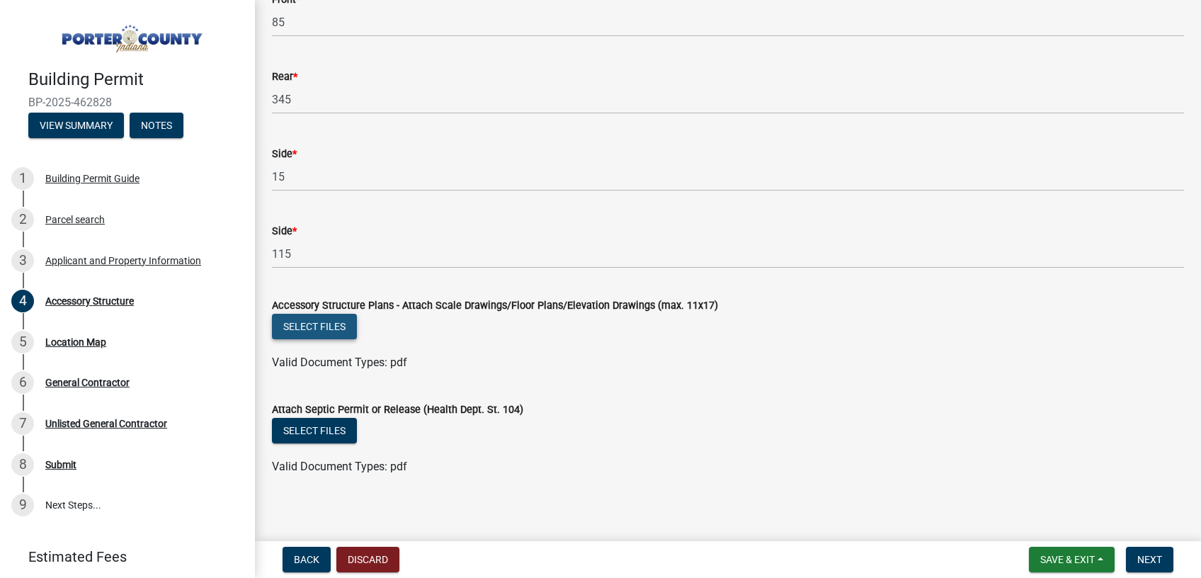
click at [338, 324] on button "Select files" at bounding box center [314, 326] width 85 height 25
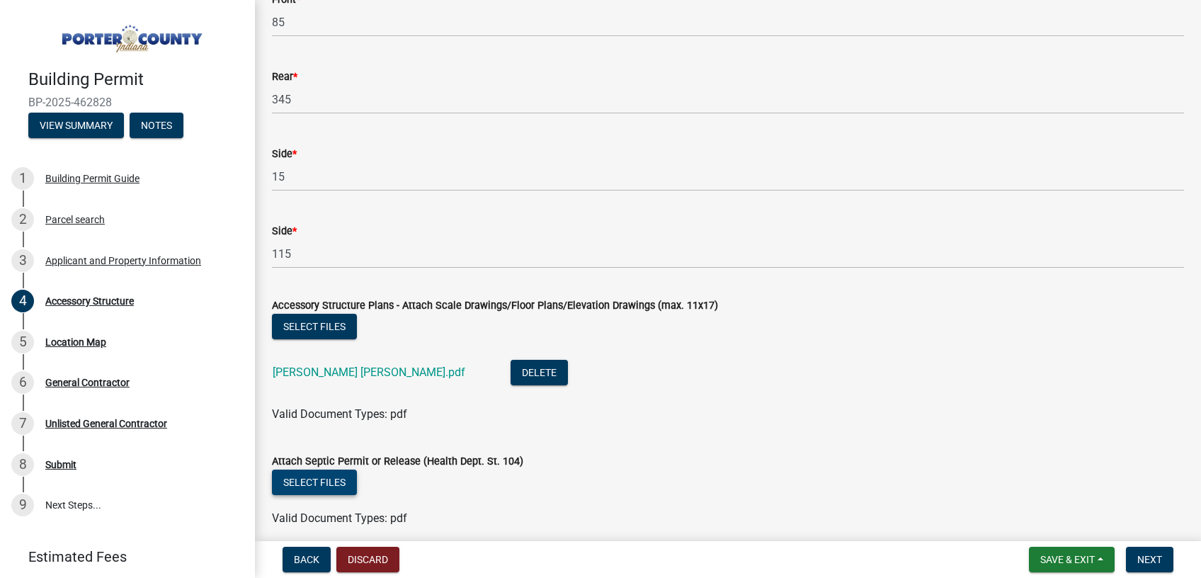
click at [321, 479] on button "Select files" at bounding box center [314, 481] width 85 height 25
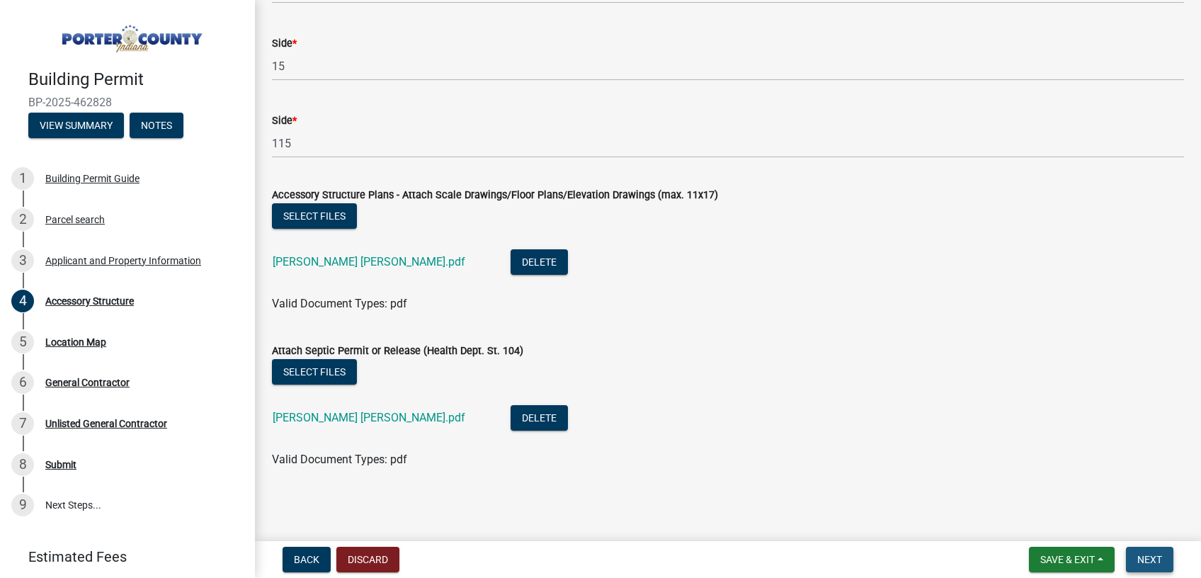
click at [1156, 552] on button "Next" at bounding box center [1149, 559] width 47 height 25
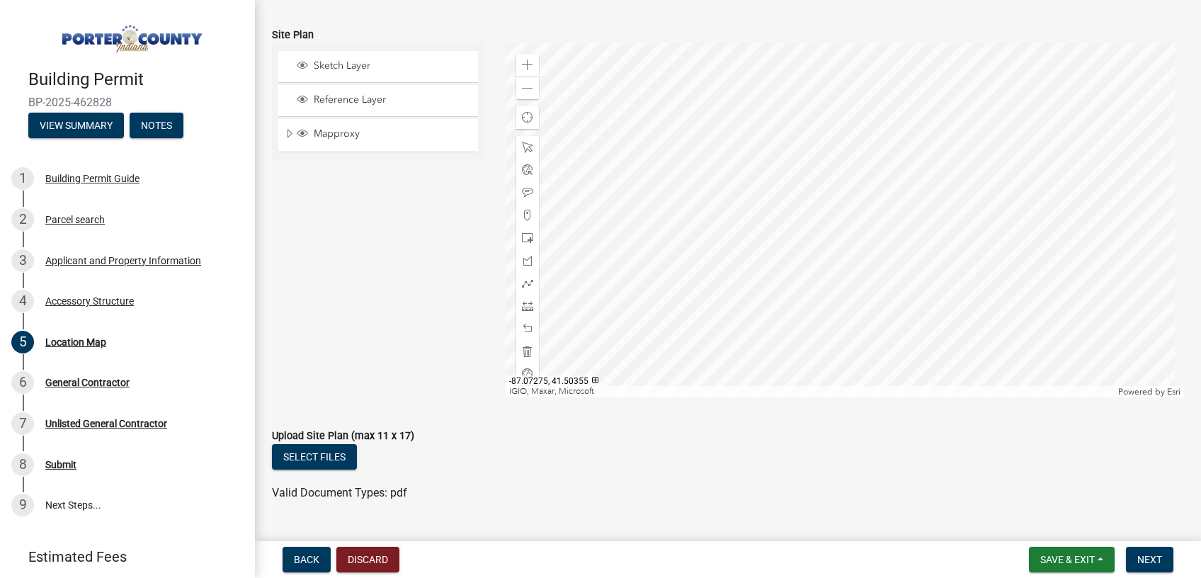
scroll to position [163, 0]
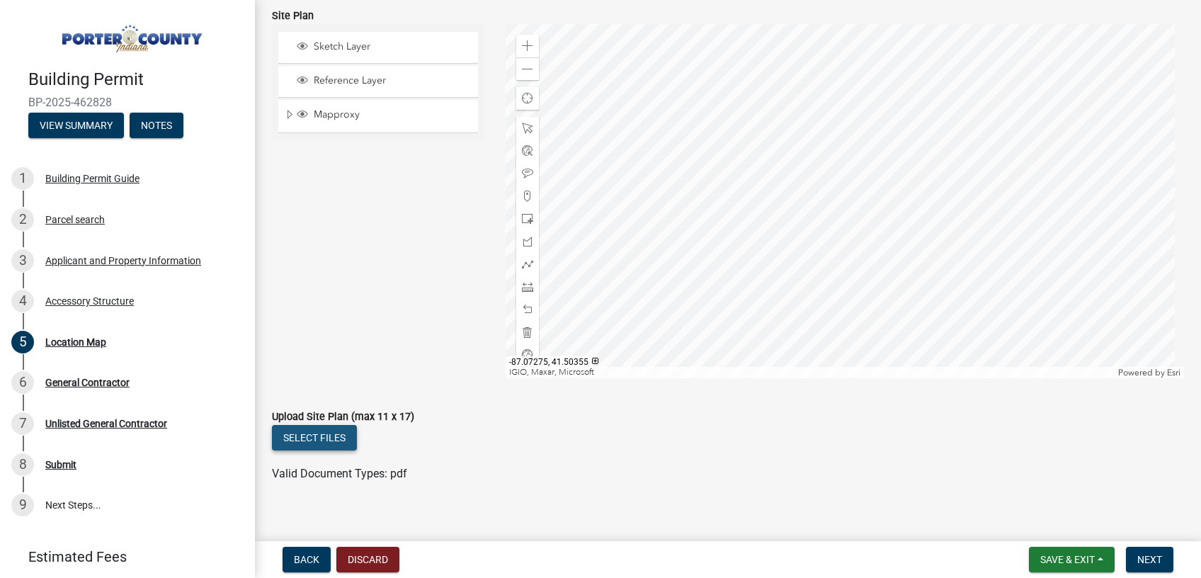
click at [339, 435] on button "Select files" at bounding box center [314, 437] width 85 height 25
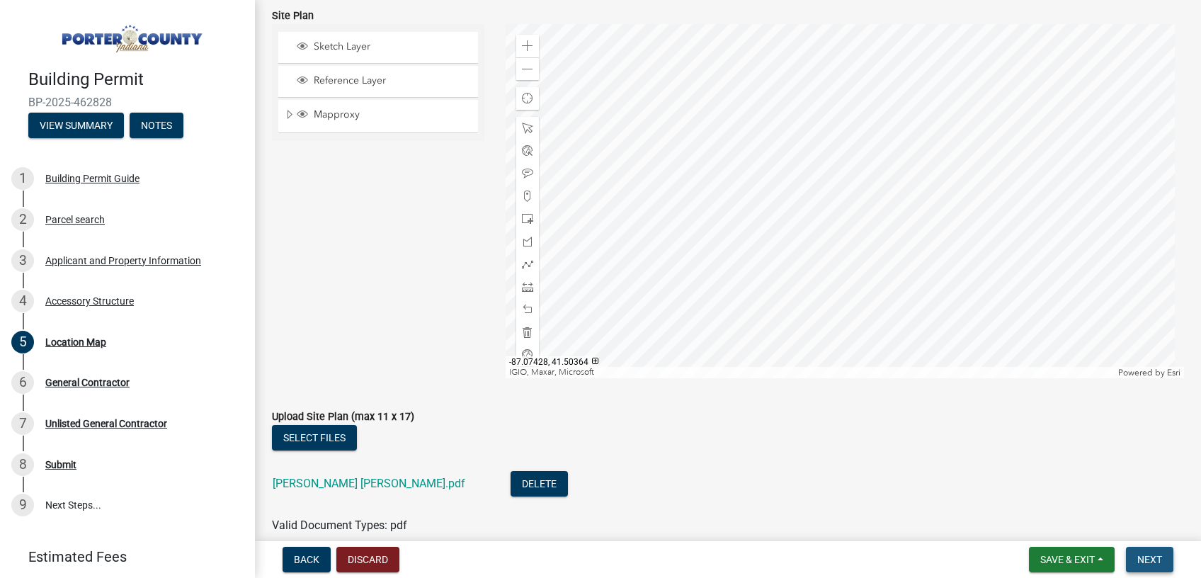
click at [1161, 559] on span "Next" at bounding box center [1149, 559] width 25 height 11
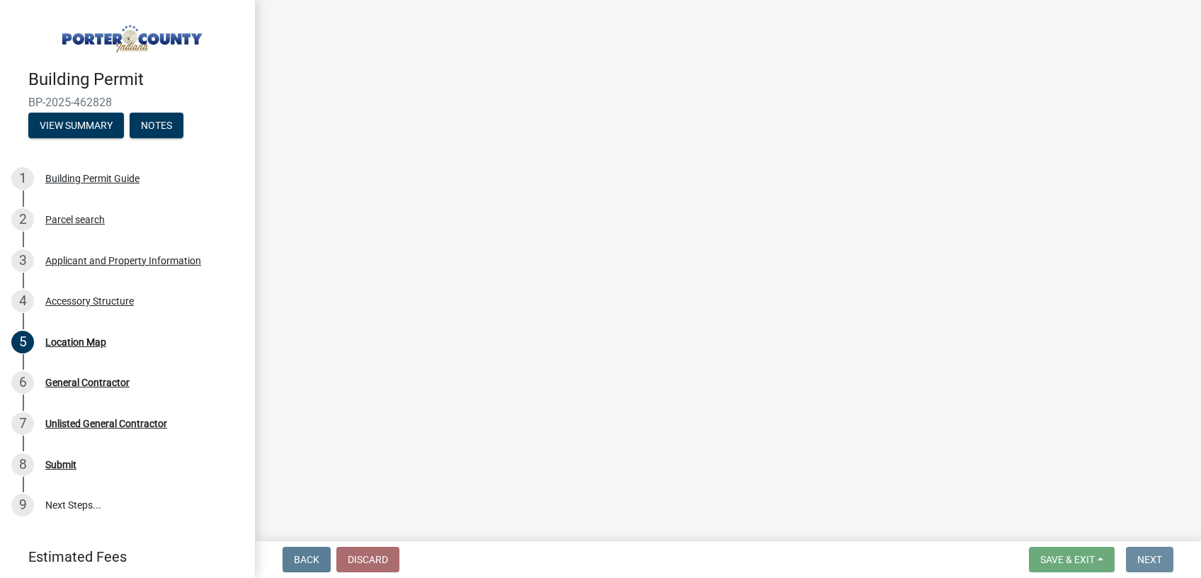
scroll to position [0, 0]
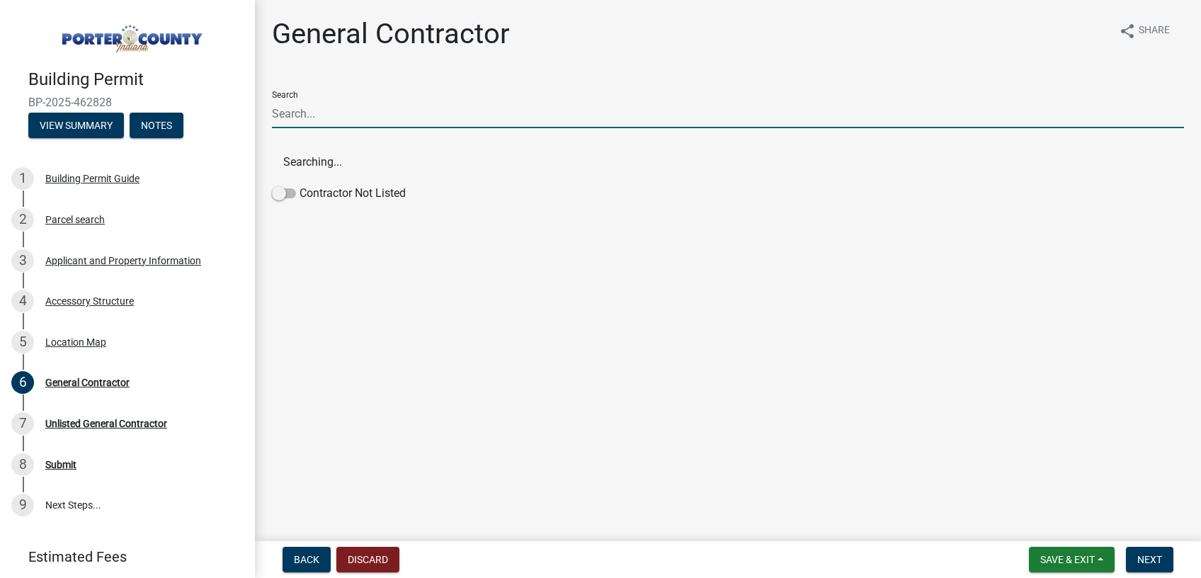
click at [345, 117] on input "Search" at bounding box center [728, 113] width 912 height 29
type input "garage guys of"
click at [399, 169] on button "Garage guys of [US_STATE] inc (Building Contractor)" at bounding box center [728, 162] width 912 height 34
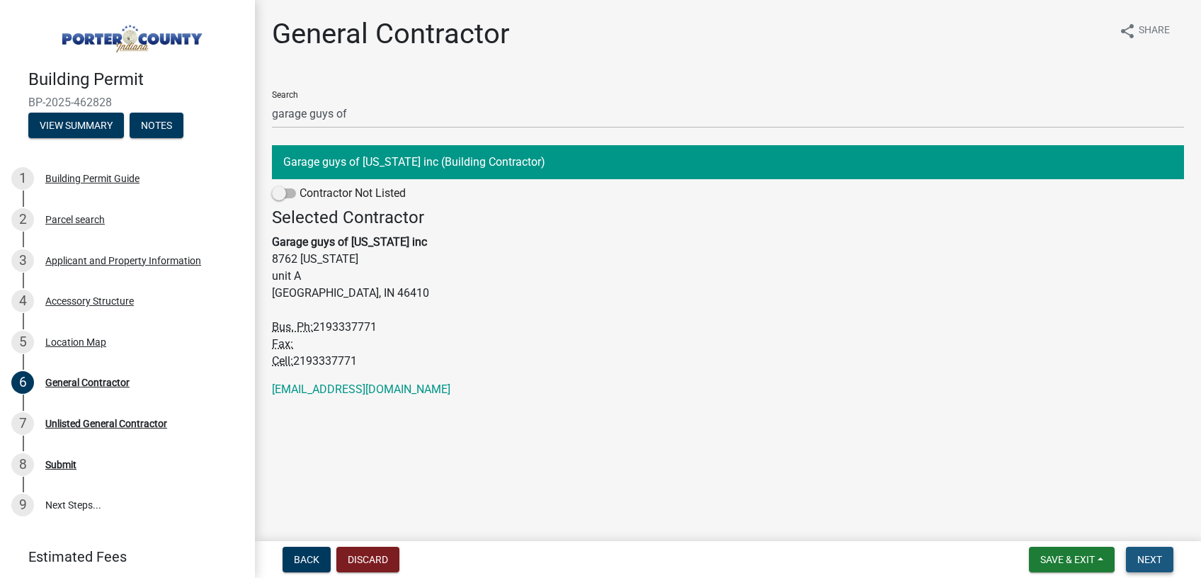
click at [1161, 556] on span "Next" at bounding box center [1149, 559] width 25 height 11
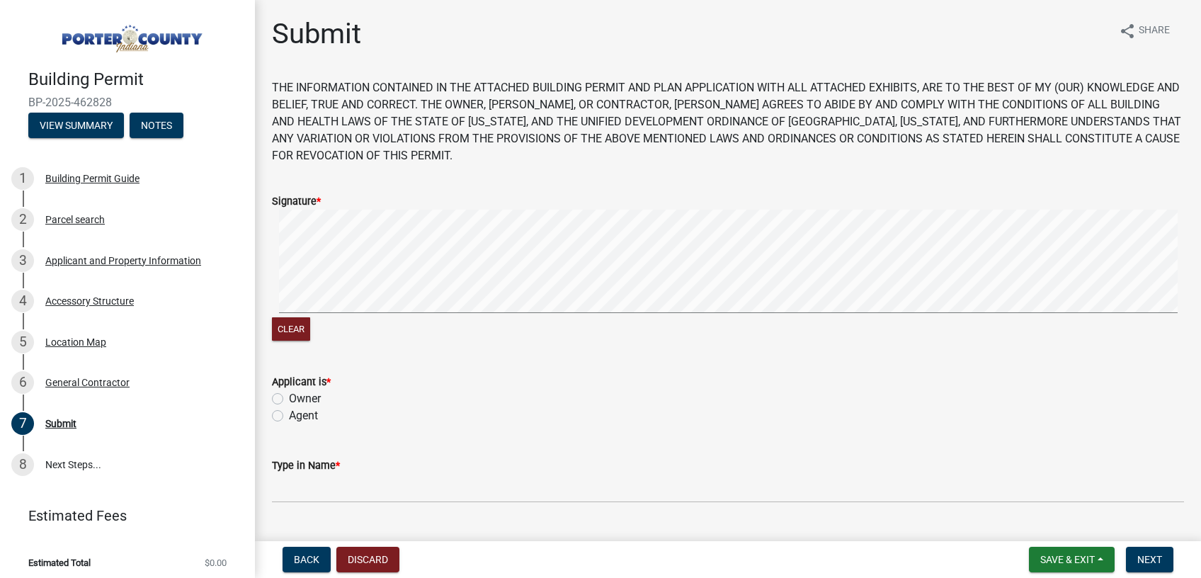
click at [289, 418] on label "Agent" at bounding box center [303, 415] width 29 height 17
click at [289, 416] on input "Agent" at bounding box center [293, 411] width 9 height 9
radio input "true"
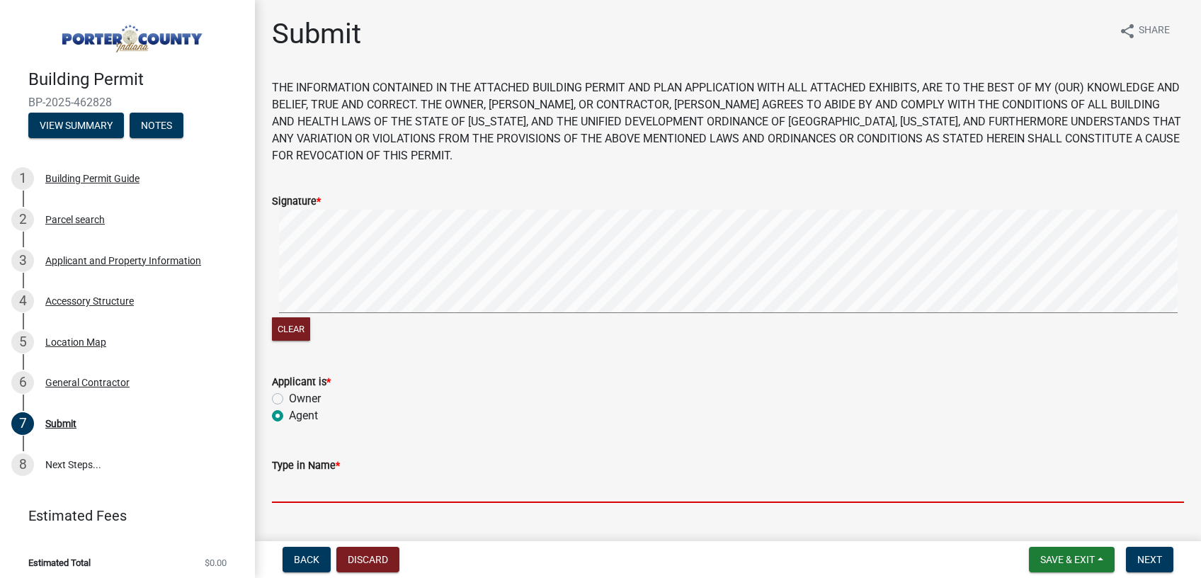
click at [343, 500] on input "Type in Name *" at bounding box center [728, 488] width 912 height 29
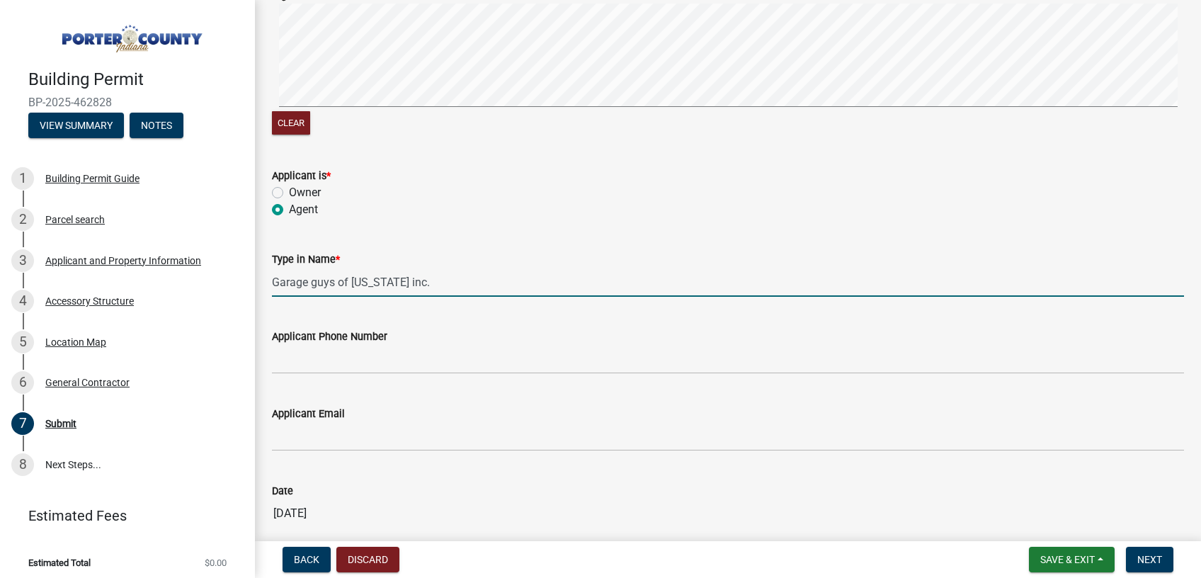
scroll to position [212, 0]
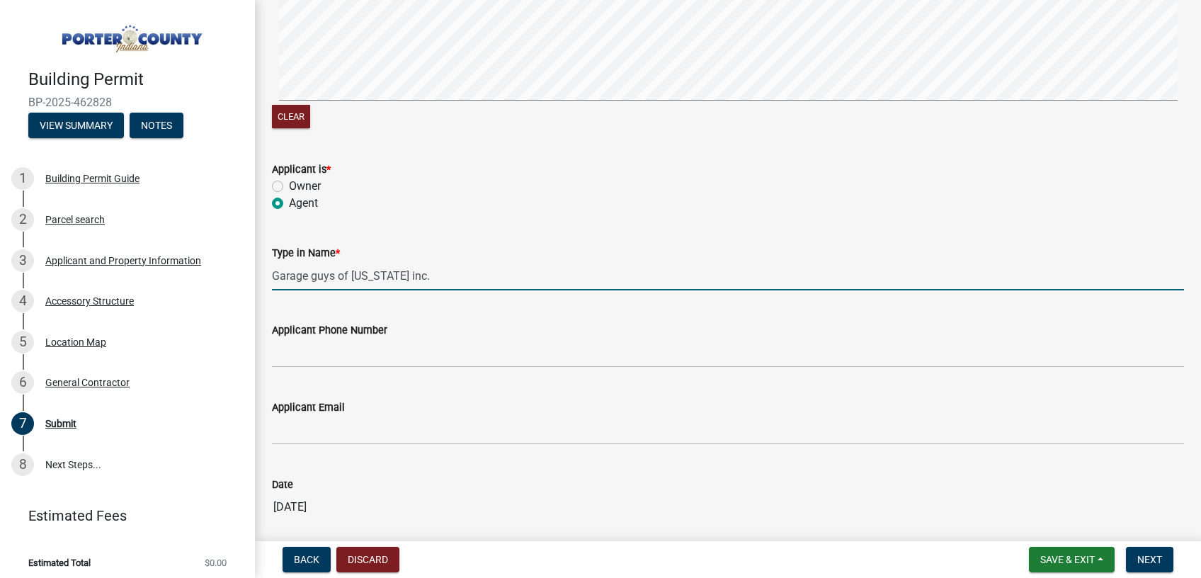
type input "Garage guys of [US_STATE] inc."
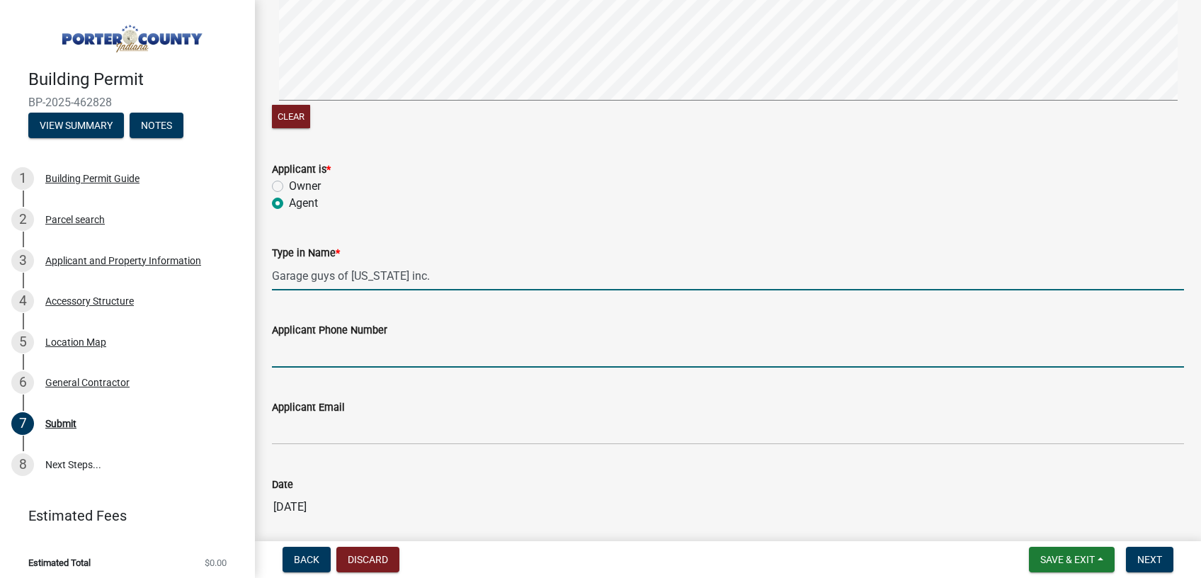
click at [357, 353] on input "Applicant Phone Number" at bounding box center [728, 352] width 912 height 29
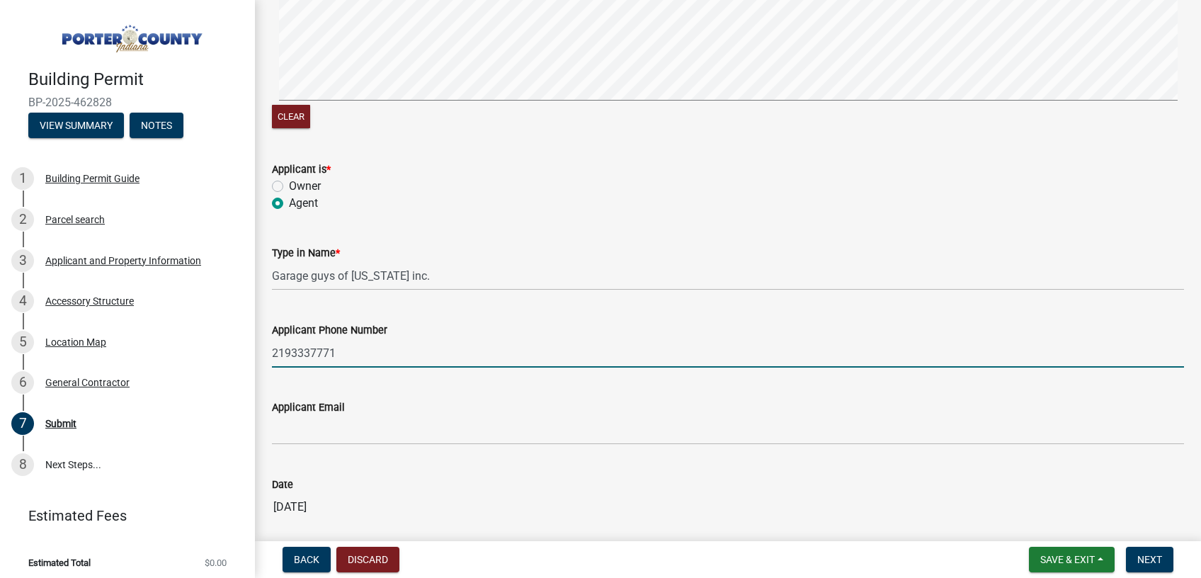
type input "2193337771"
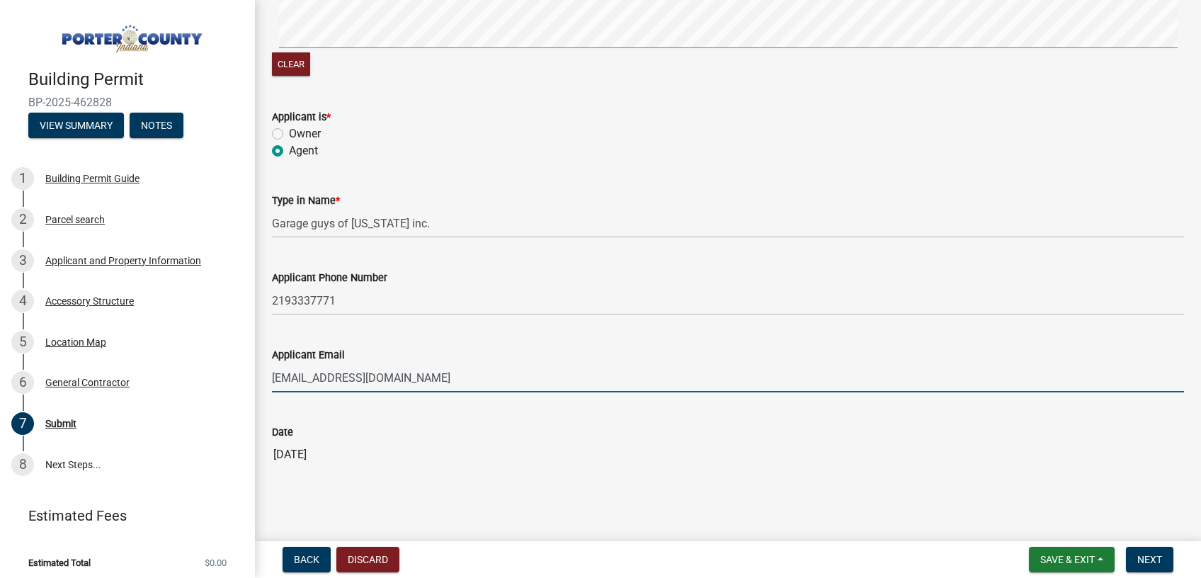
scroll to position [276, 0]
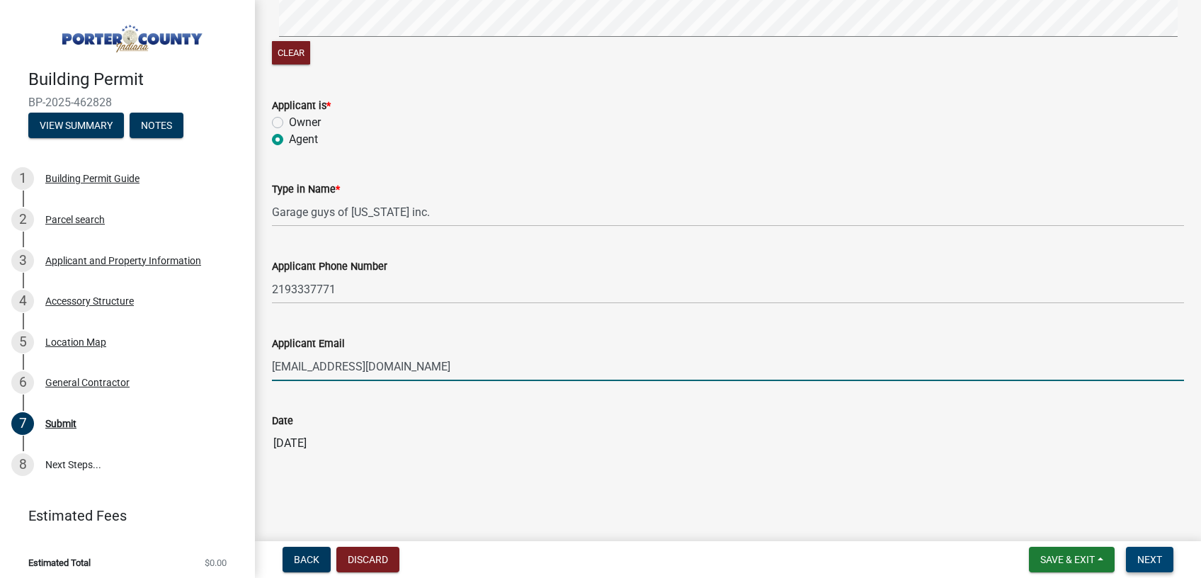
type input "[EMAIL_ADDRESS][DOMAIN_NAME]"
click at [1157, 555] on span "Next" at bounding box center [1149, 559] width 25 height 11
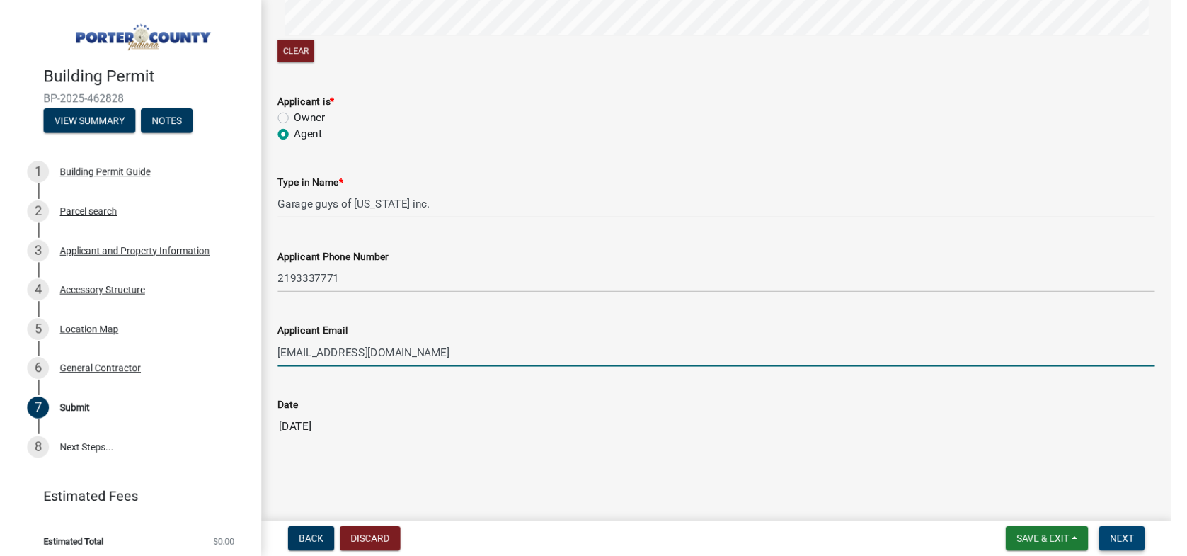
scroll to position [0, 0]
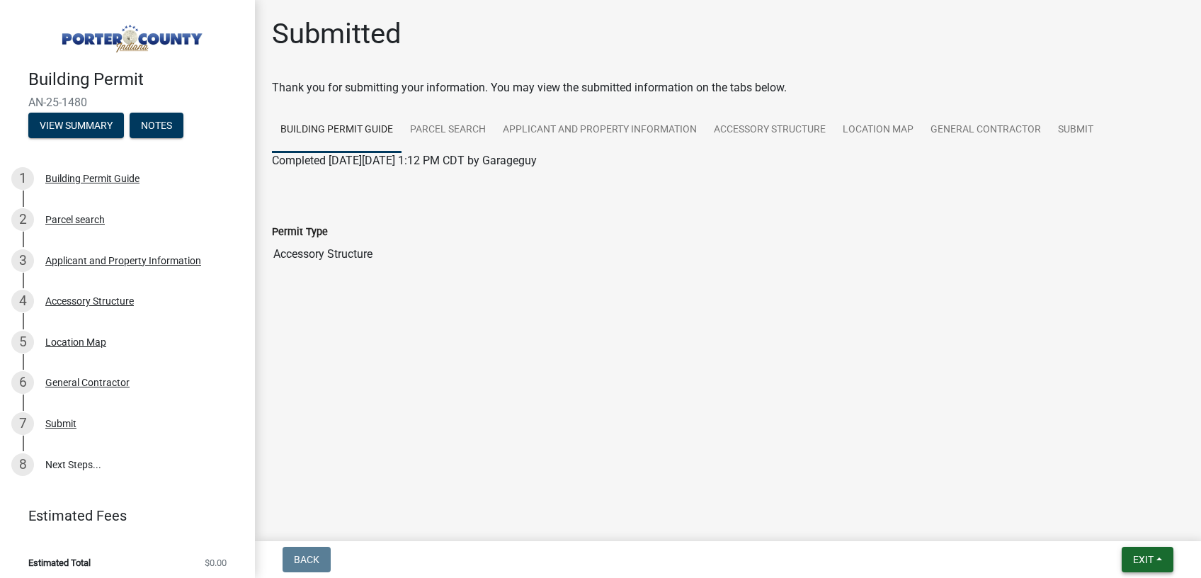
click at [1149, 558] on span "Exit" at bounding box center [1143, 559] width 21 height 11
click at [1115, 519] on button "Save & Exit" at bounding box center [1116, 523] width 113 height 34
